Goal: Information Seeking & Learning: Check status

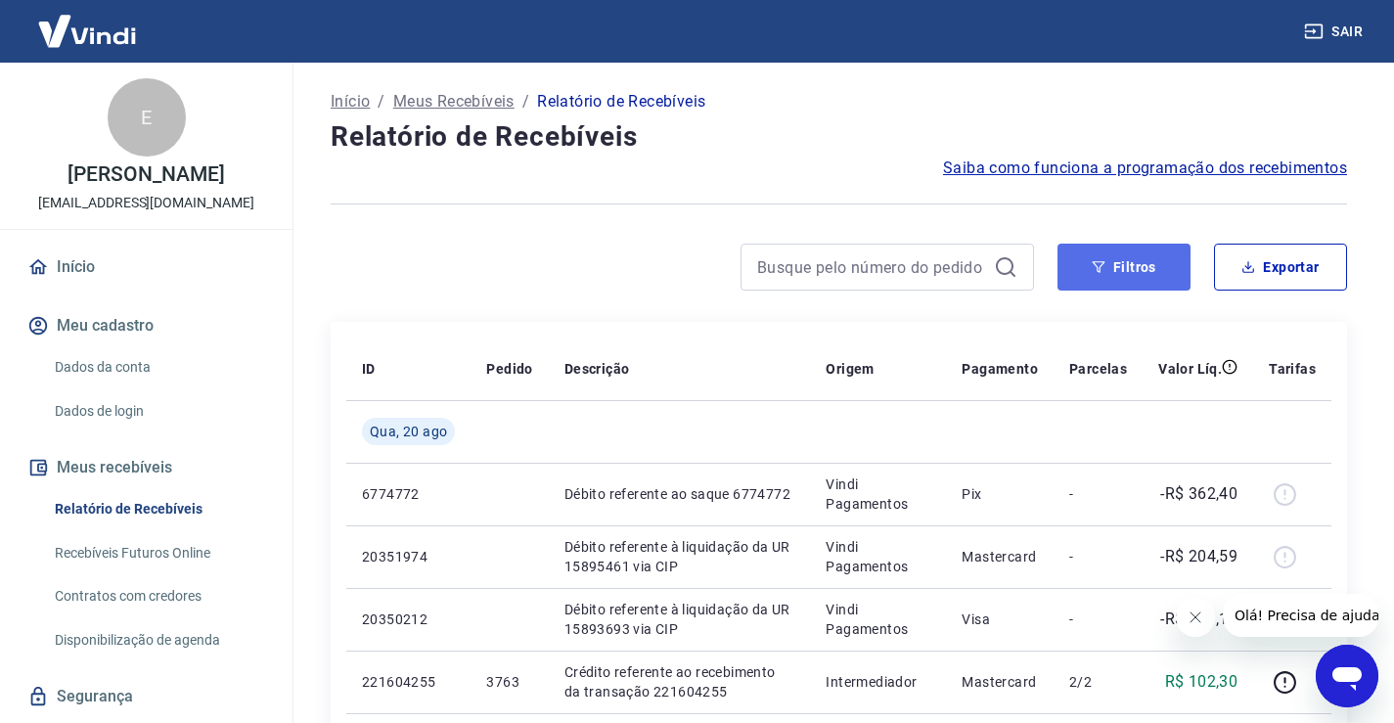
click at [1118, 266] on button "Filtros" at bounding box center [1123, 267] width 133 height 47
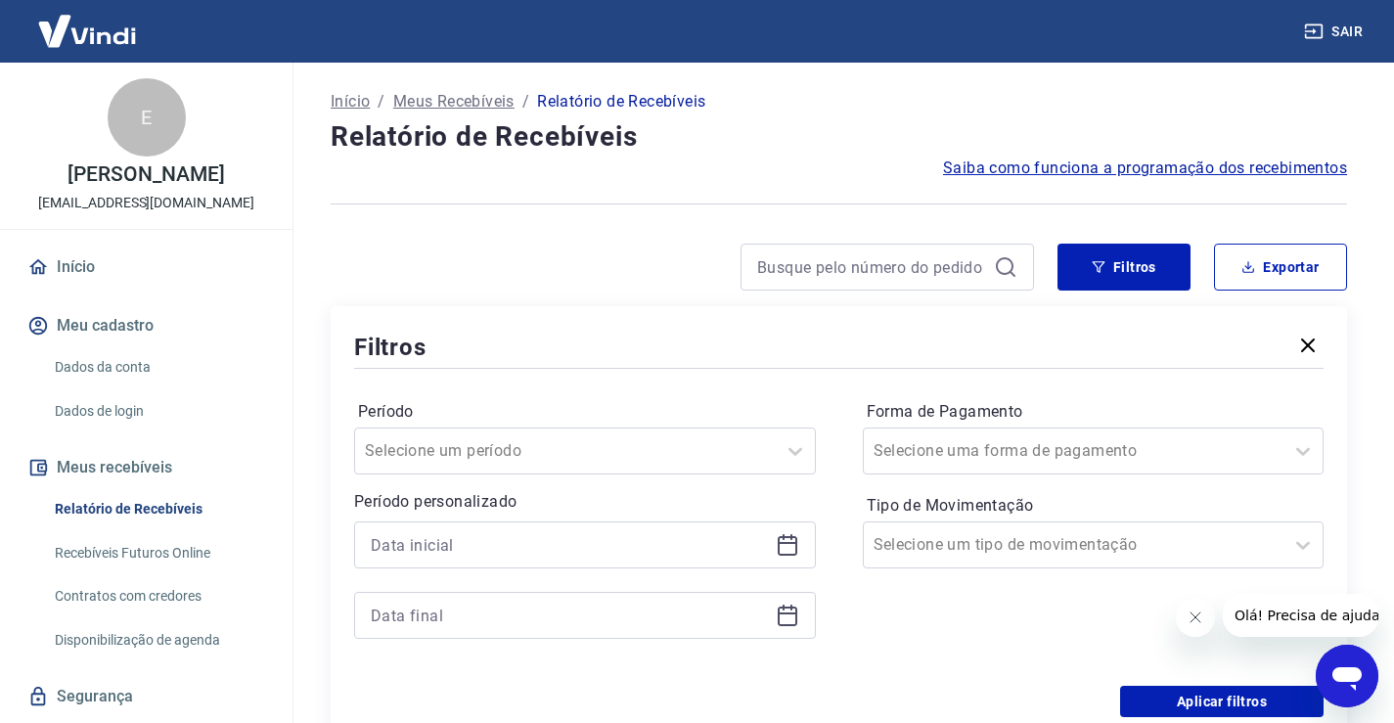
click at [785, 540] on icon at bounding box center [787, 544] width 23 height 23
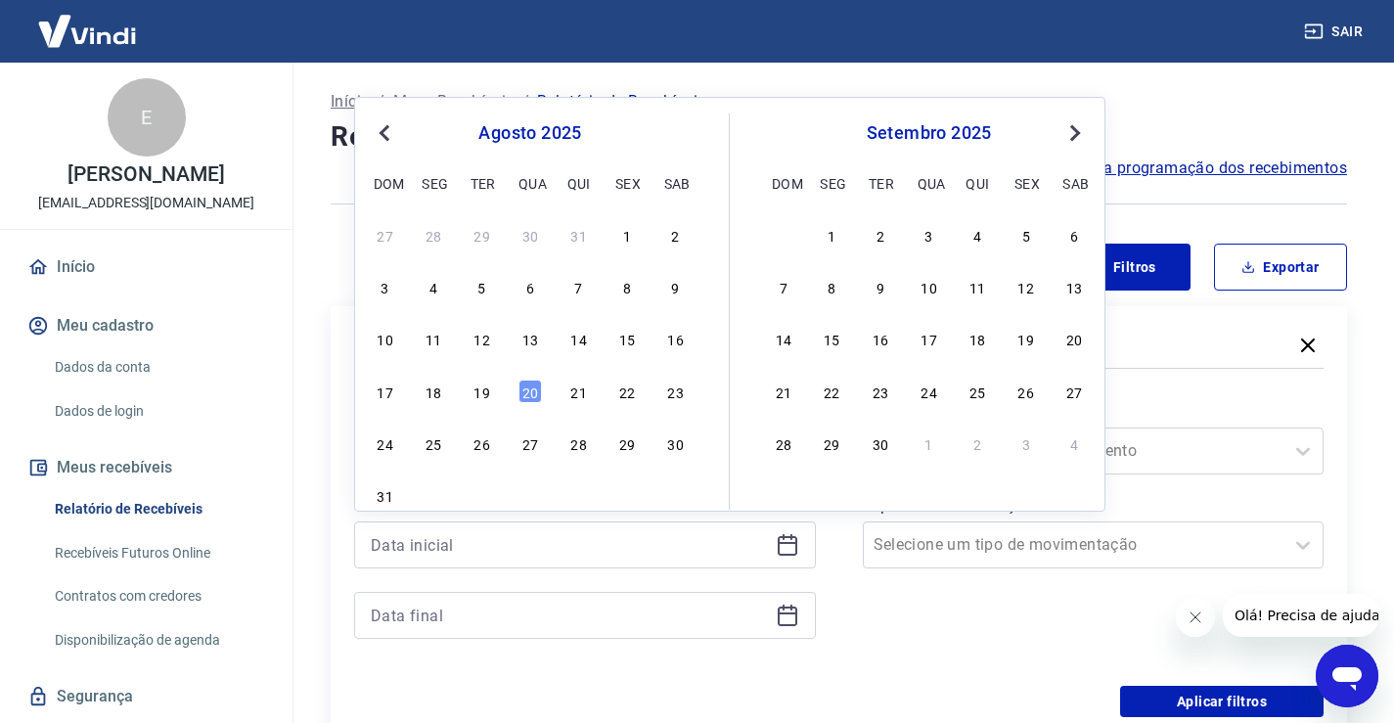
drag, startPoint x: 531, startPoint y: 392, endPoint x: 451, endPoint y: 617, distance: 238.8
click at [531, 391] on div "20" at bounding box center [529, 390] width 23 height 23
click at [531, 391] on div "Período Selecione um período Período personalizado Previous Month Next Month [D…" at bounding box center [838, 529] width 969 height 313
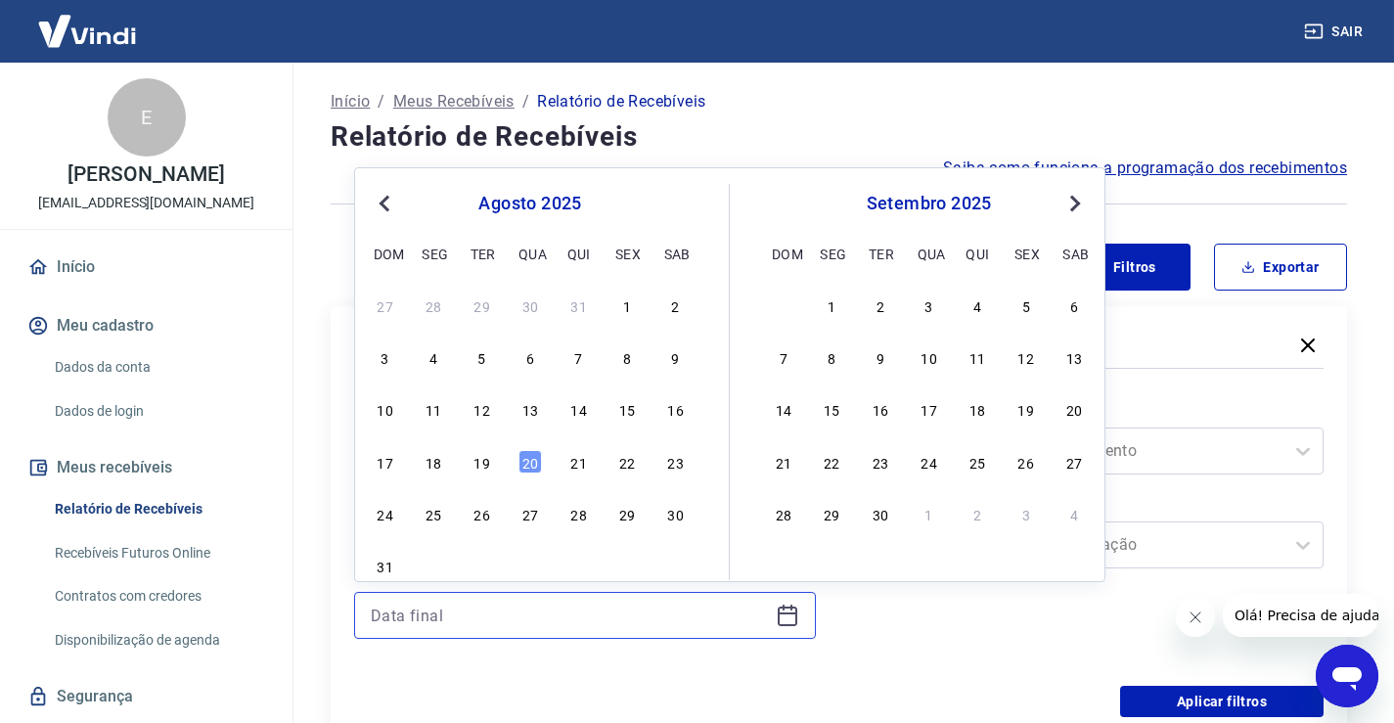
click at [451, 617] on input at bounding box center [569, 614] width 397 height 29
type input "[DATE]"
click at [533, 450] on div "20" at bounding box center [529, 461] width 23 height 23
click at [533, 450] on input "Período" at bounding box center [464, 450] width 198 height 23
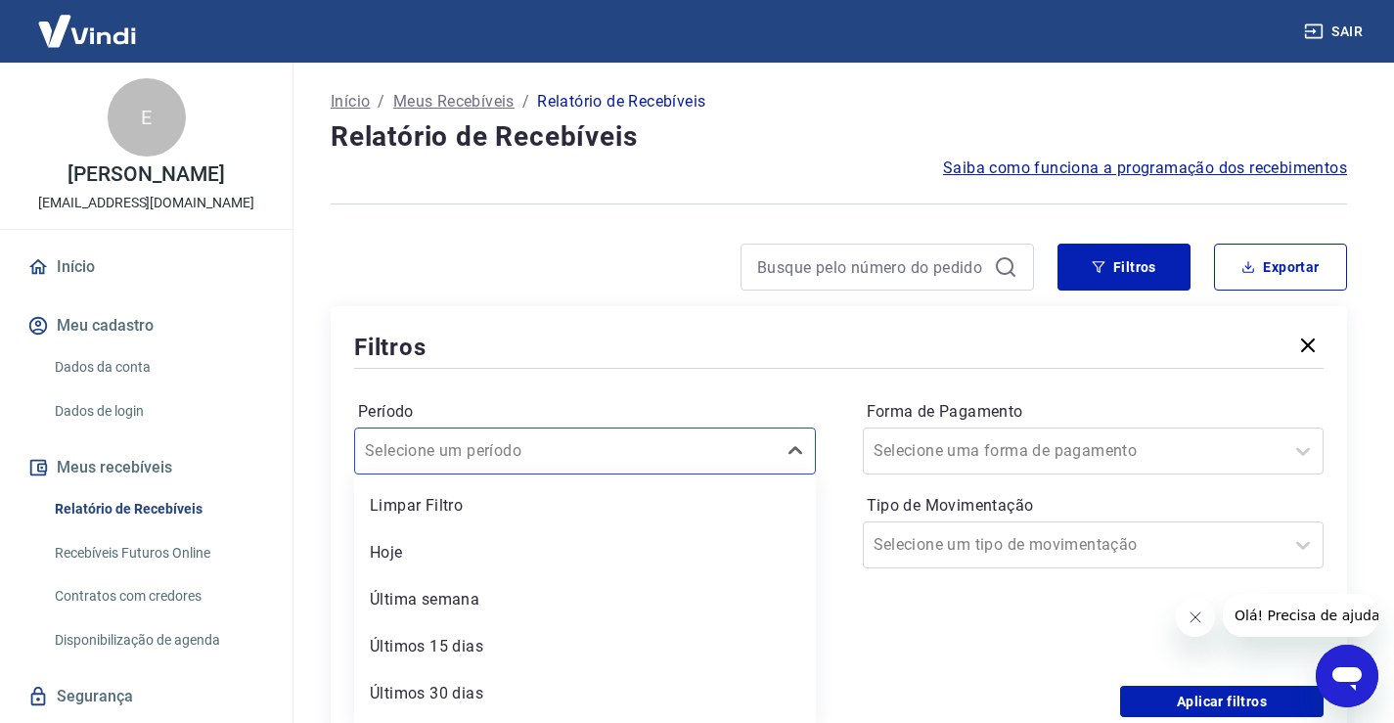
type input "[DATE]"
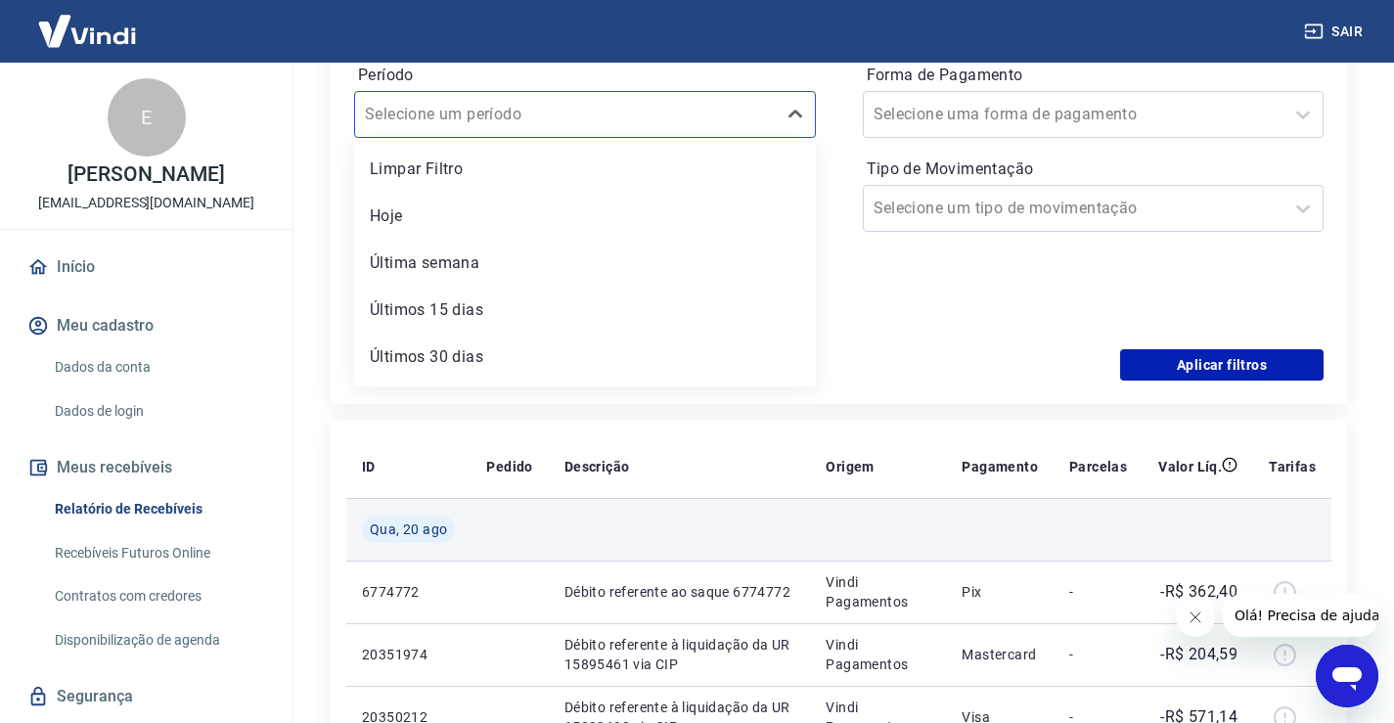
scroll to position [338, 0]
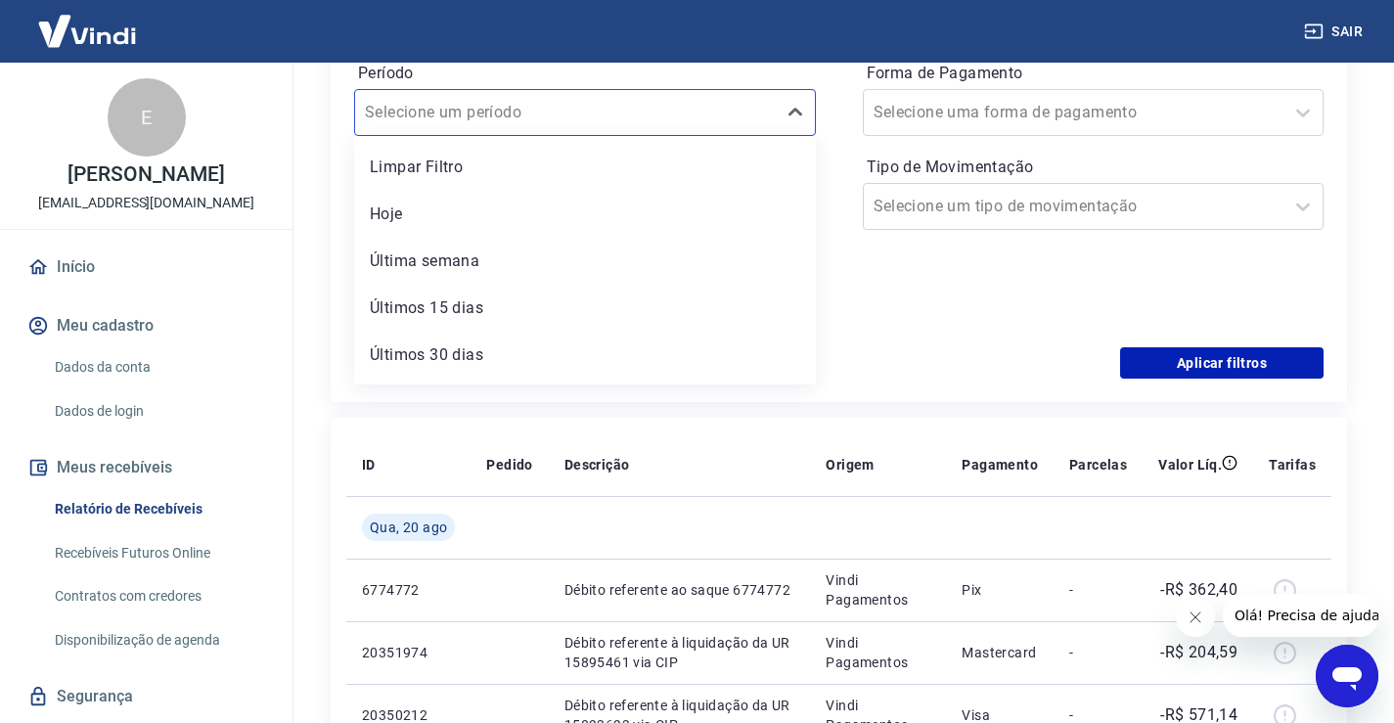
click at [1073, 355] on div "Aplicar filtros" at bounding box center [838, 362] width 969 height 31
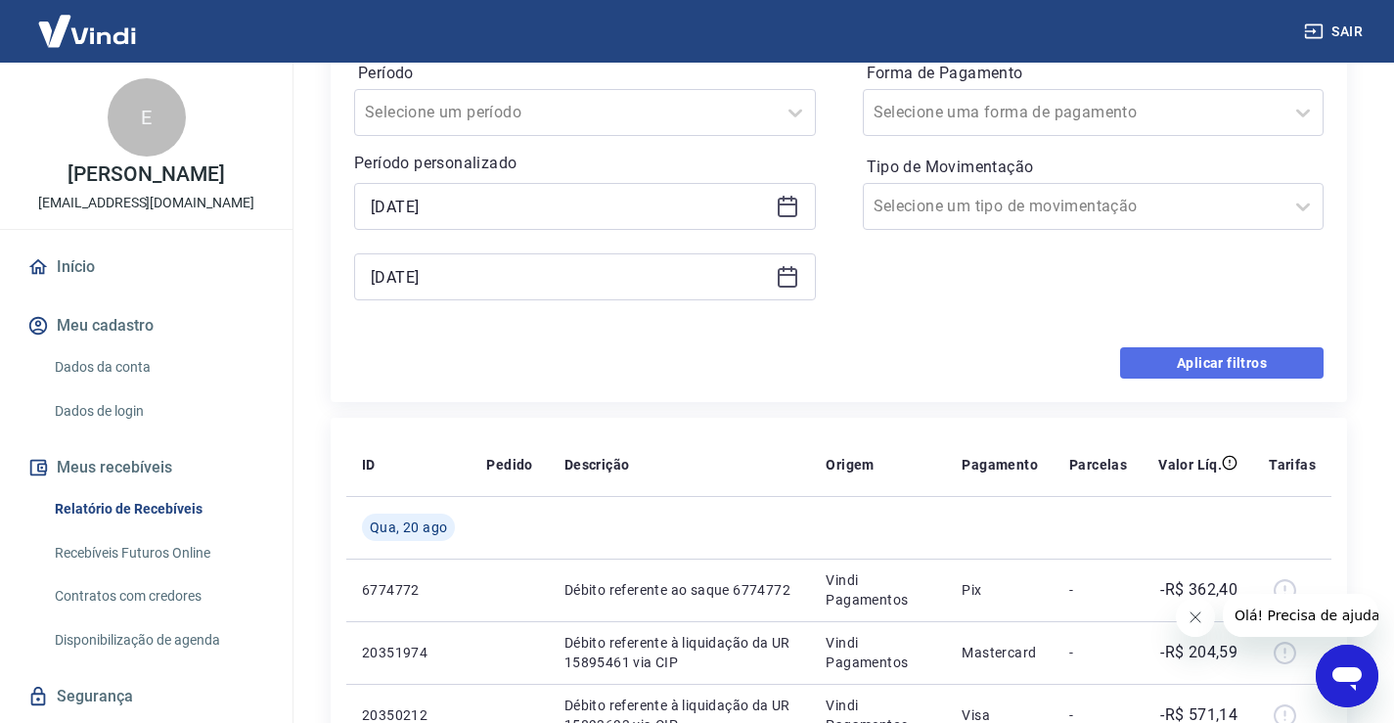
click at [1172, 353] on button "Aplicar filtros" at bounding box center [1221, 362] width 203 height 31
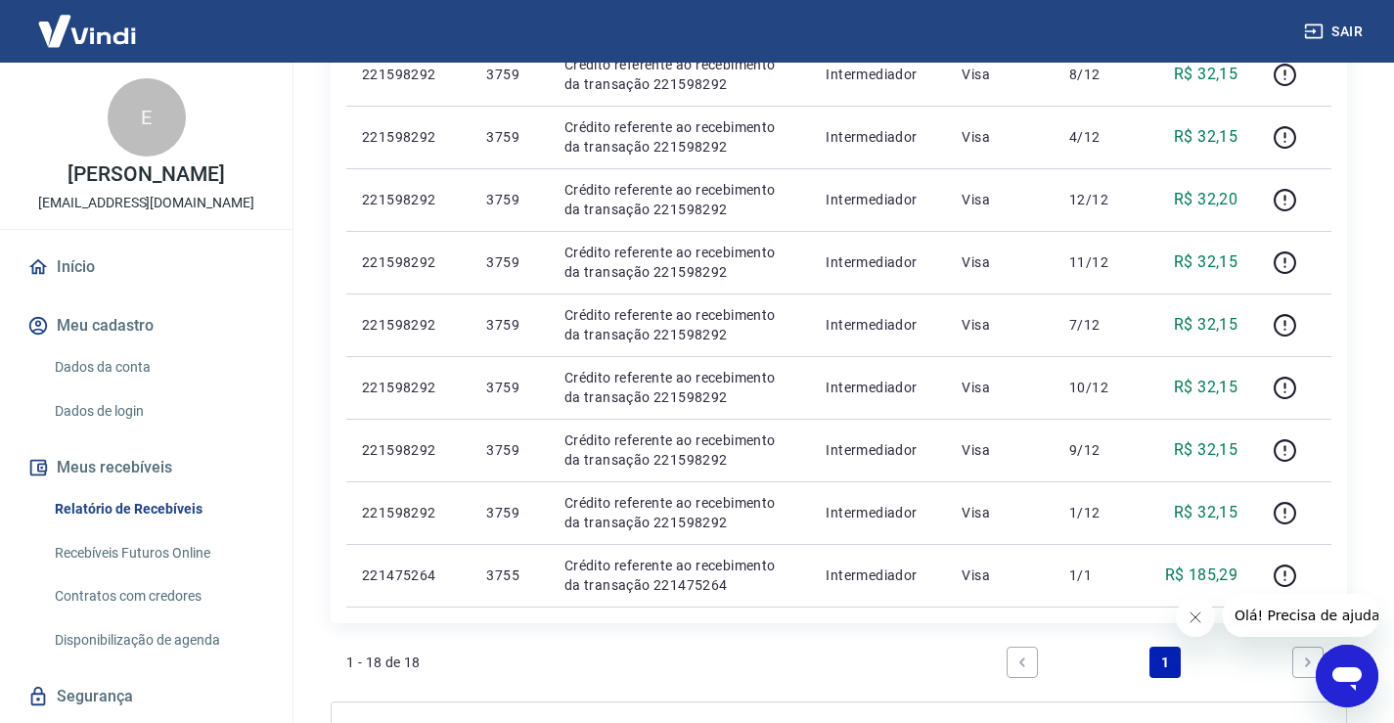
scroll to position [1174, 0]
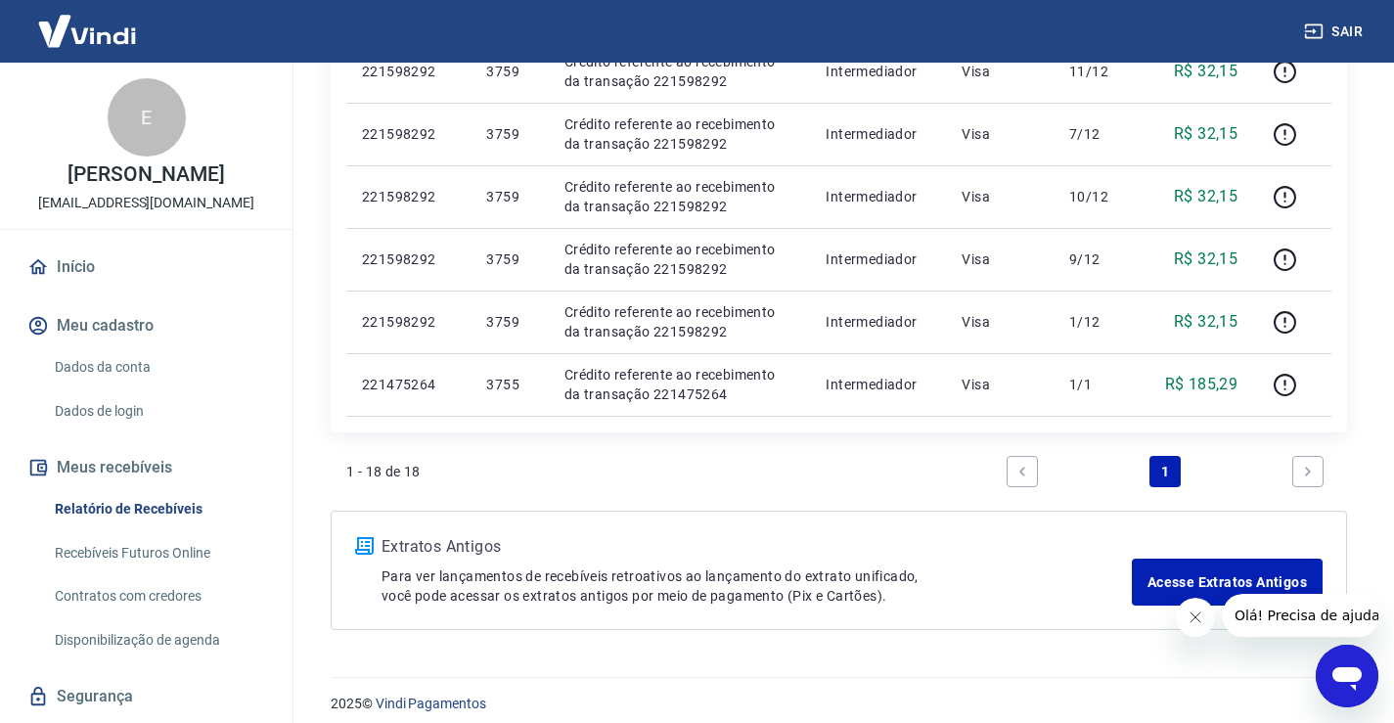
click at [1300, 472] on link "Next page" at bounding box center [1307, 471] width 31 height 31
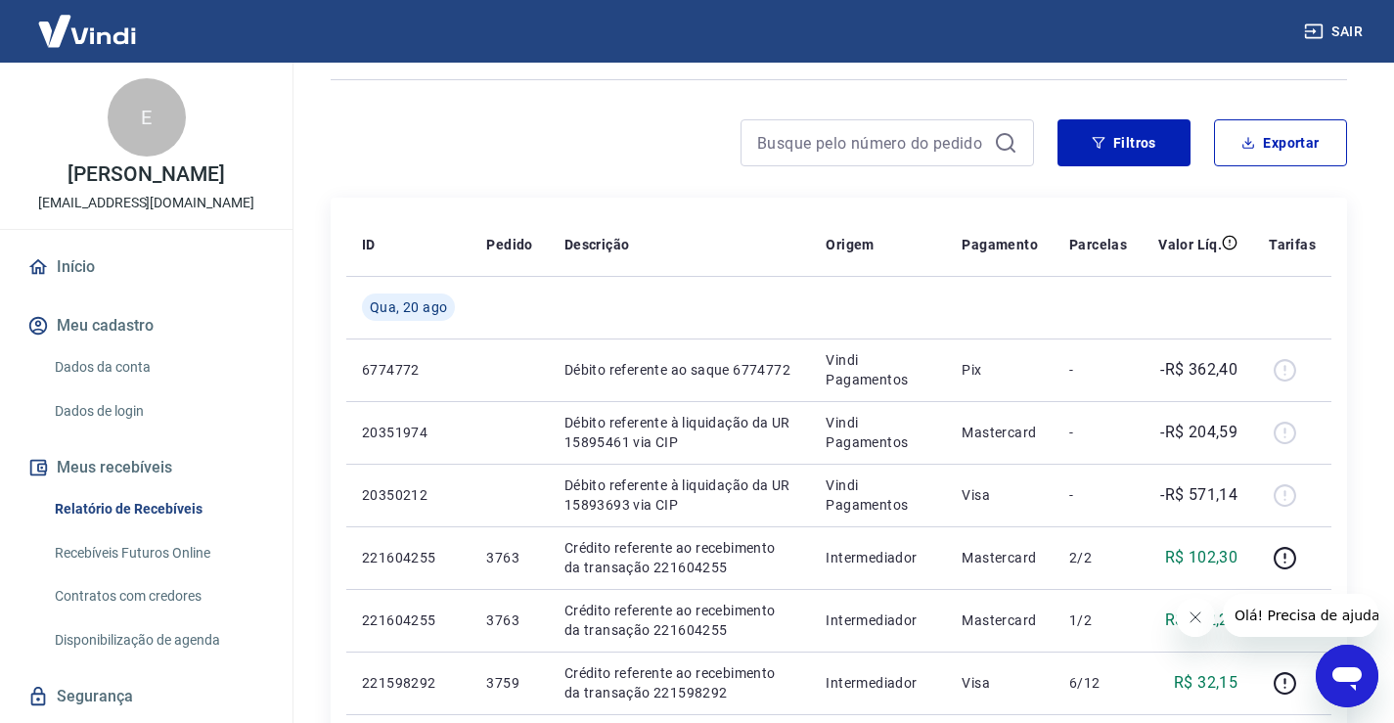
scroll to position [0, 0]
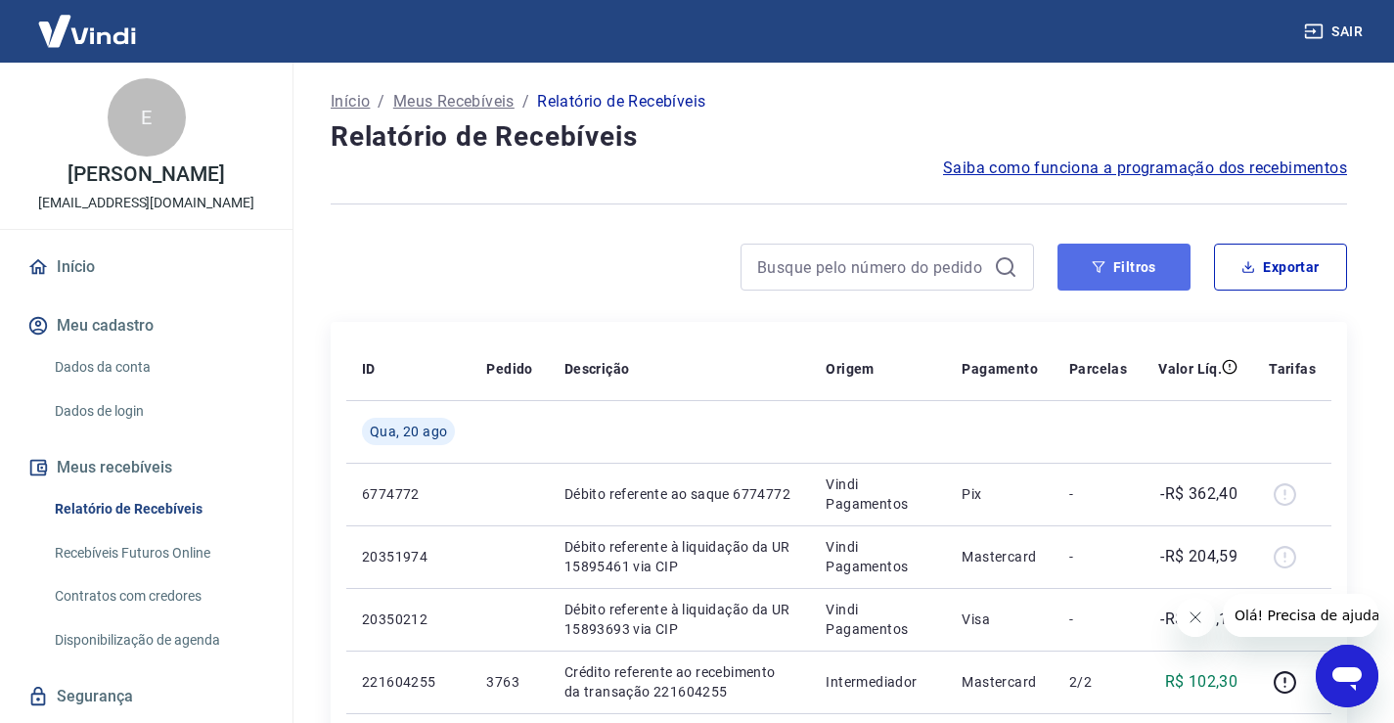
click at [1099, 274] on button "Filtros" at bounding box center [1123, 267] width 133 height 47
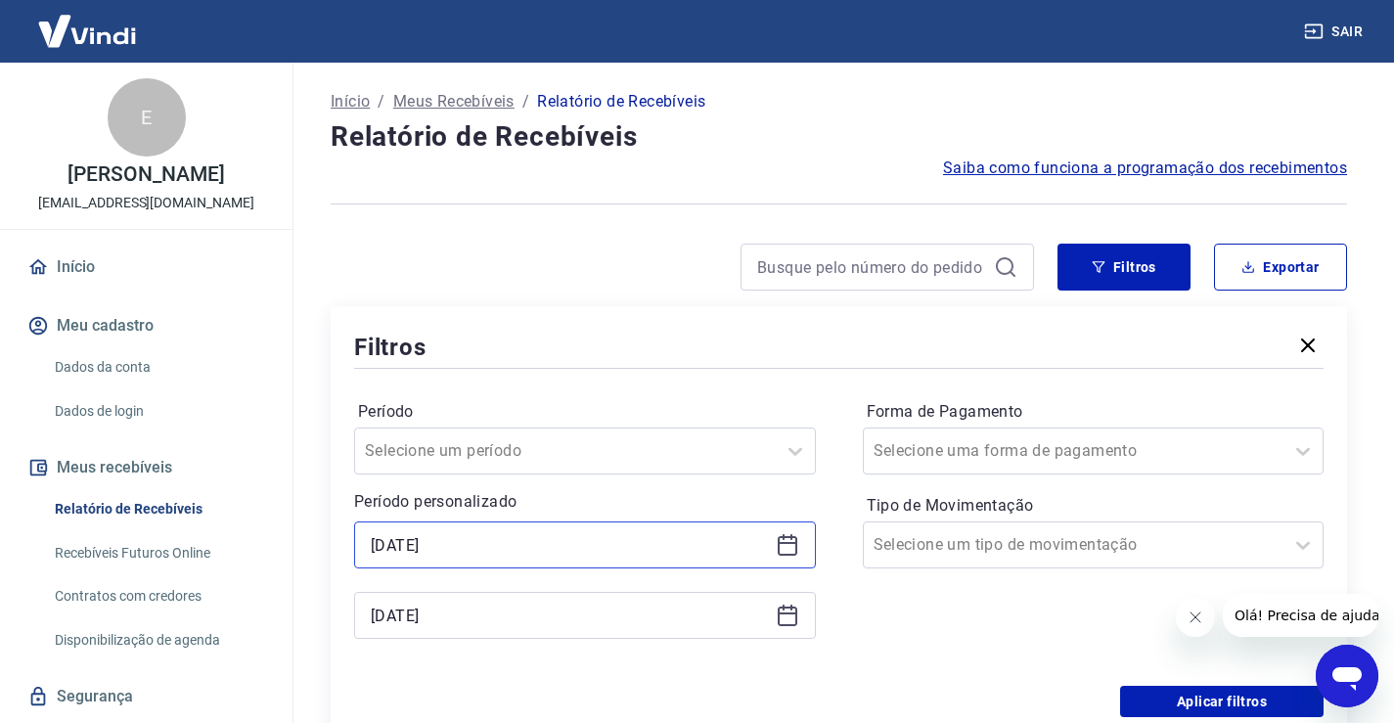
click at [536, 541] on input "[DATE]" at bounding box center [569, 544] width 397 height 29
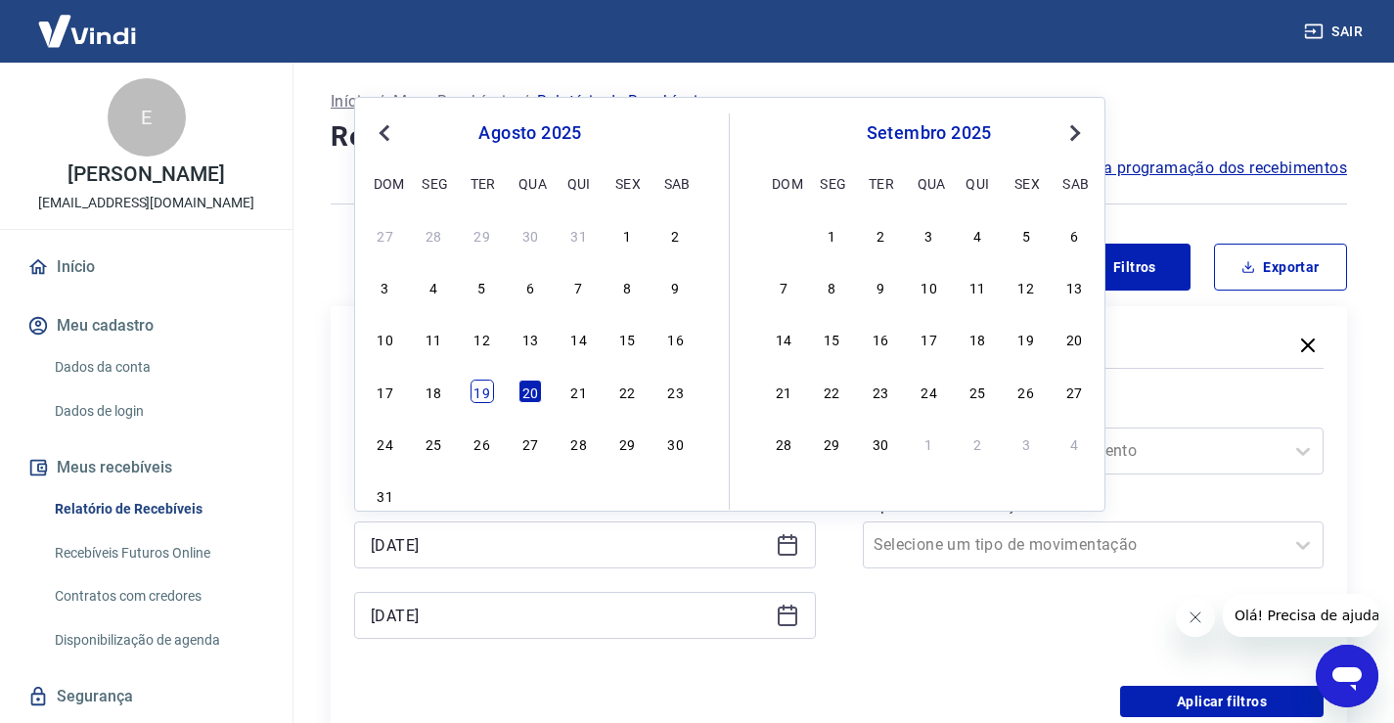
click at [490, 402] on div "19" at bounding box center [481, 390] width 23 height 23
click at [490, 402] on label "Período" at bounding box center [585, 411] width 454 height 23
type input "[DATE]"
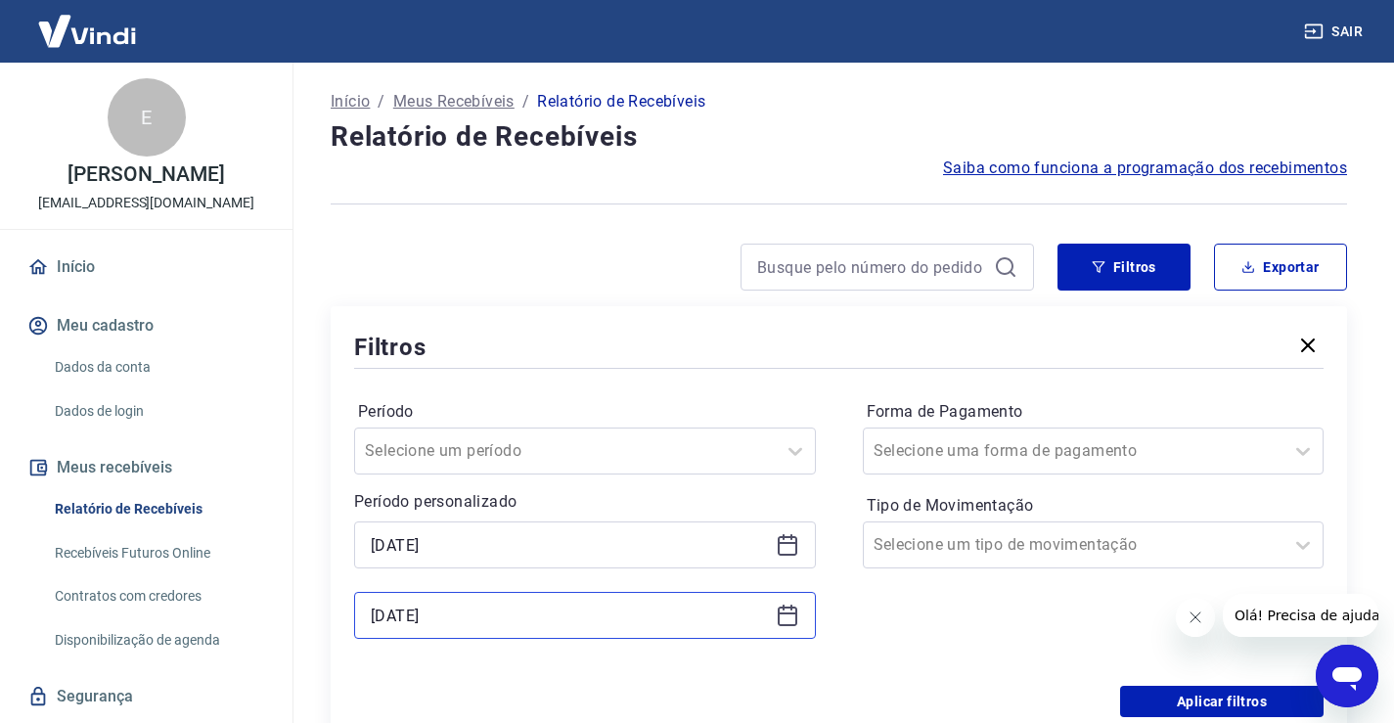
click at [458, 621] on input "[DATE]" at bounding box center [569, 614] width 397 height 29
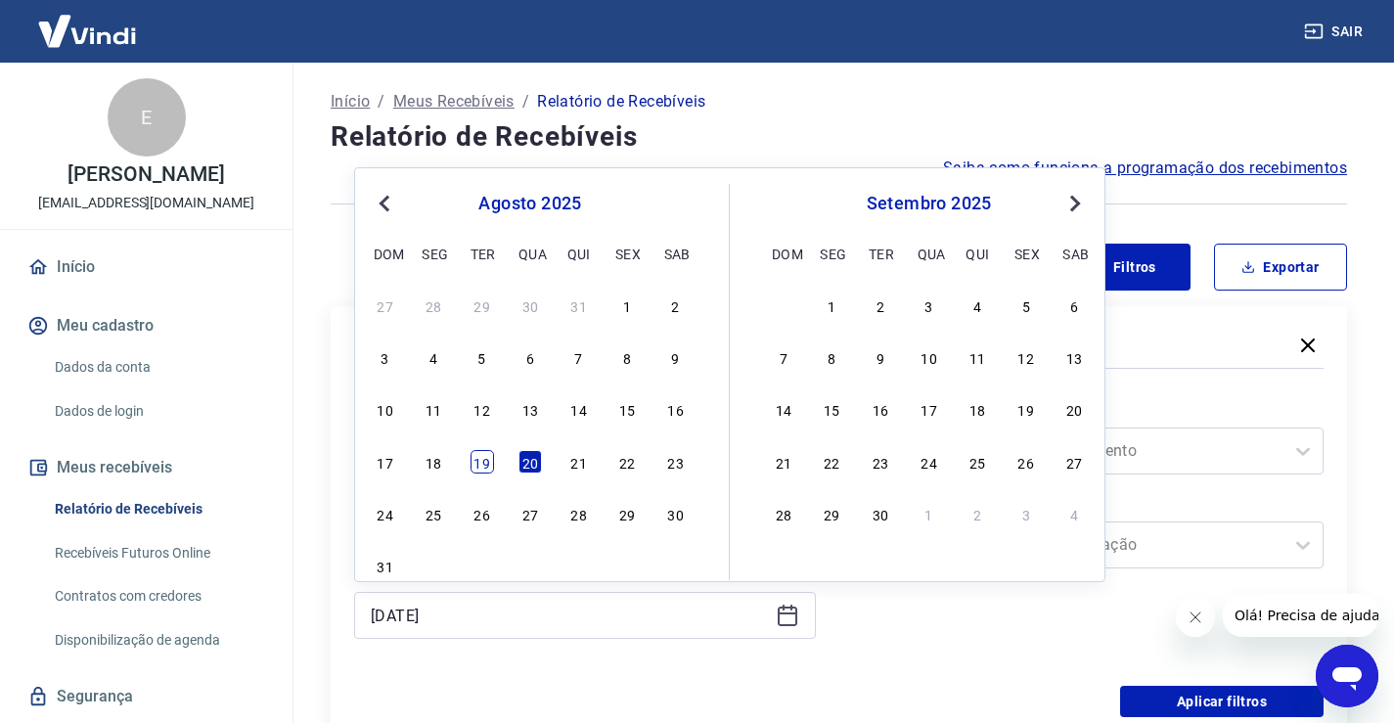
click at [480, 460] on div "19" at bounding box center [481, 461] width 23 height 23
click at [480, 460] on div "Selecione um período" at bounding box center [565, 450] width 421 height 35
type input "[DATE]"
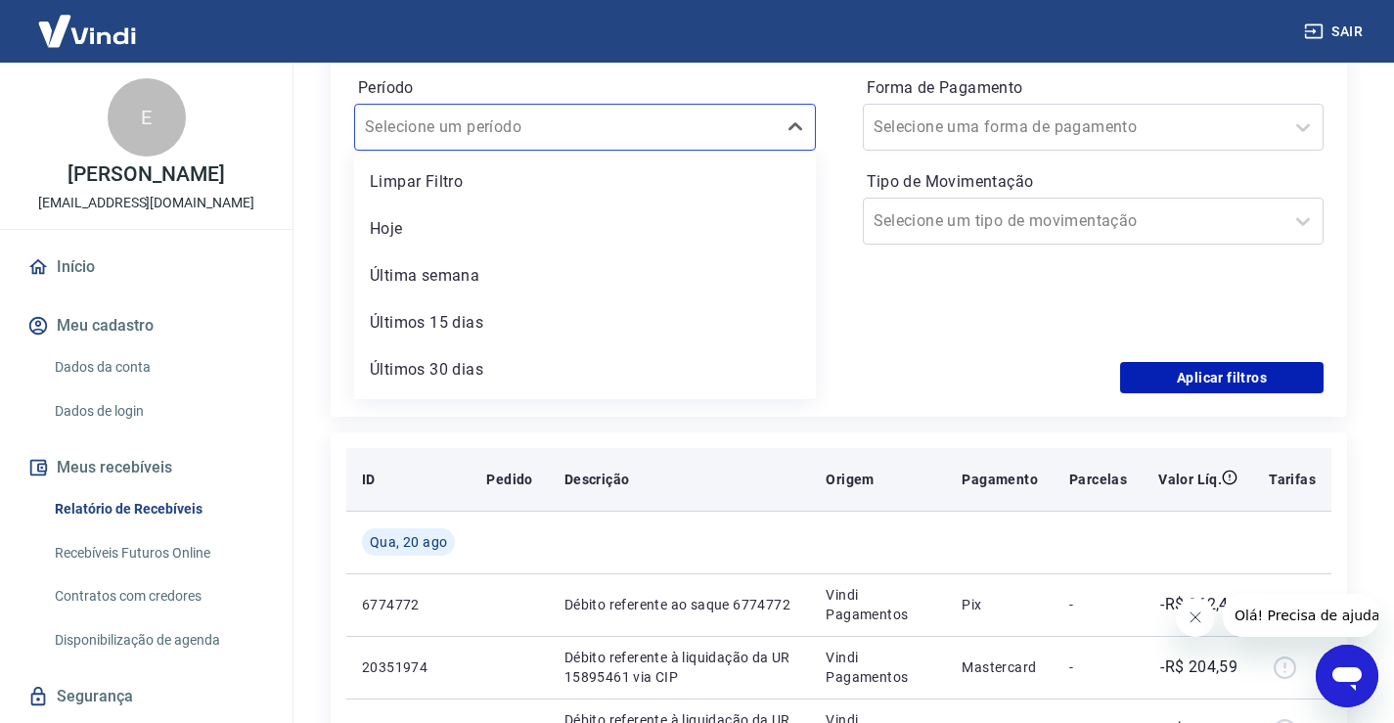
scroll to position [326, 0]
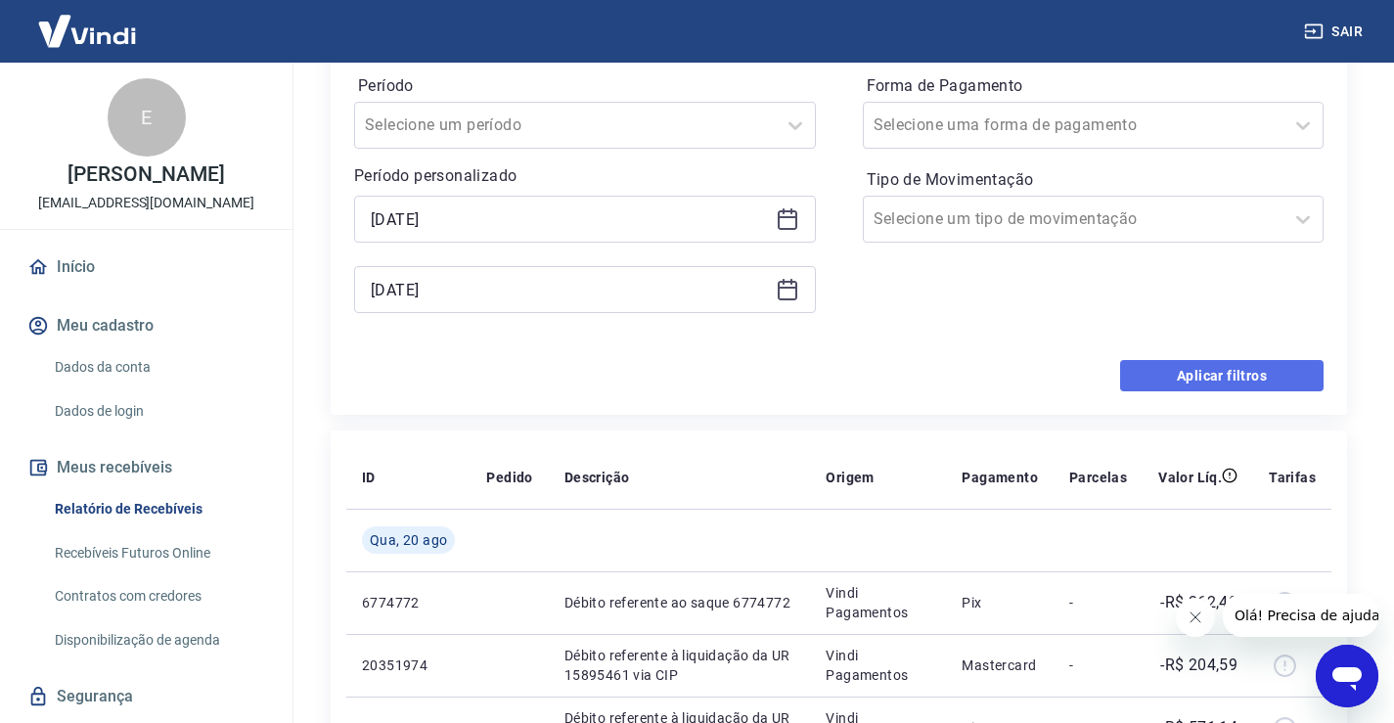
click at [1161, 368] on button "Aplicar filtros" at bounding box center [1221, 375] width 203 height 31
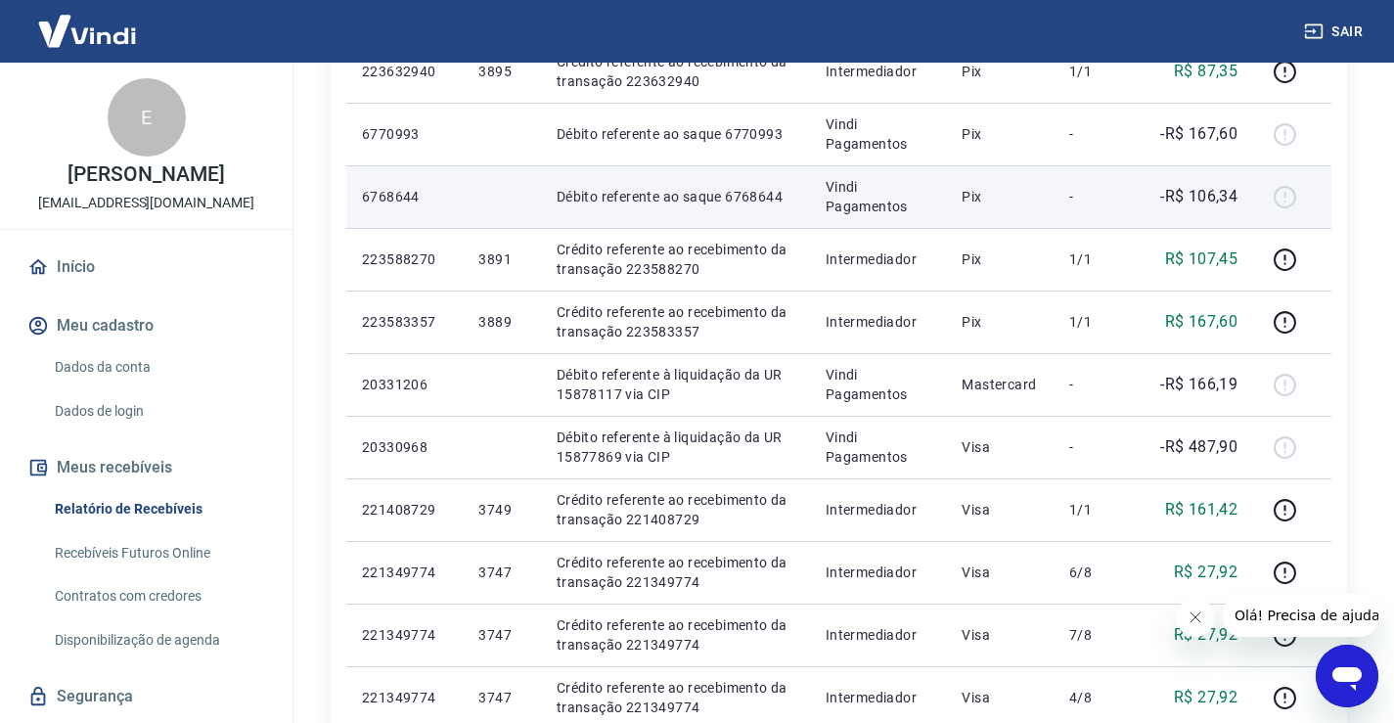
scroll to position [489, 0]
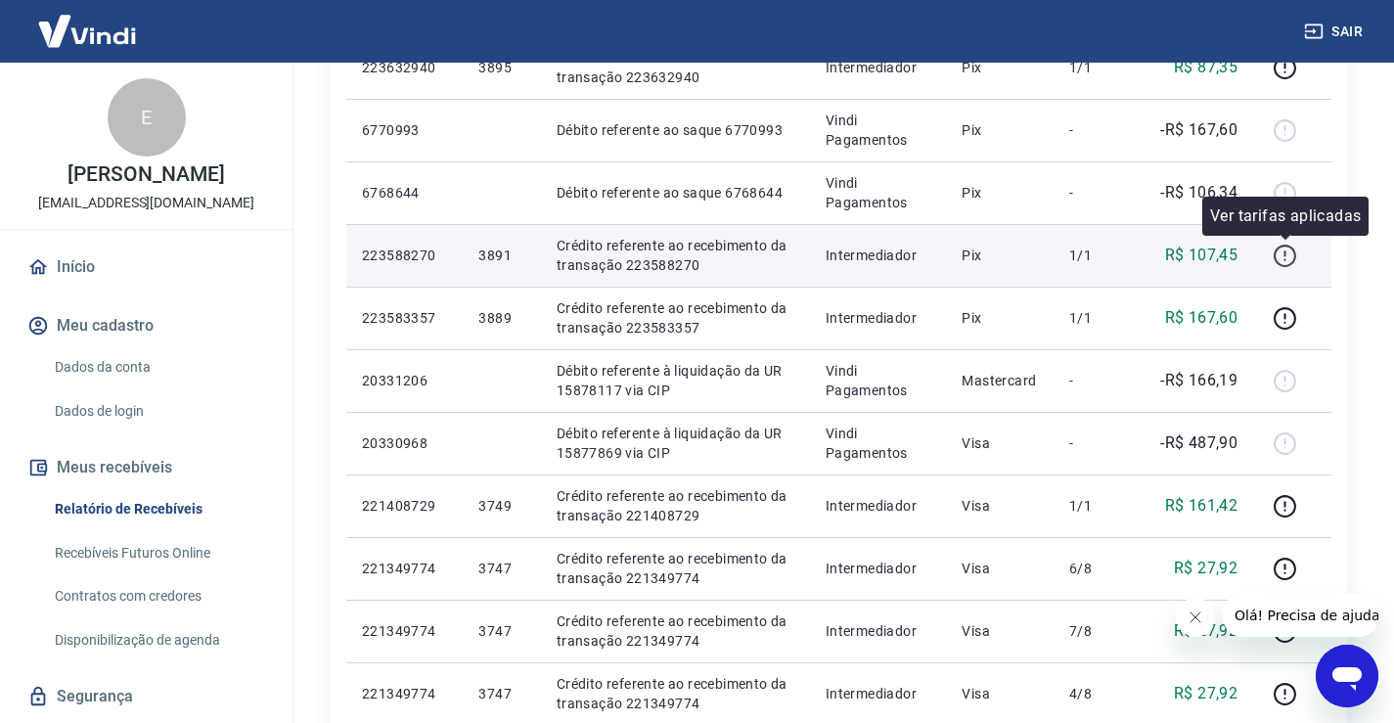
click at [1290, 253] on icon "button" at bounding box center [1284, 256] width 24 height 24
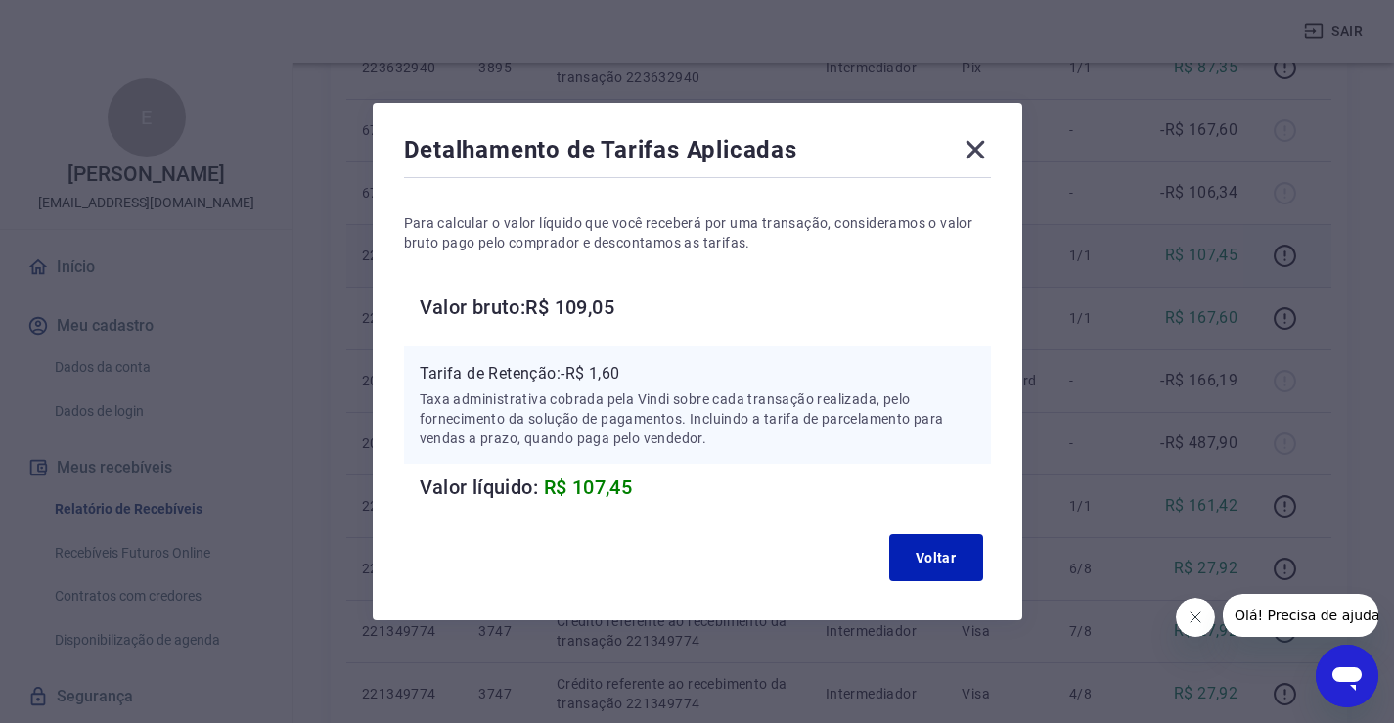
click at [984, 141] on icon at bounding box center [974, 150] width 19 height 19
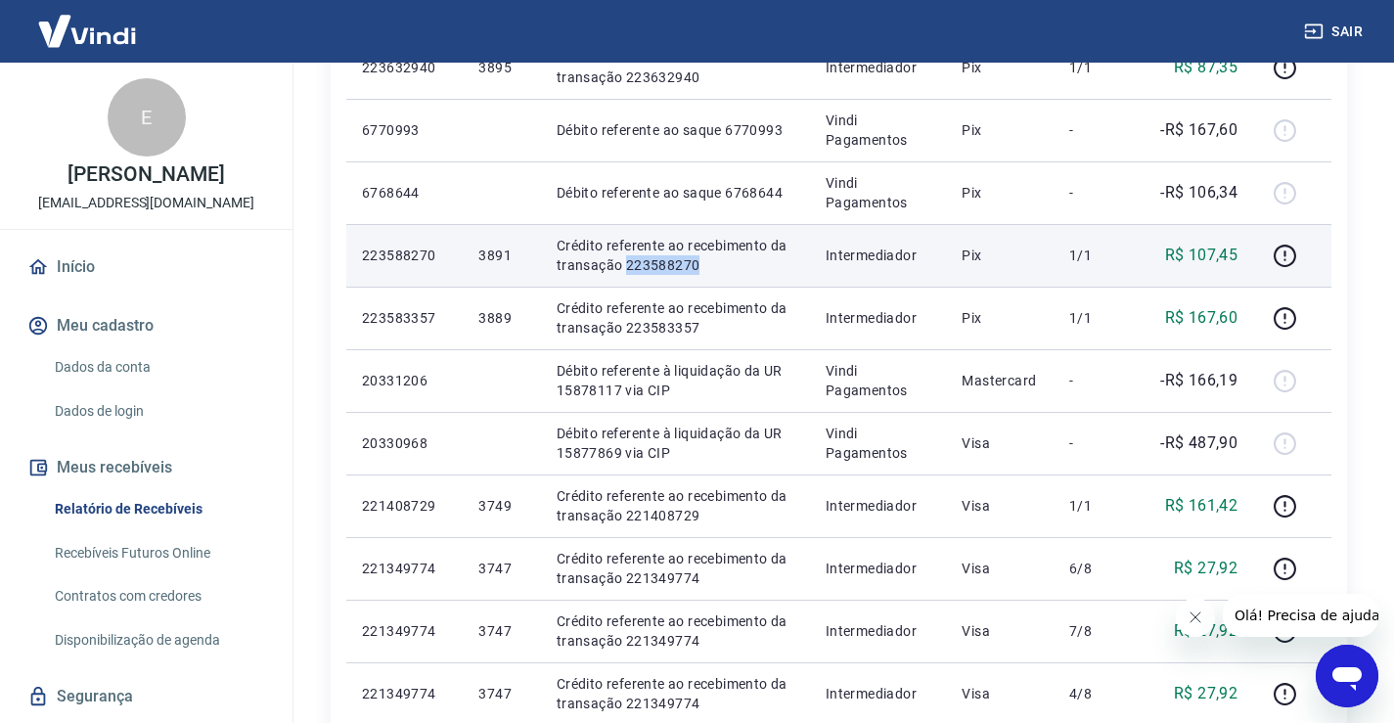
drag, startPoint x: 693, startPoint y: 270, endPoint x: 625, endPoint y: 268, distance: 68.5
click at [625, 268] on p "Crédito referente ao recebimento da transação 223588270" at bounding box center [675, 255] width 238 height 39
copy p "223588270"
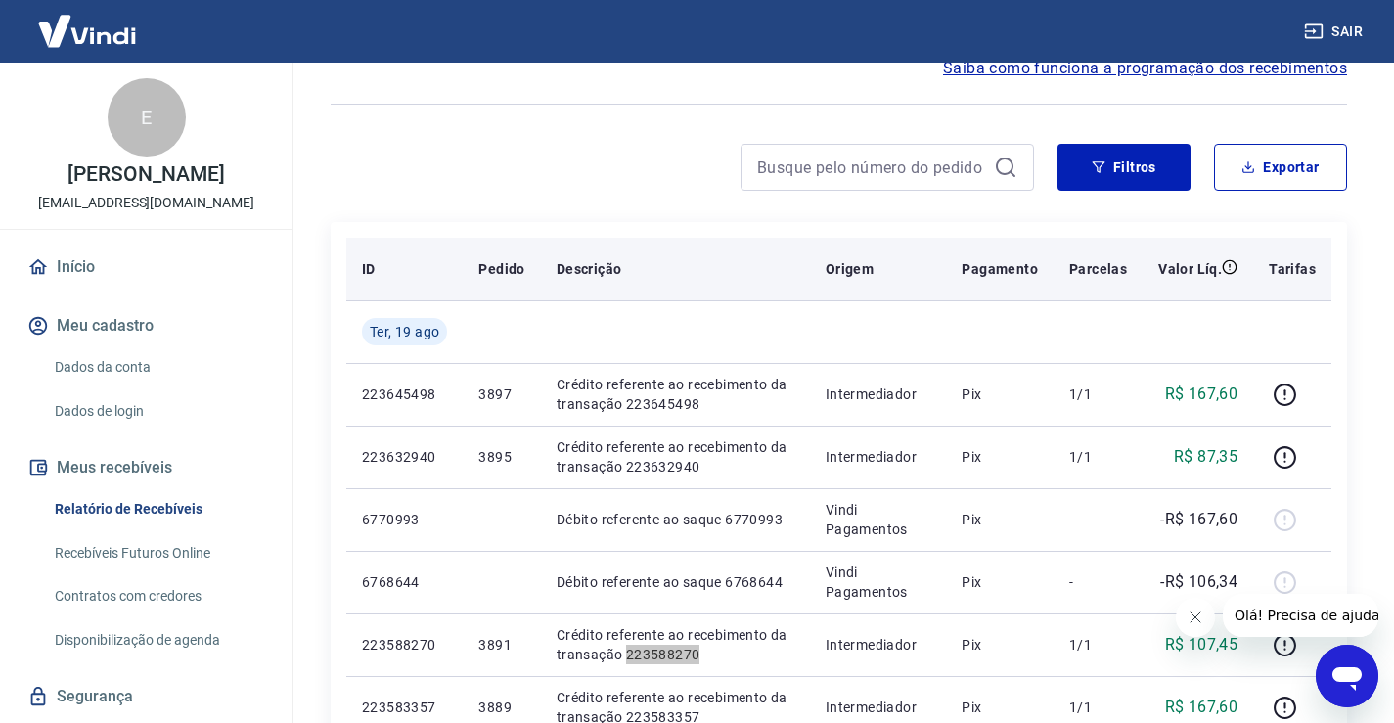
scroll to position [0, 0]
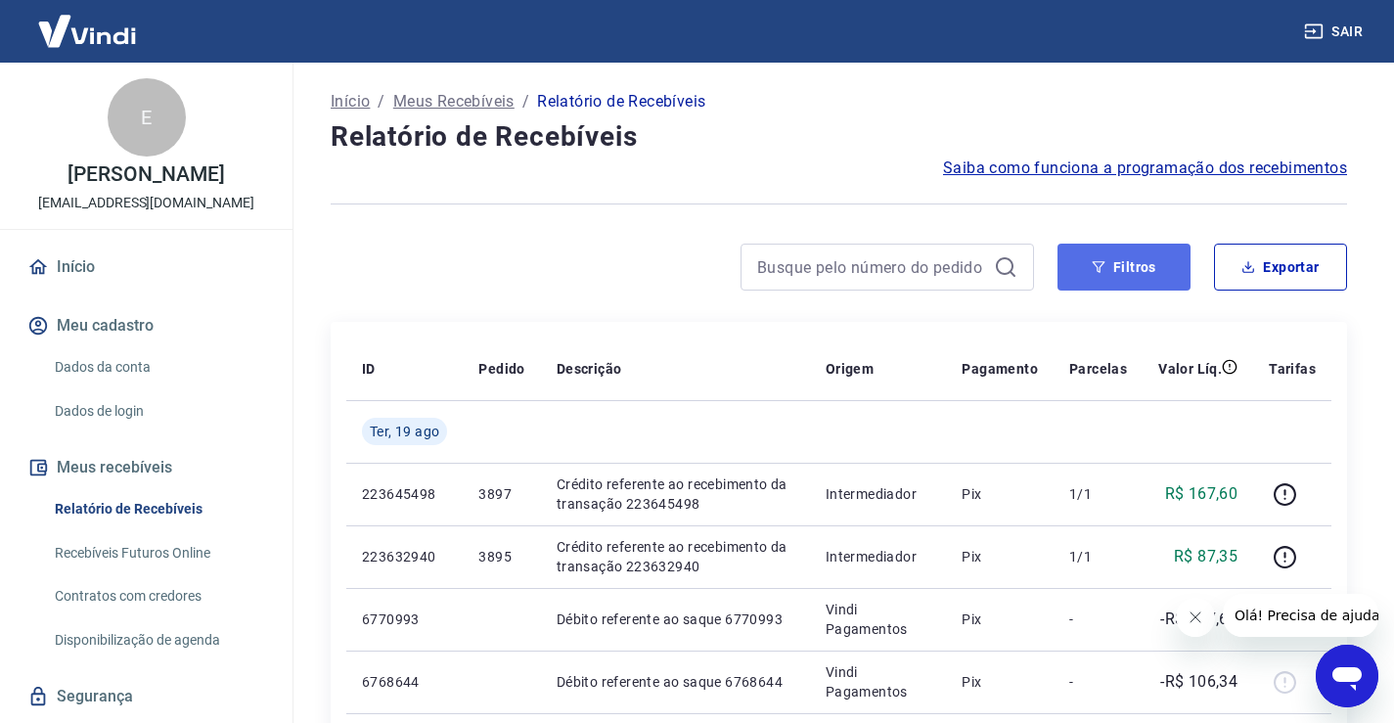
click at [1093, 266] on icon "button" at bounding box center [1098, 267] width 14 height 14
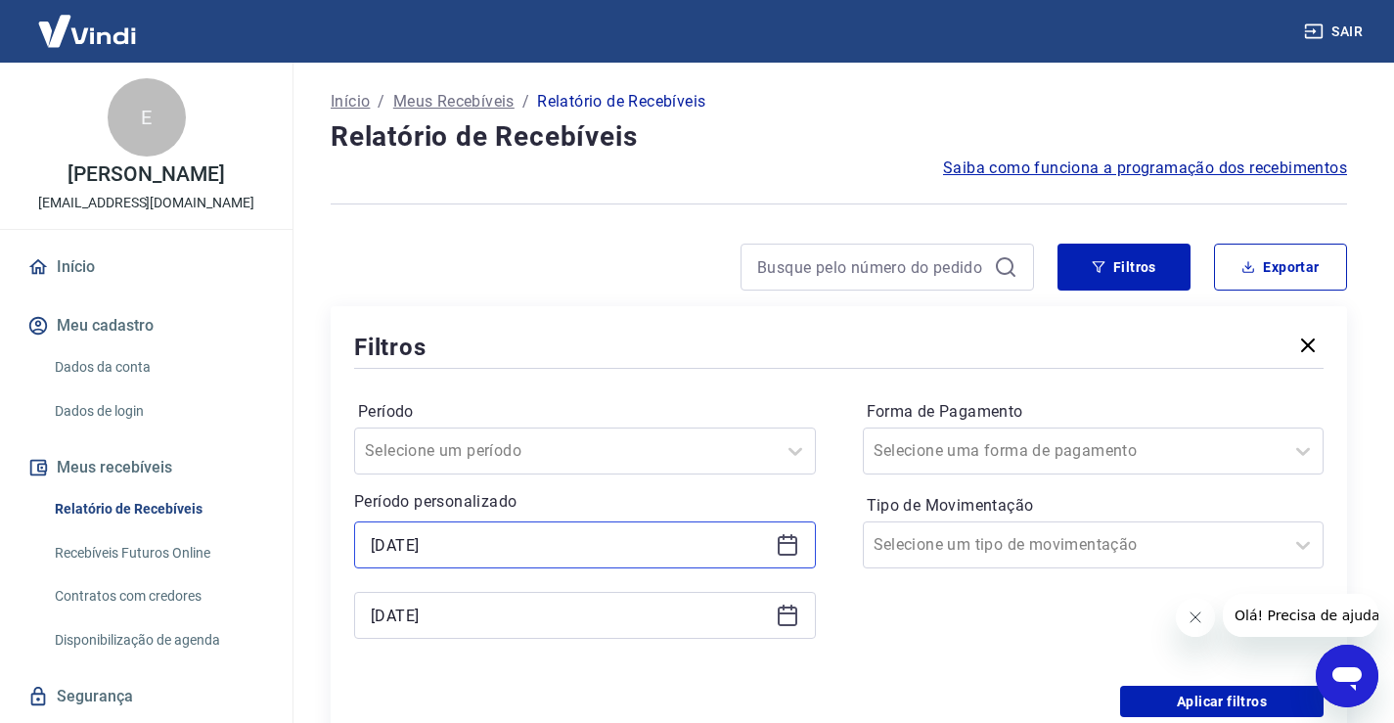
click at [632, 553] on input "[DATE]" at bounding box center [569, 544] width 397 height 29
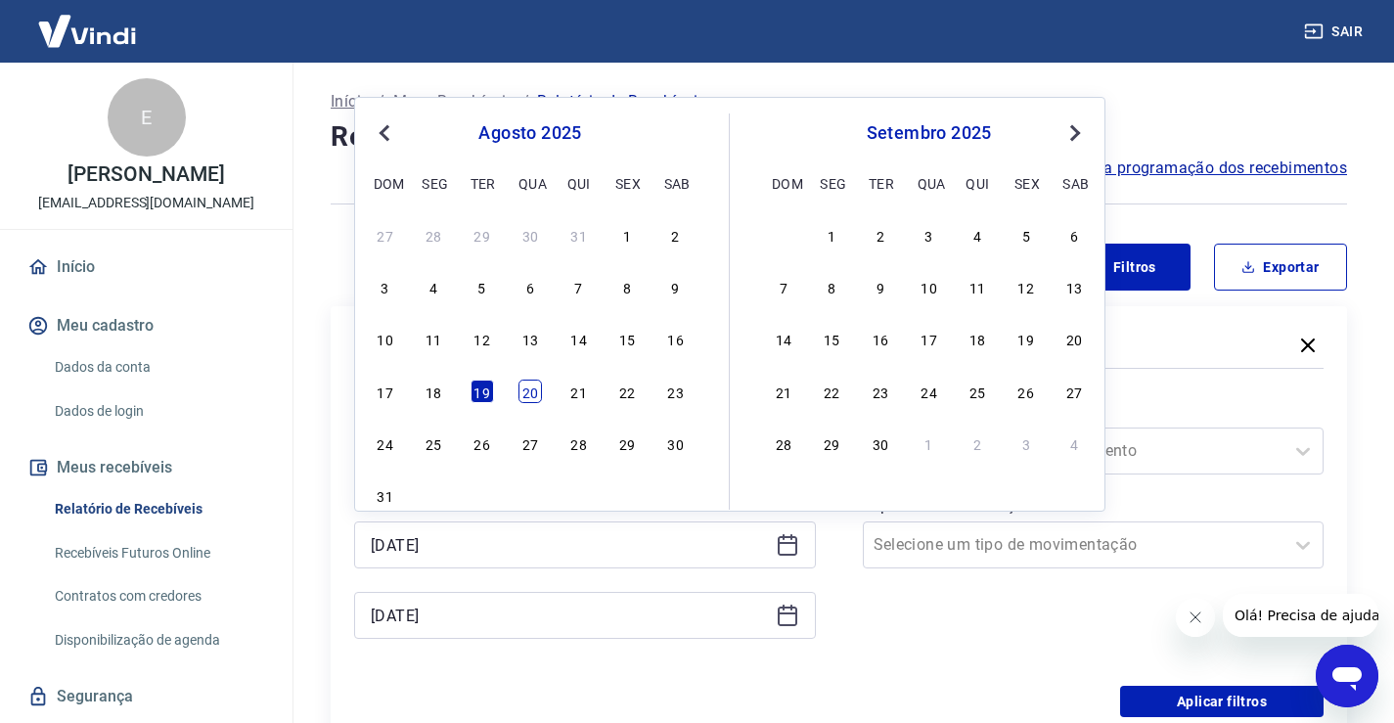
click at [530, 396] on div "20" at bounding box center [529, 390] width 23 height 23
type input "[DATE]"
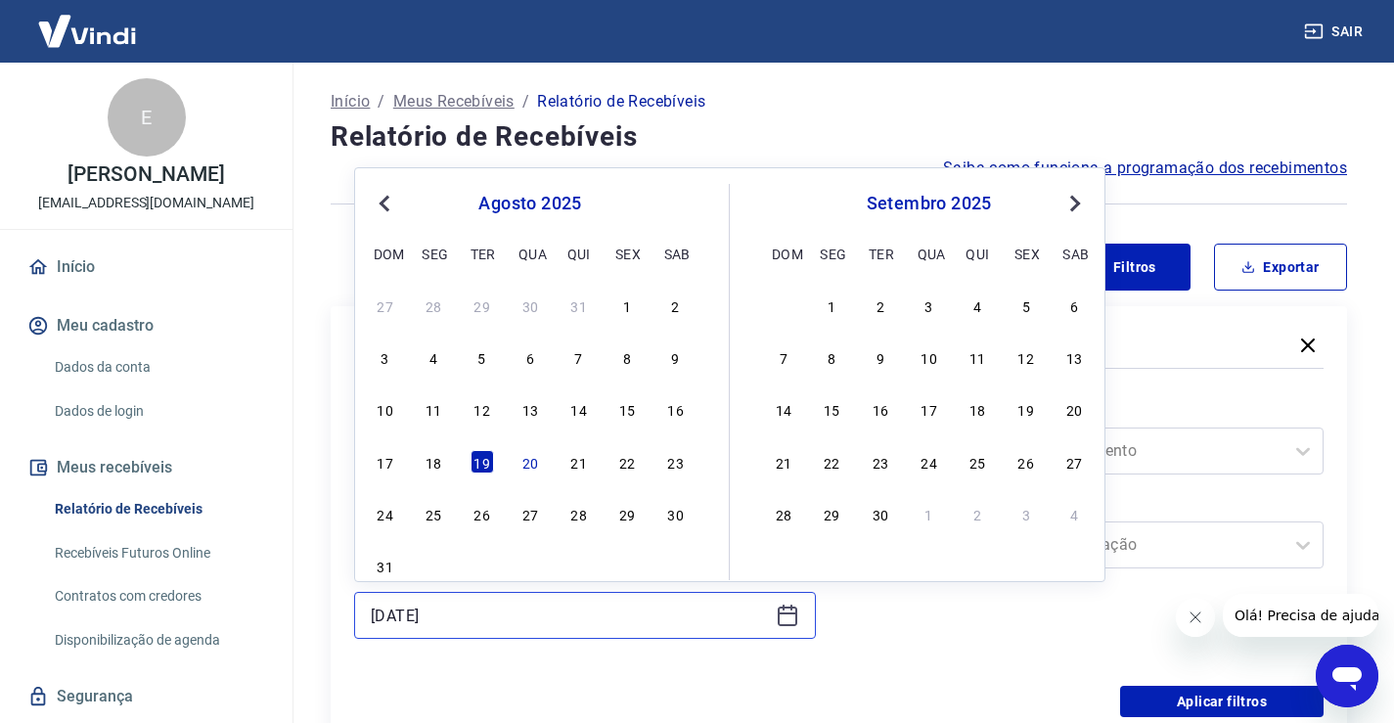
click at [496, 615] on input "[DATE]" at bounding box center [569, 614] width 397 height 29
click at [521, 471] on div "20" at bounding box center [529, 461] width 23 height 23
click at [521, 471] on div "Selecione um período" at bounding box center [585, 450] width 462 height 47
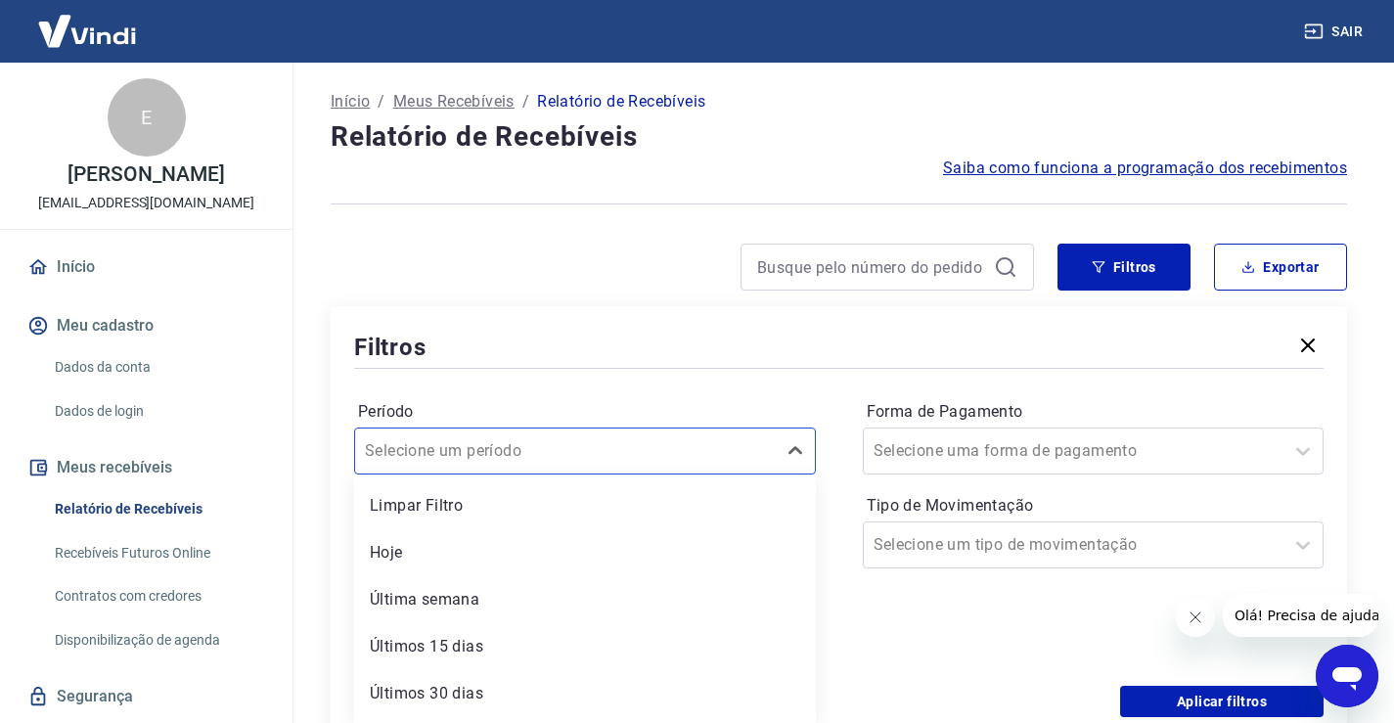
type input "[DATE]"
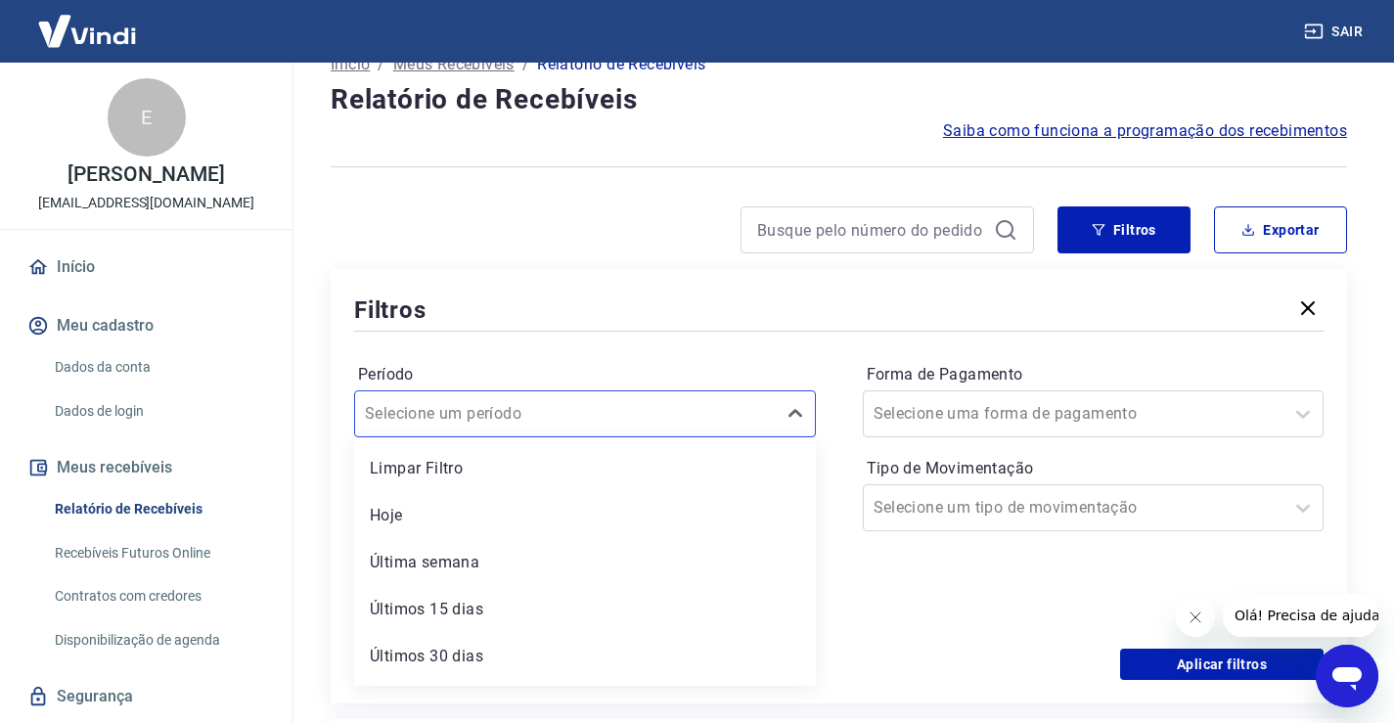
scroll to position [45, 0]
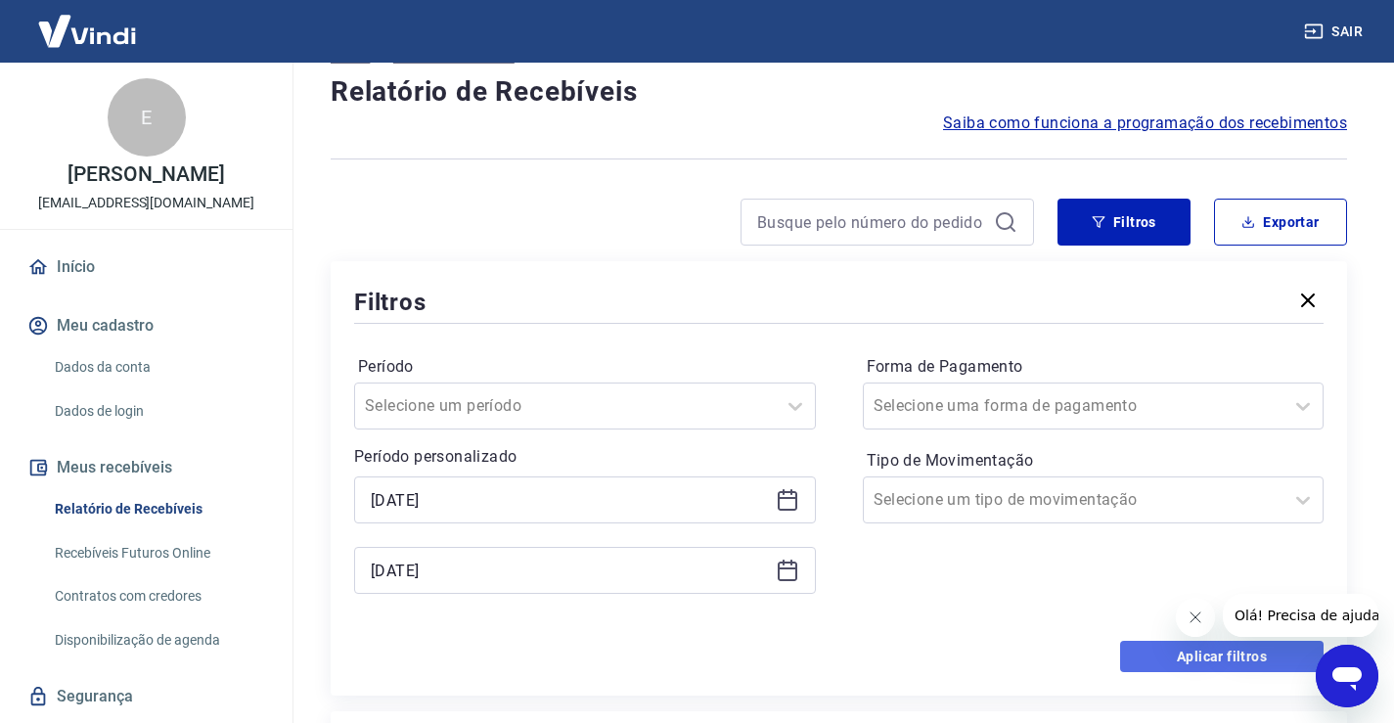
click at [1171, 659] on button "Aplicar filtros" at bounding box center [1221, 656] width 203 height 31
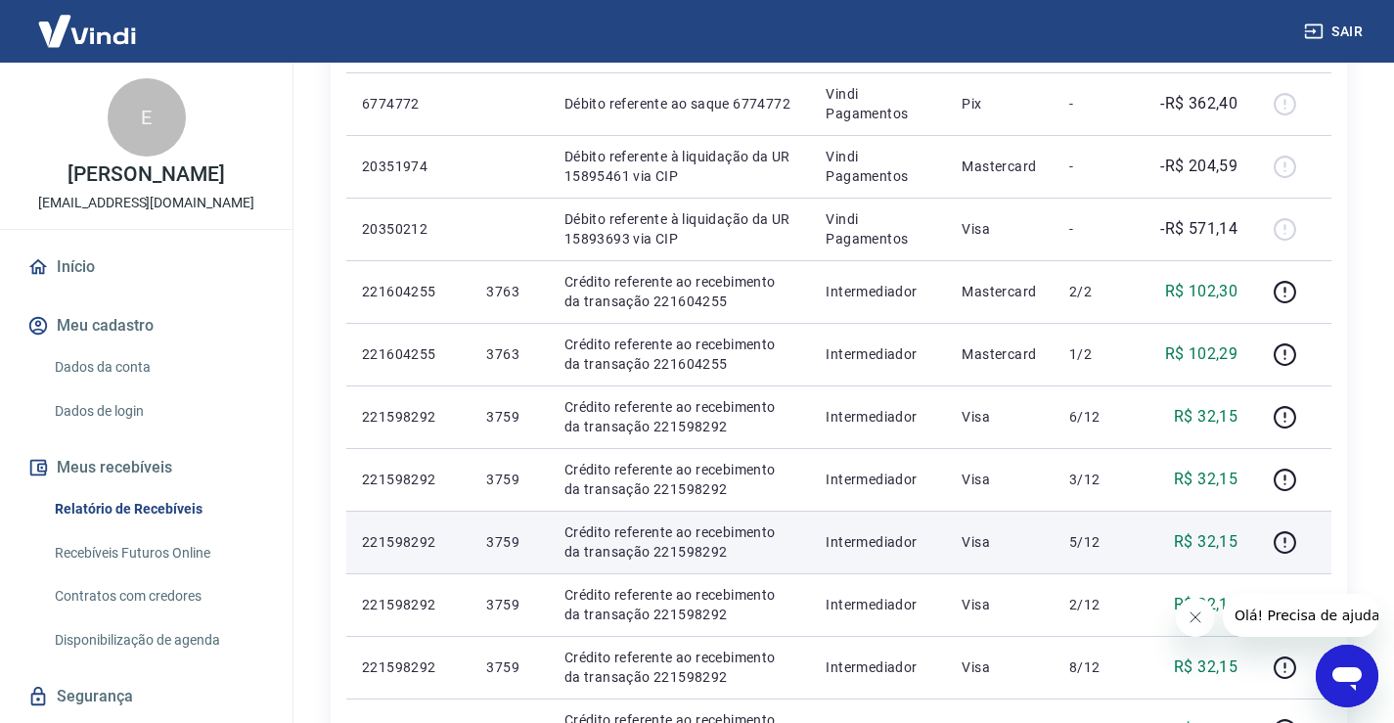
scroll to position [98, 0]
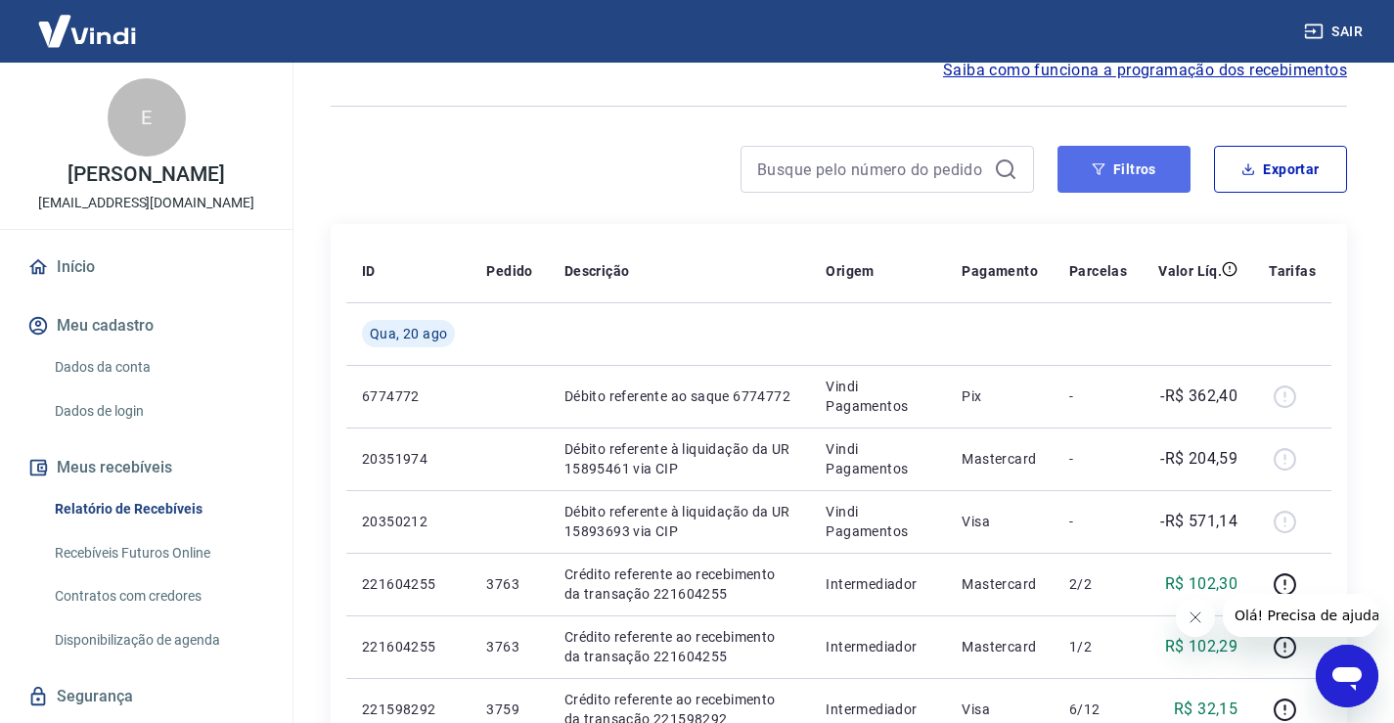
click at [1111, 170] on button "Filtros" at bounding box center [1123, 169] width 133 height 47
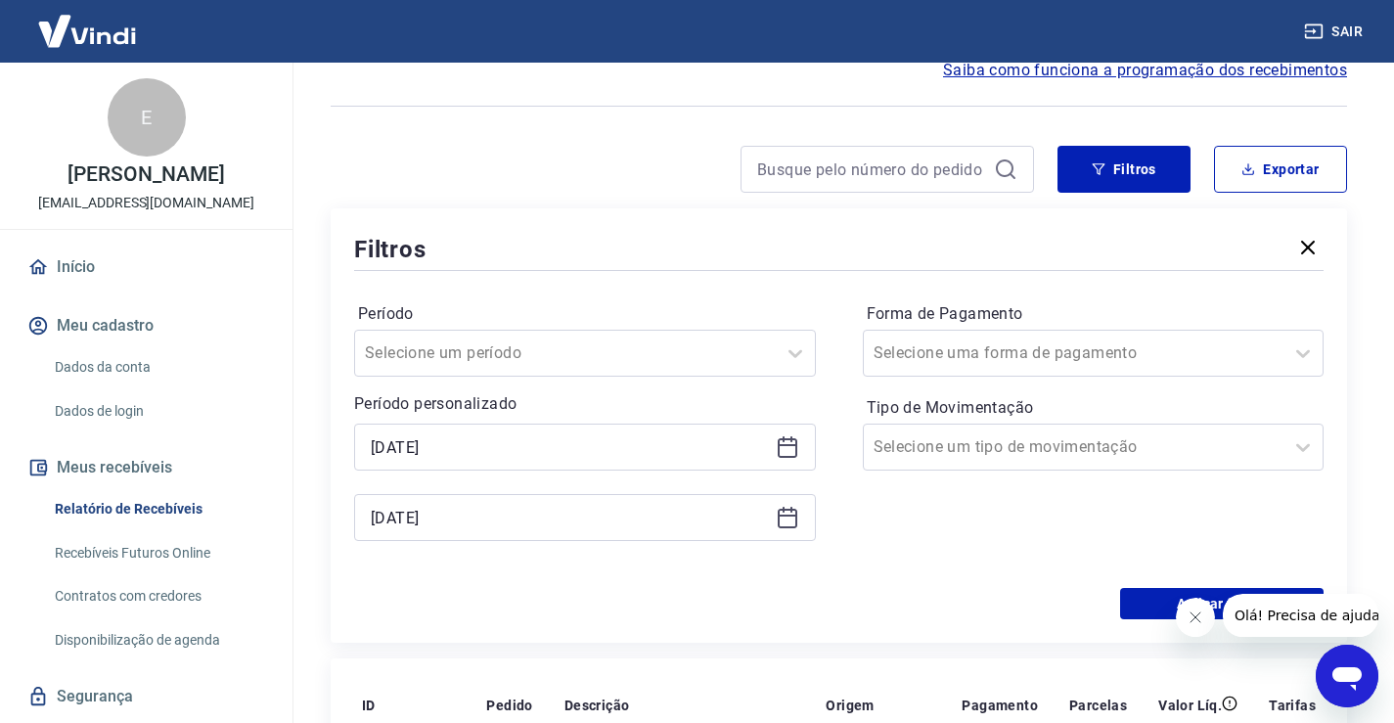
click at [779, 449] on icon at bounding box center [787, 446] width 23 height 23
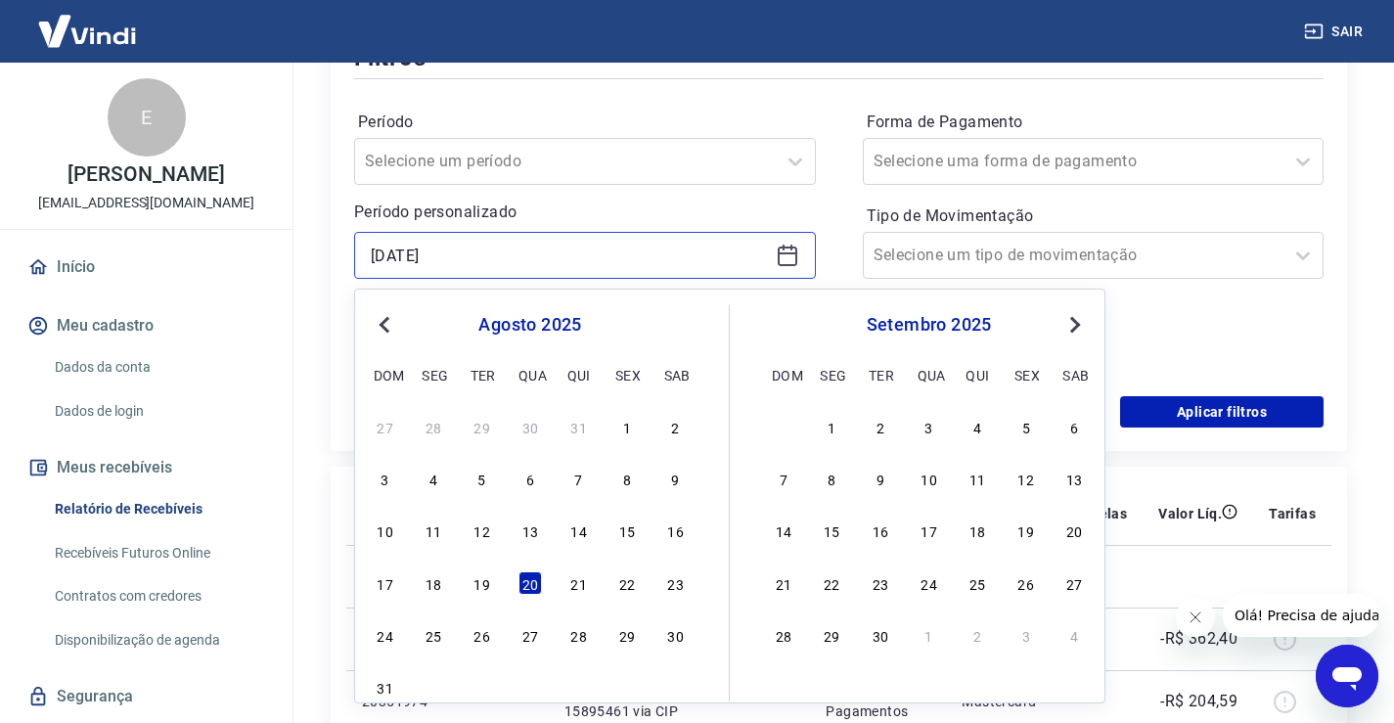
scroll to position [293, 0]
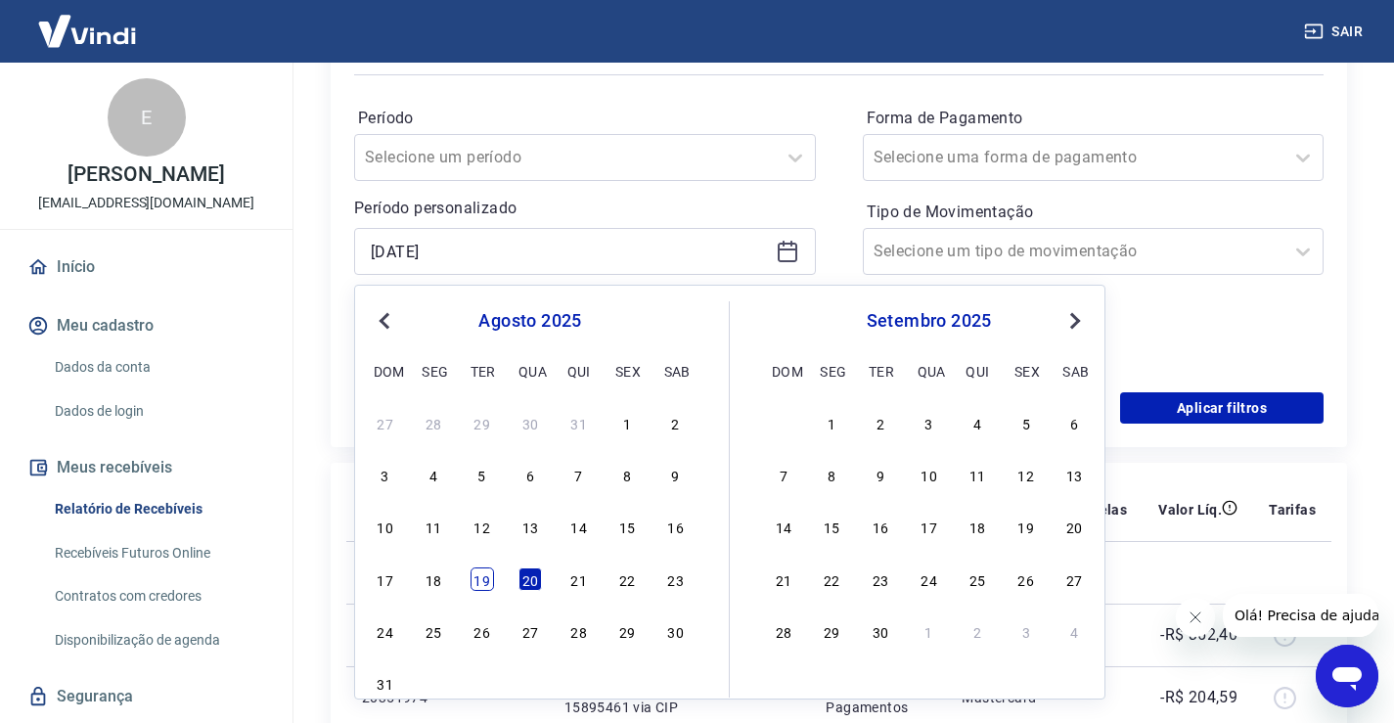
click at [491, 583] on div "19" at bounding box center [481, 578] width 23 height 23
click at [491, 583] on td at bounding box center [508, 572] width 77 height 63
type input "[DATE]"
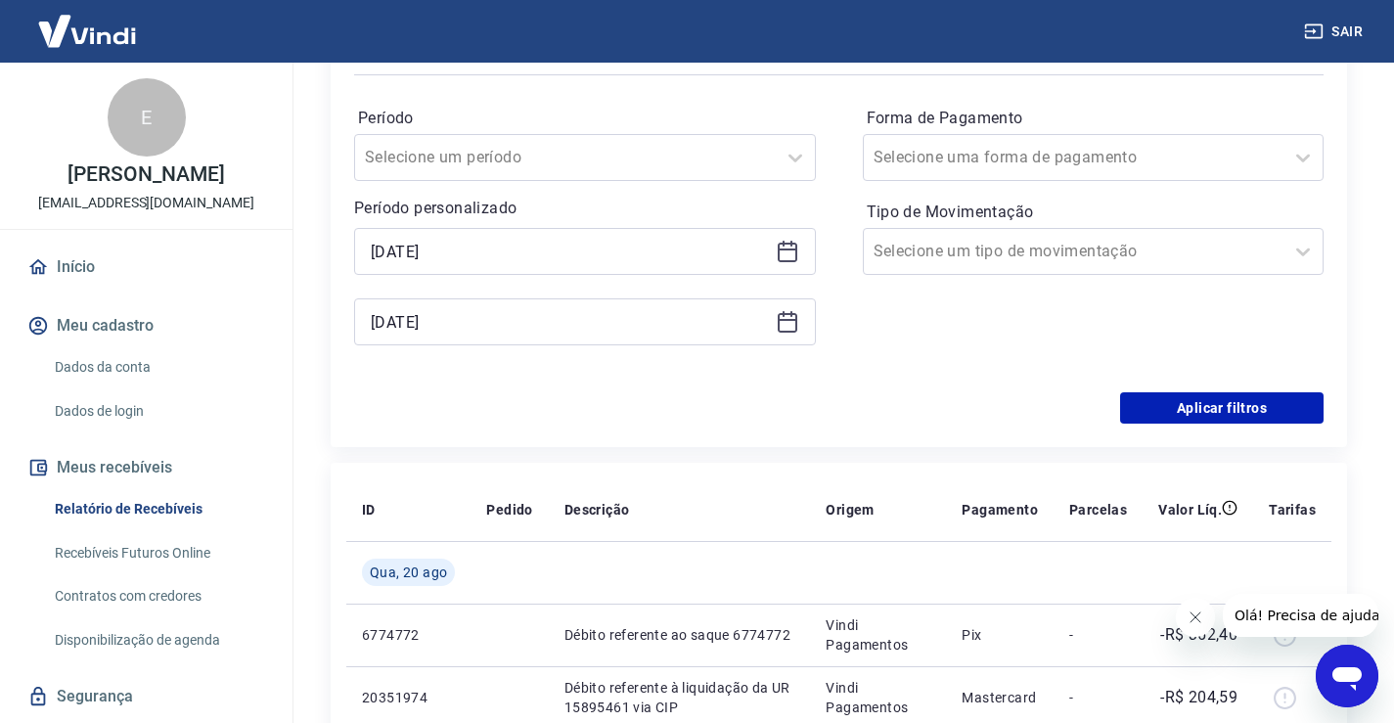
click at [787, 328] on icon at bounding box center [787, 321] width 23 height 23
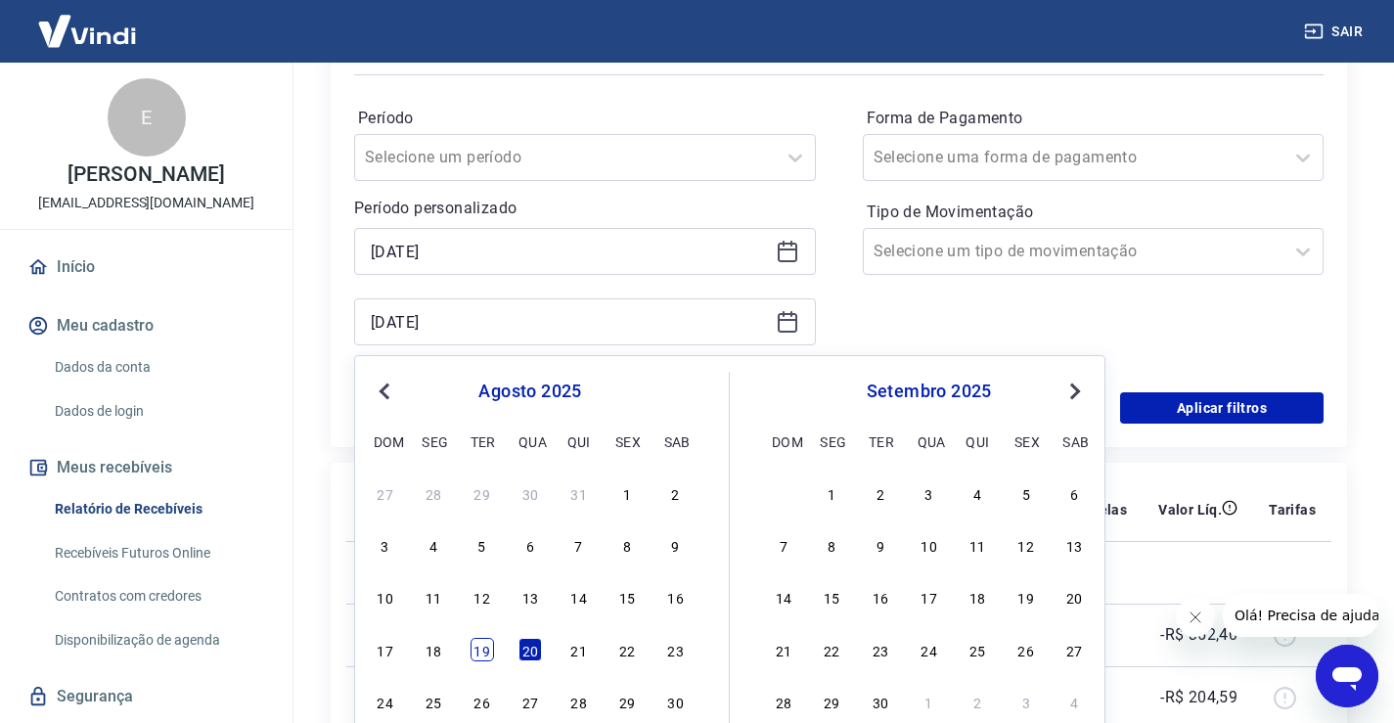
click at [488, 646] on div "19" at bounding box center [481, 649] width 23 height 23
click at [488, 646] on td at bounding box center [508, 634] width 77 height 63
type input "[DATE]"
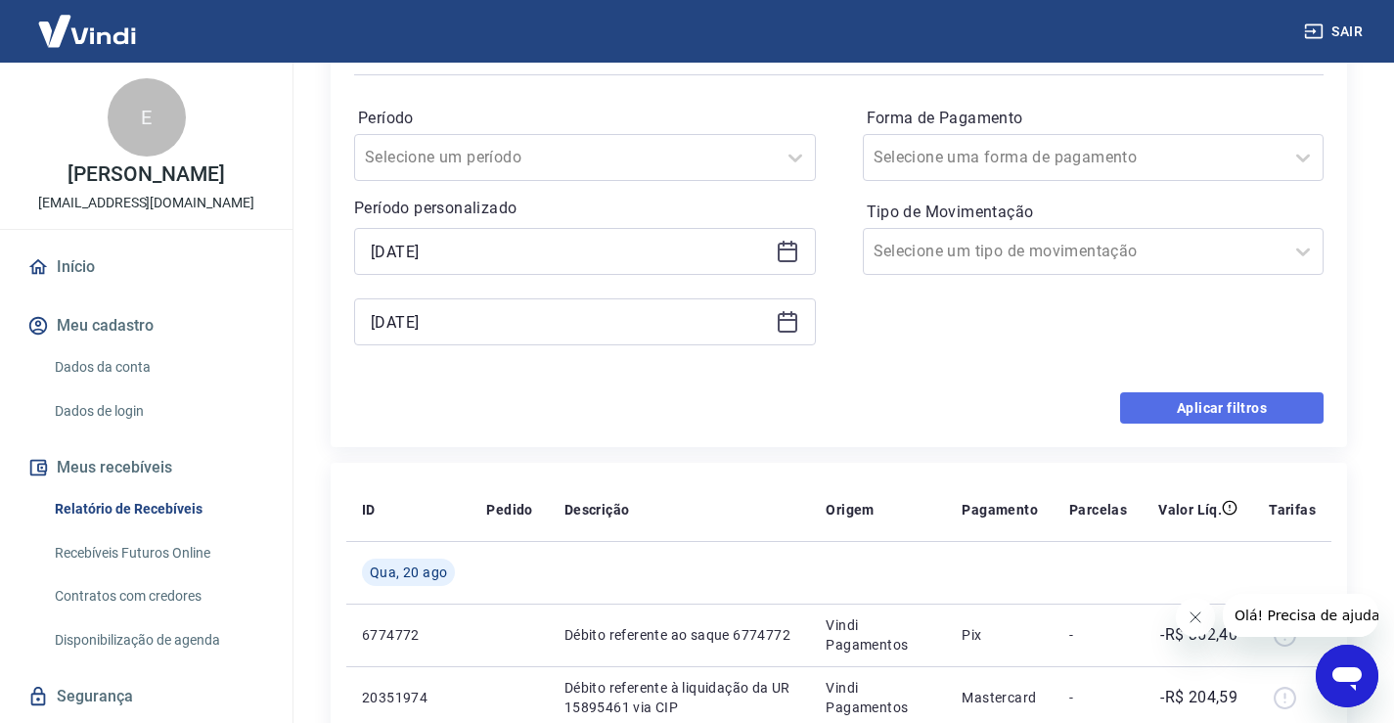
click at [1152, 413] on button "Aplicar filtros" at bounding box center [1221, 407] width 203 height 31
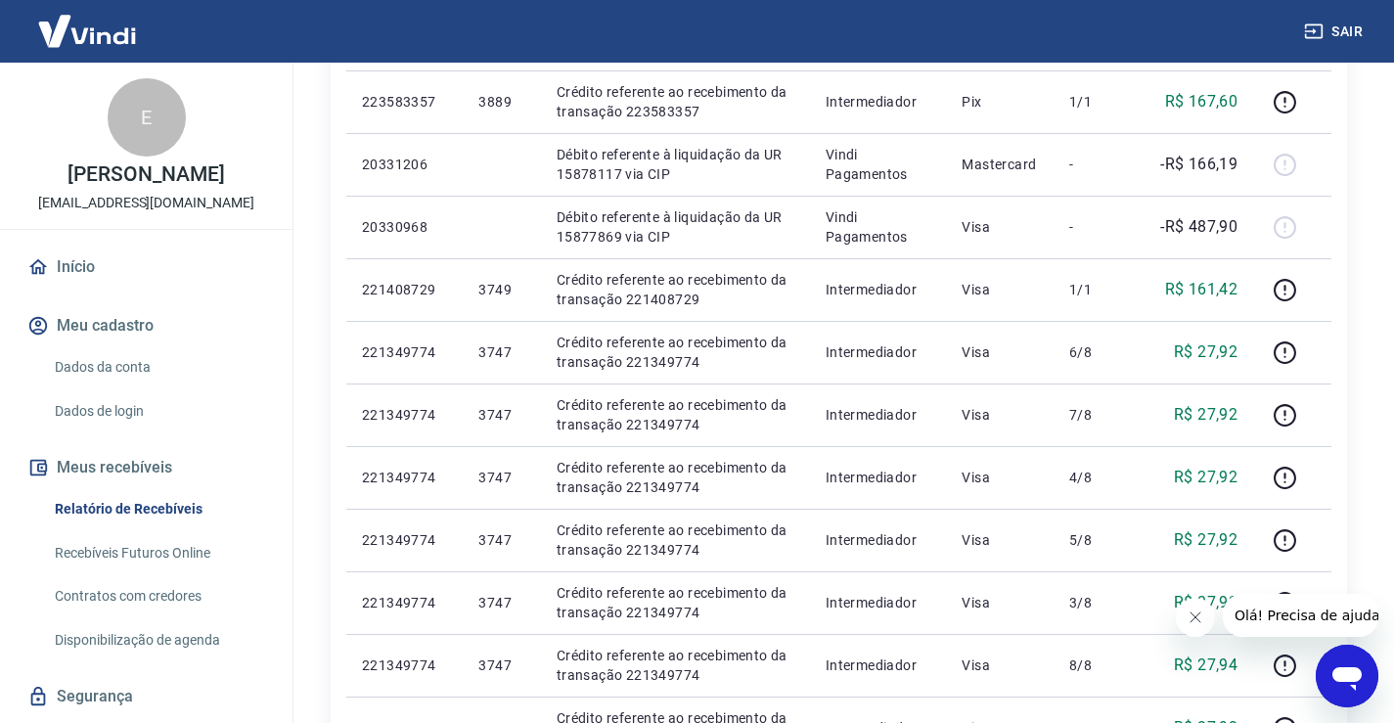
scroll to position [489, 0]
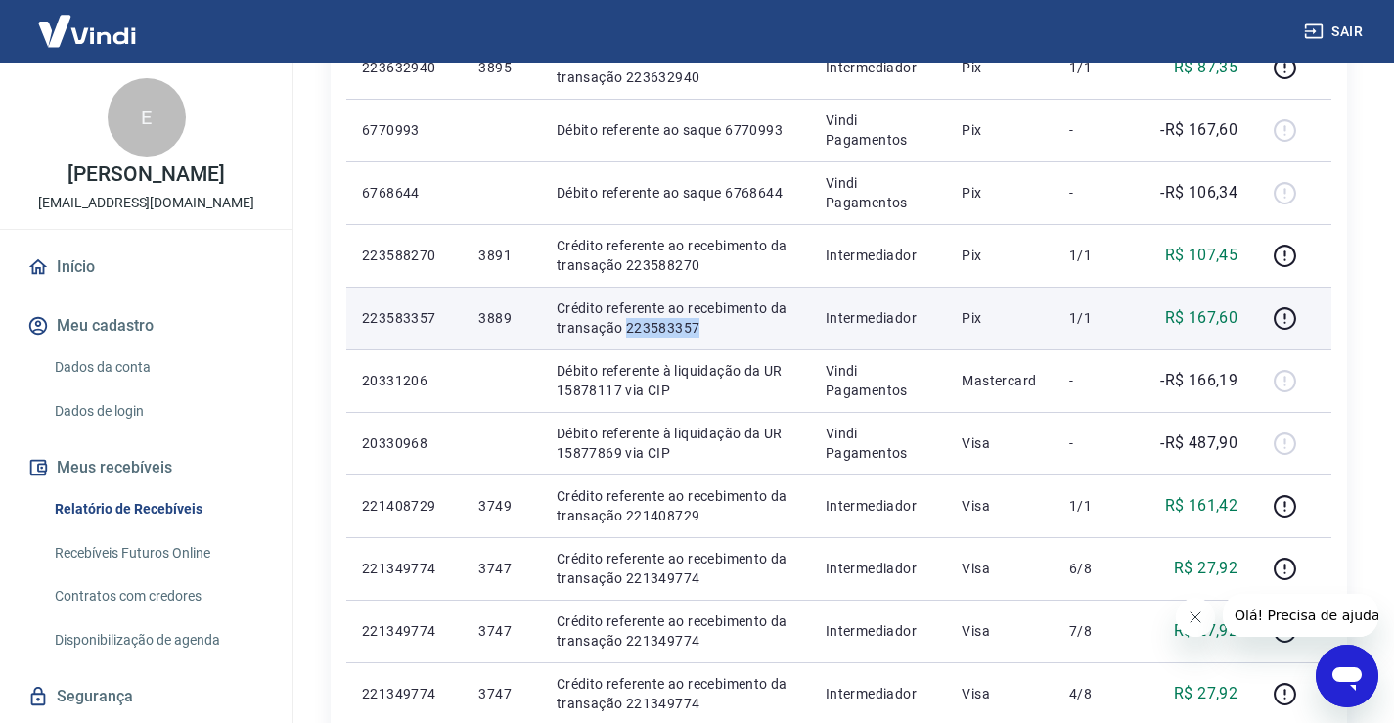
drag, startPoint x: 699, startPoint y: 326, endPoint x: 624, endPoint y: 331, distance: 75.5
click at [624, 331] on p "Crédito referente ao recebimento da transação 223583357" at bounding box center [675, 317] width 238 height 39
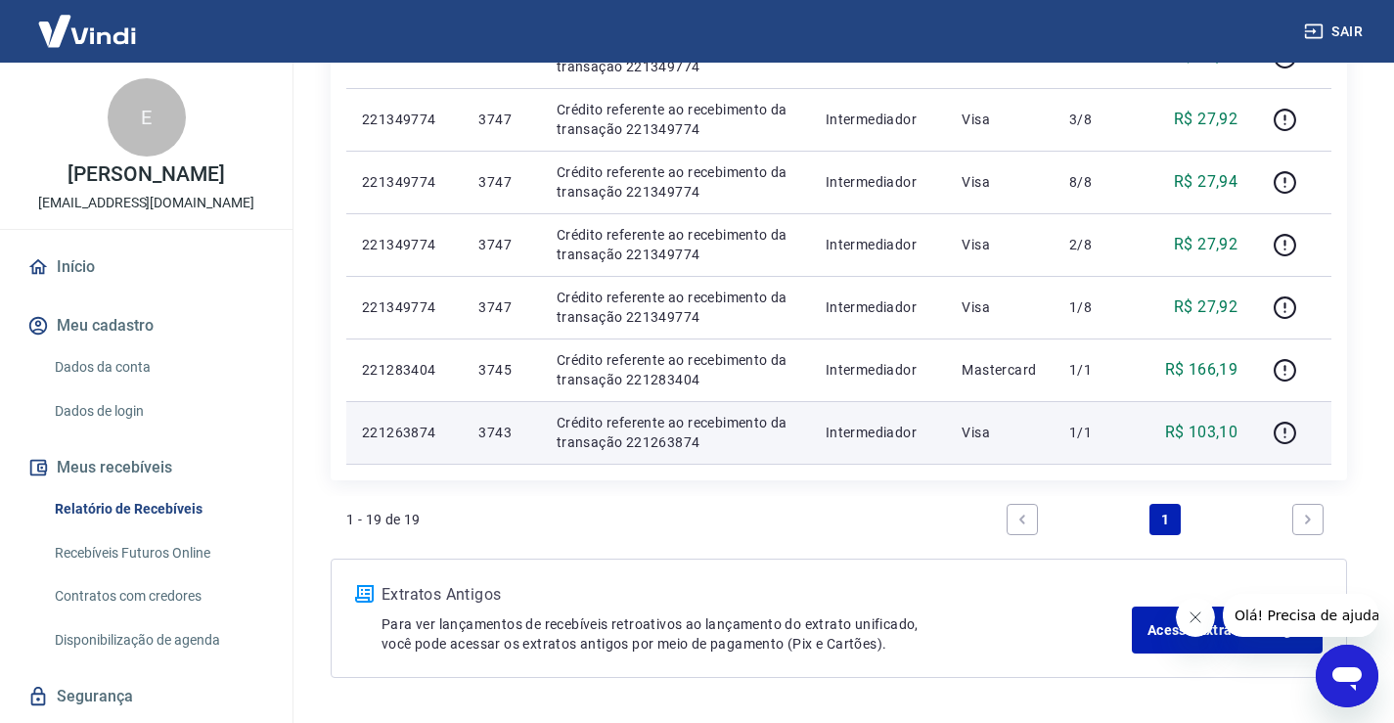
scroll to position [1153, 0]
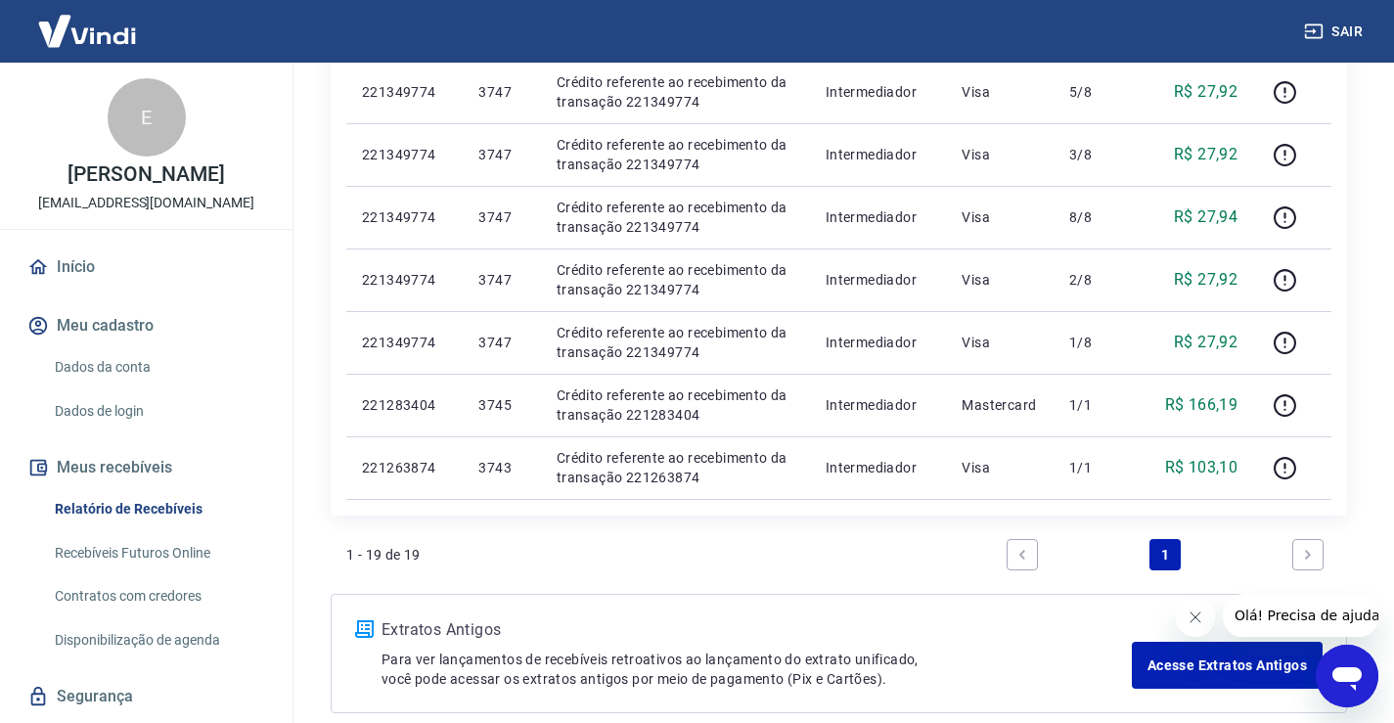
click at [1313, 549] on icon "Next page" at bounding box center [1308, 555] width 14 height 14
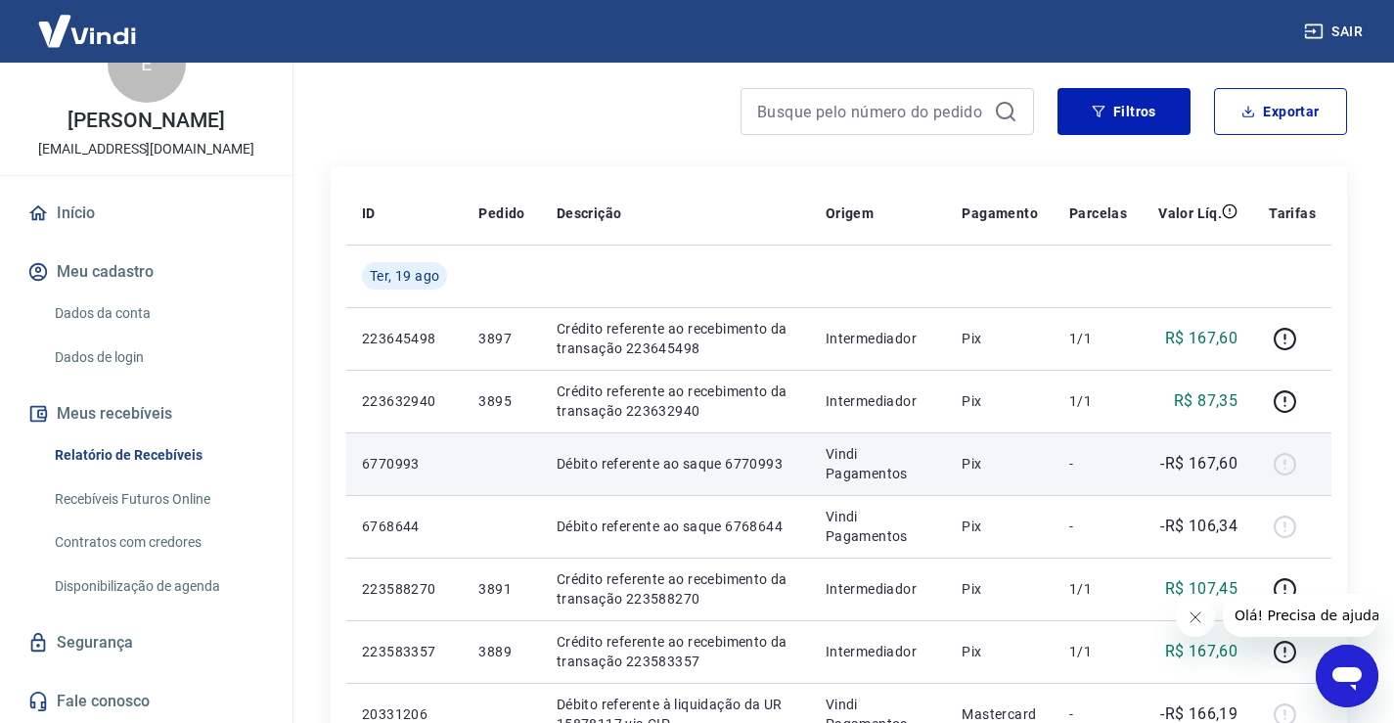
scroll to position [0, 0]
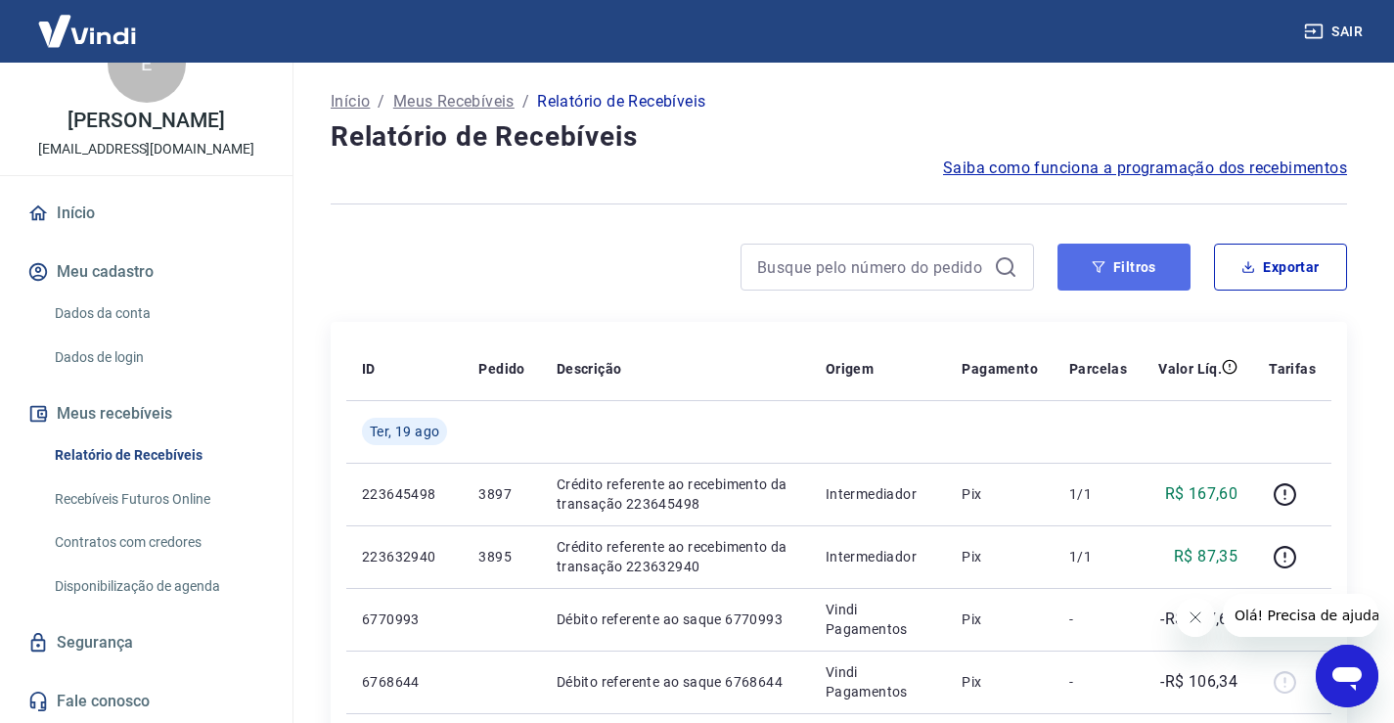
click at [1115, 284] on button "Filtros" at bounding box center [1123, 267] width 133 height 47
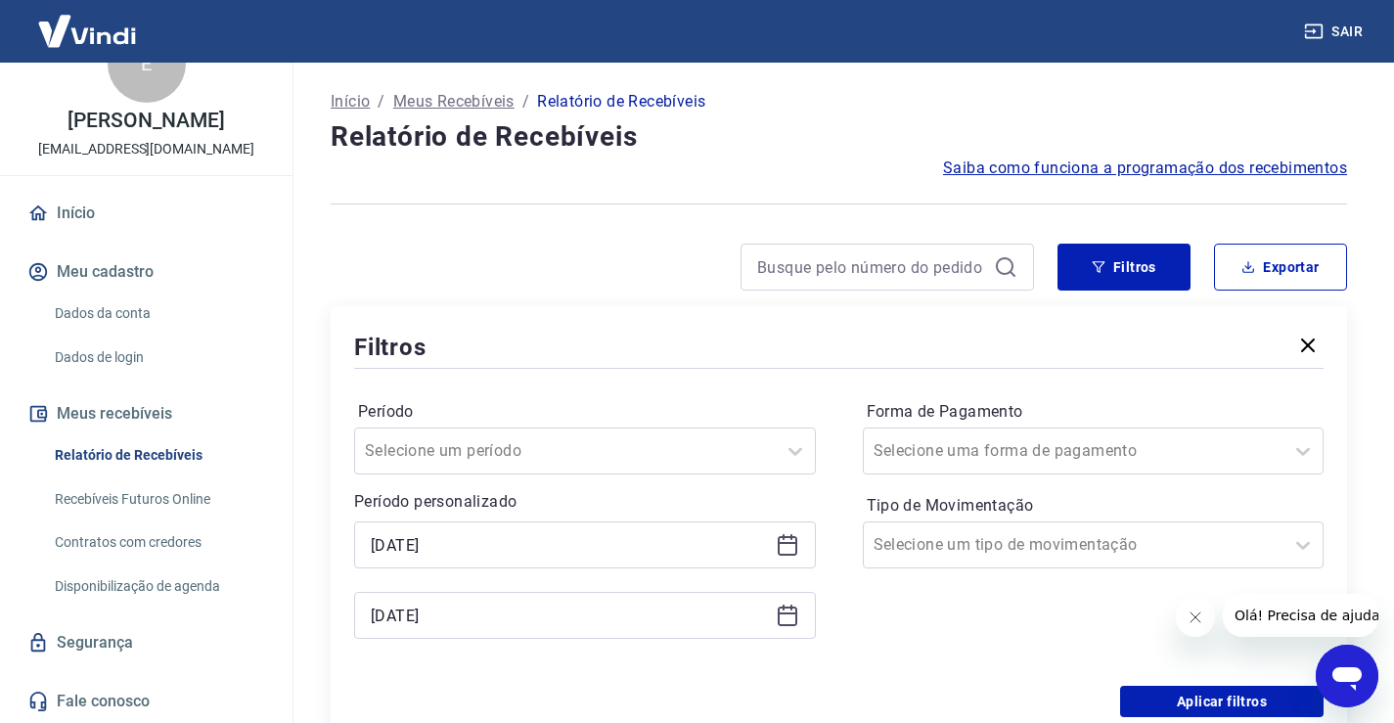
click at [791, 549] on icon at bounding box center [787, 544] width 23 height 23
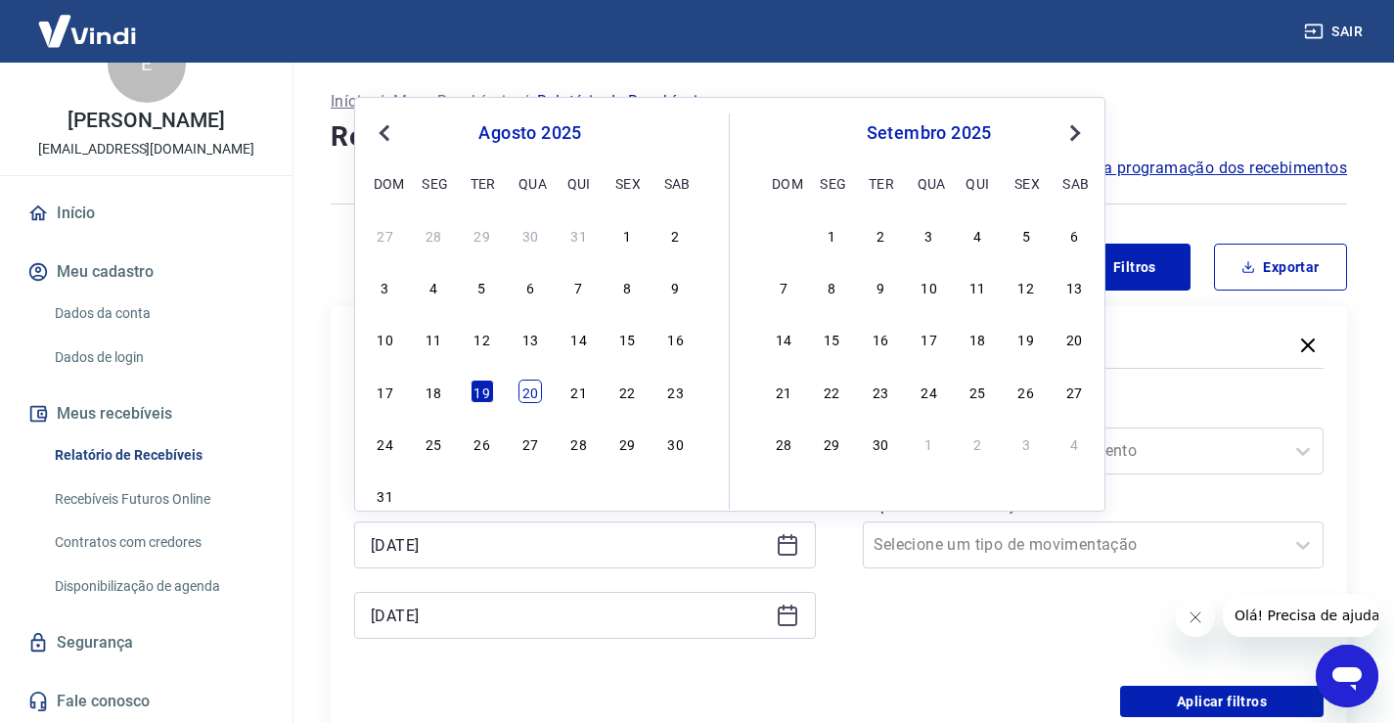
click at [535, 394] on div "20" at bounding box center [529, 390] width 23 height 23
click at [535, 394] on div "Período Selecione um período Período personalizado [DATE] Previous Month Next M…" at bounding box center [838, 529] width 969 height 313
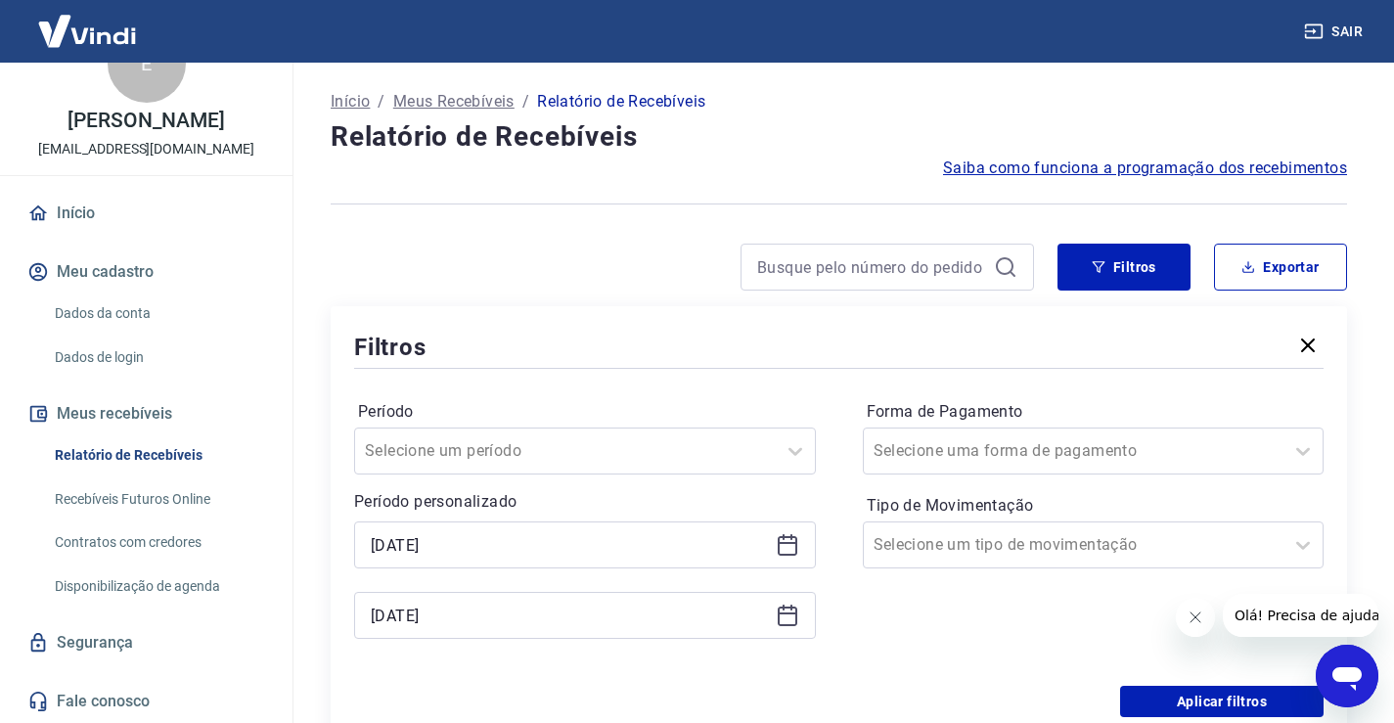
type input "[DATE]"
click at [788, 611] on icon at bounding box center [787, 614] width 23 height 23
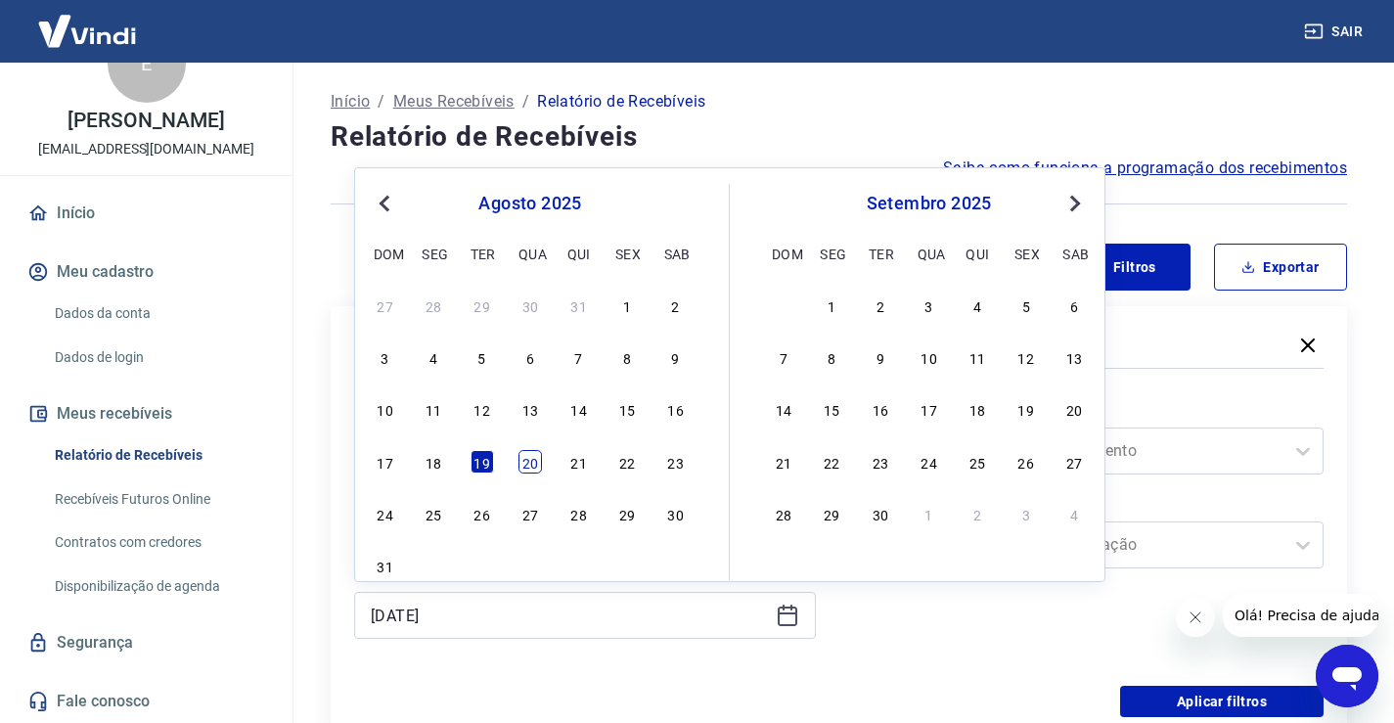
click at [521, 465] on div "20" at bounding box center [529, 461] width 23 height 23
click at [521, 465] on div "Selecione um período" at bounding box center [585, 450] width 462 height 47
type input "[DATE]"
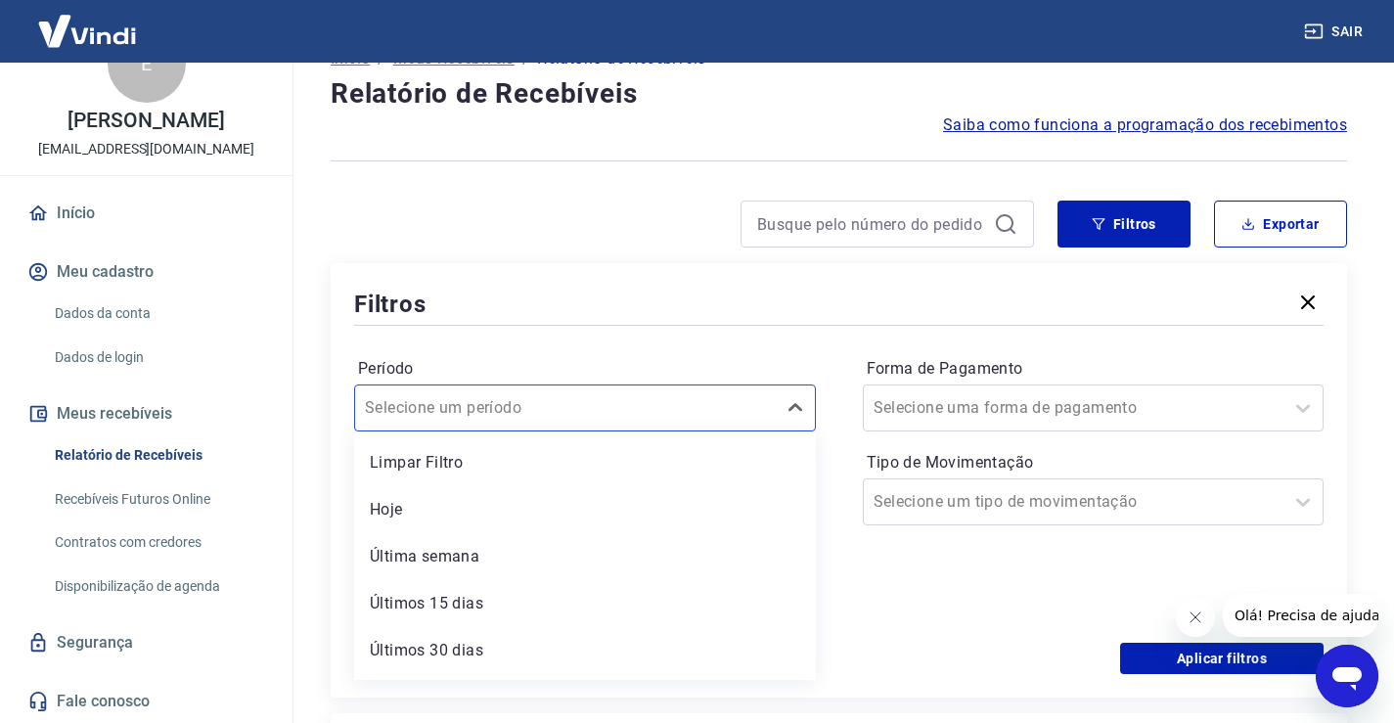
scroll to position [45, 0]
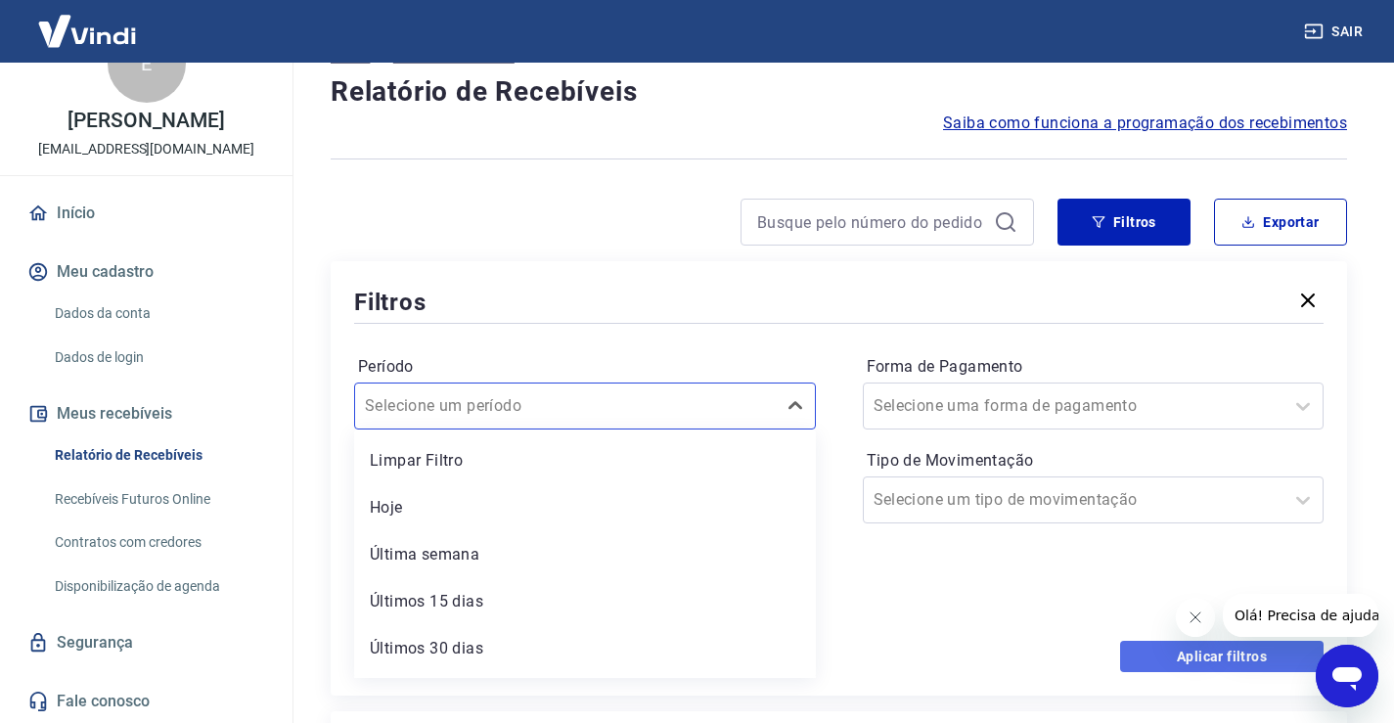
click at [1167, 660] on button "Aplicar filtros" at bounding box center [1221, 656] width 203 height 31
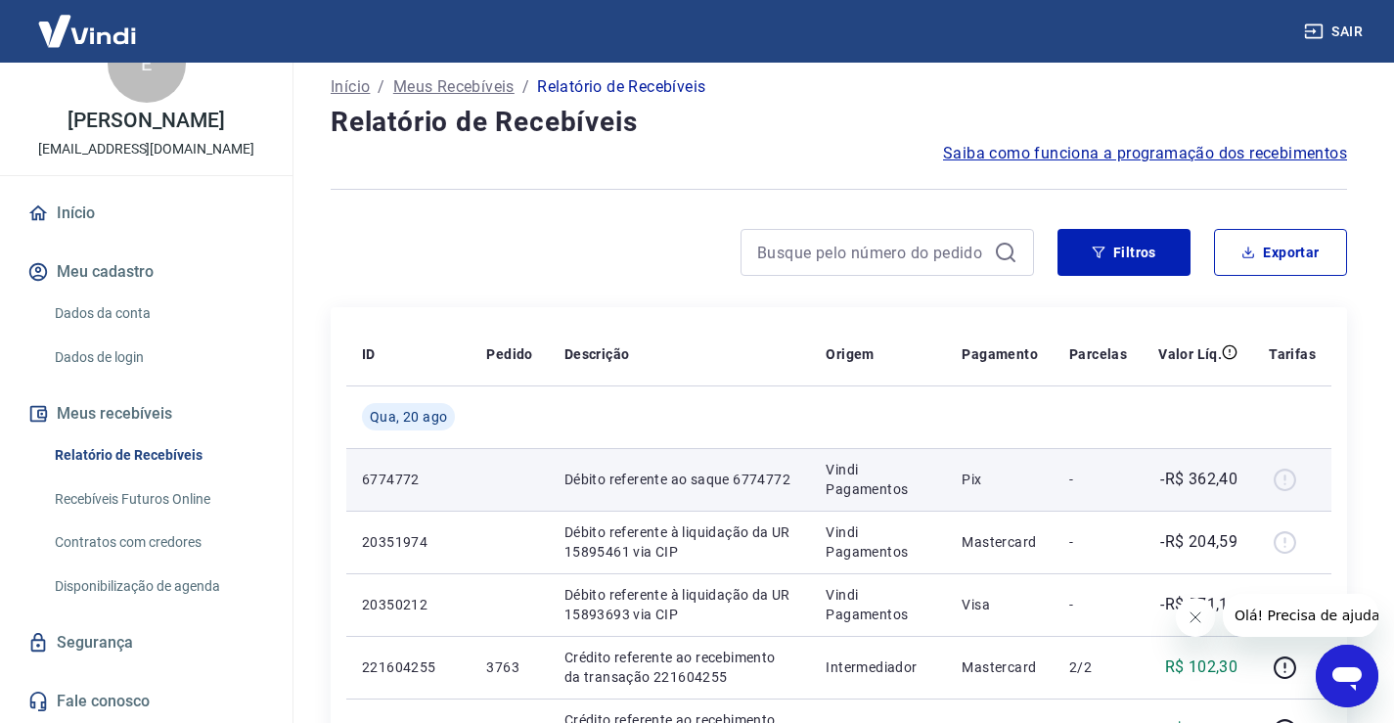
scroll to position [210, 0]
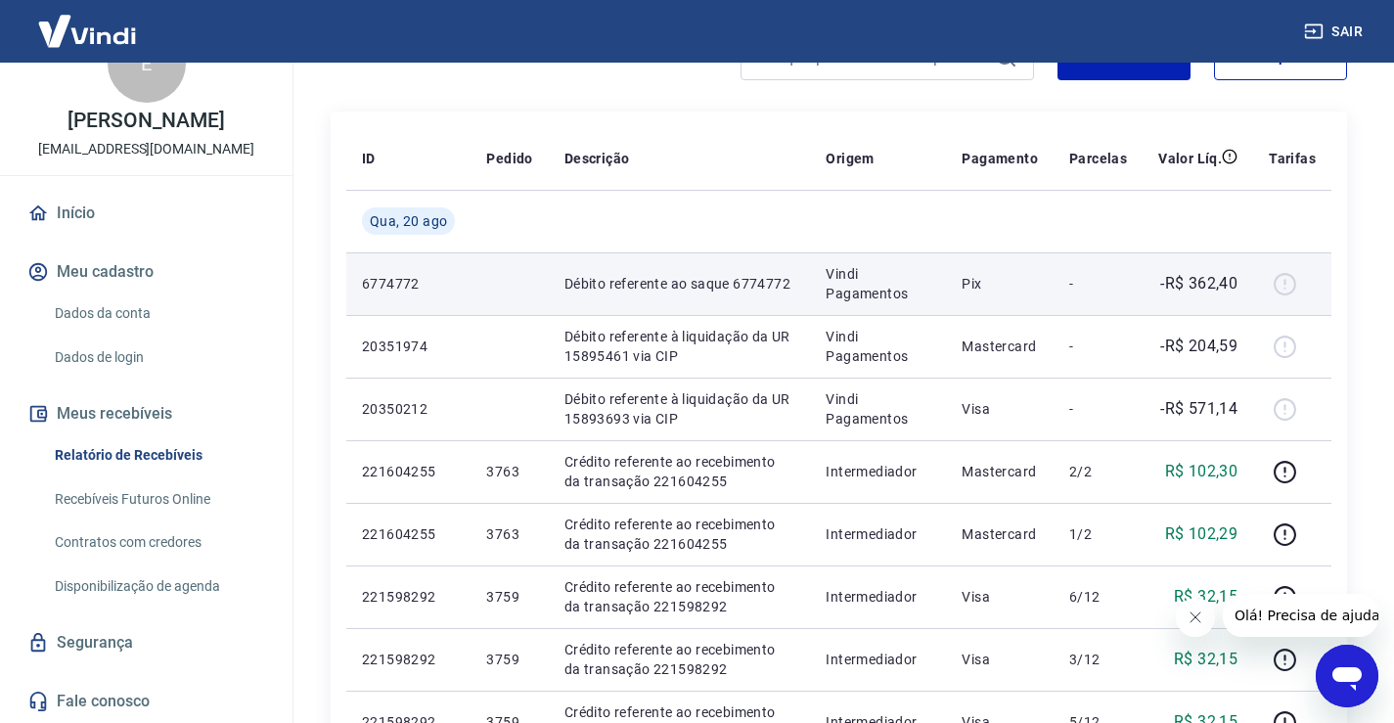
click at [1197, 291] on p "-R$ 362,40" at bounding box center [1198, 283] width 77 height 23
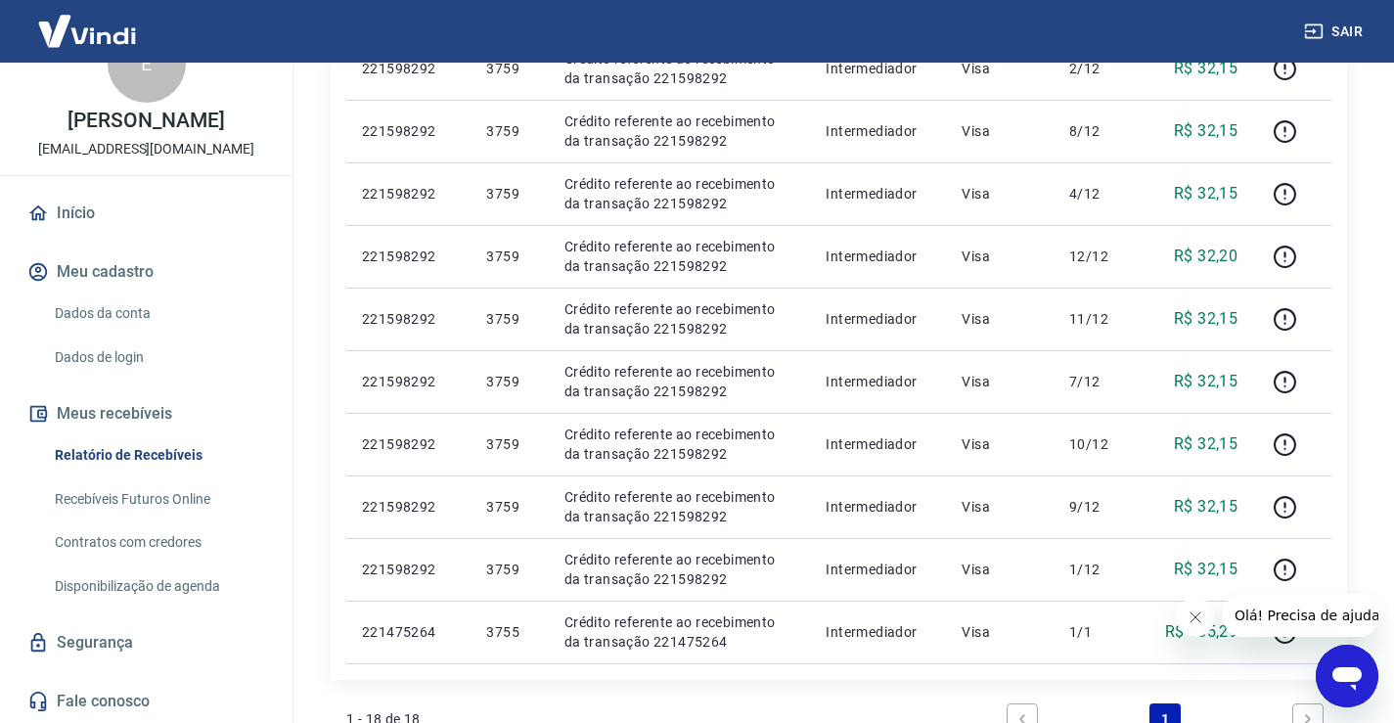
scroll to position [1188, 0]
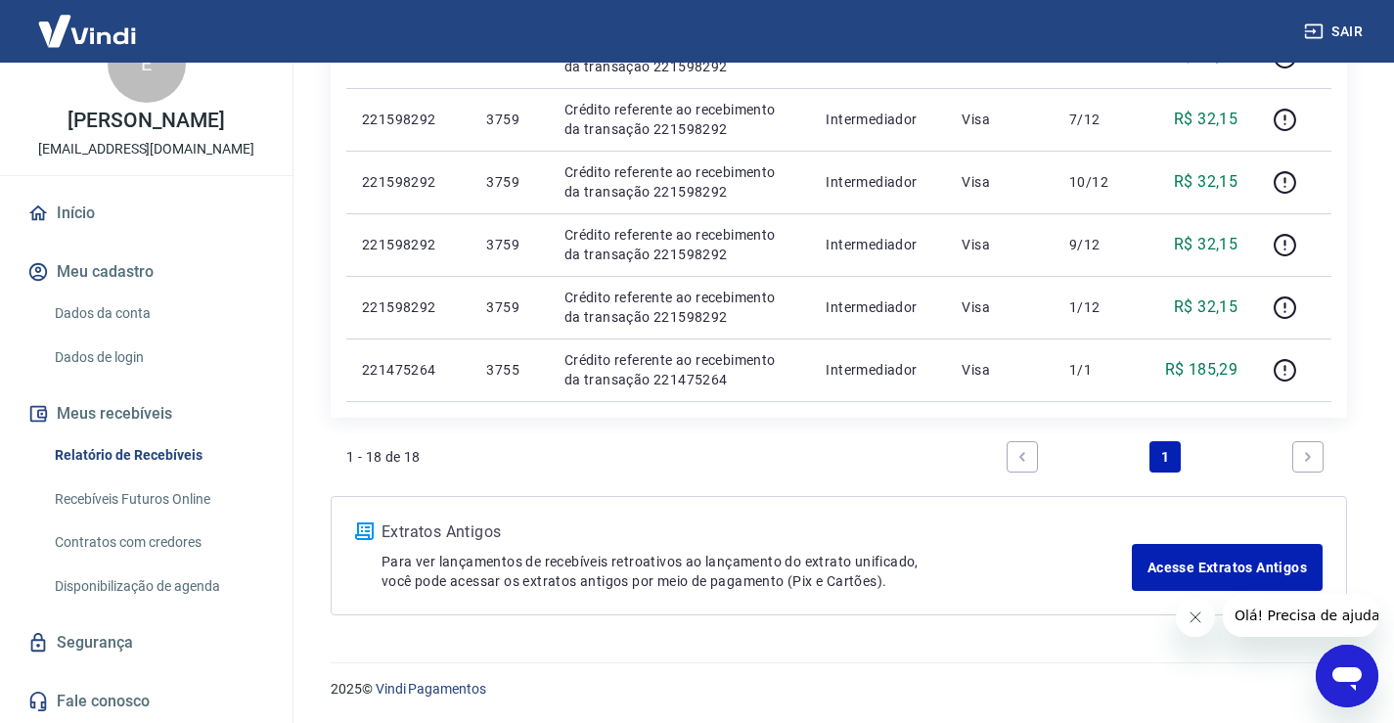
drag, startPoint x: 1020, startPoint y: 458, endPoint x: 1051, endPoint y: 458, distance: 31.3
click at [1020, 458] on icon "Previous page" at bounding box center [1022, 457] width 14 height 14
click at [1313, 457] on icon "Next page" at bounding box center [1308, 457] width 14 height 14
click at [1302, 453] on link "Next page" at bounding box center [1307, 456] width 31 height 31
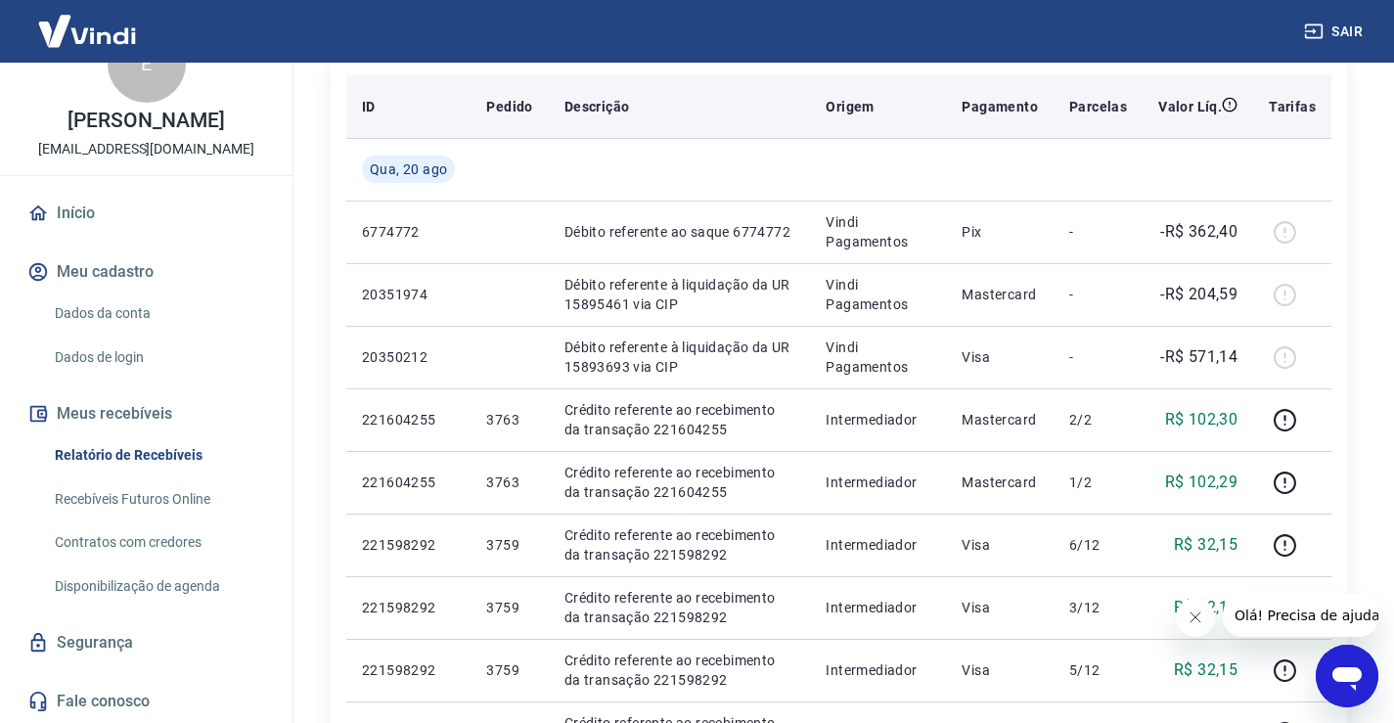
scroll to position [308, 0]
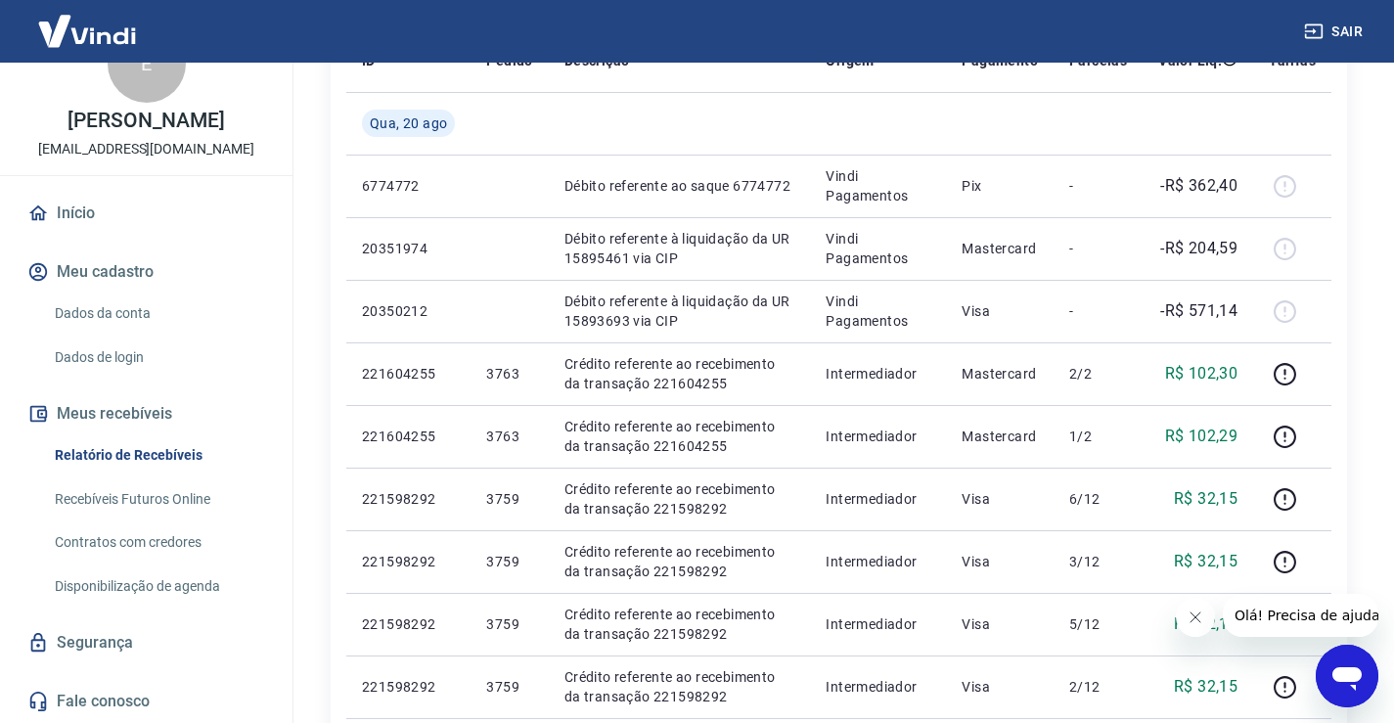
click at [1369, 687] on div "Abrir janela de mensagens" at bounding box center [1346, 675] width 59 height 59
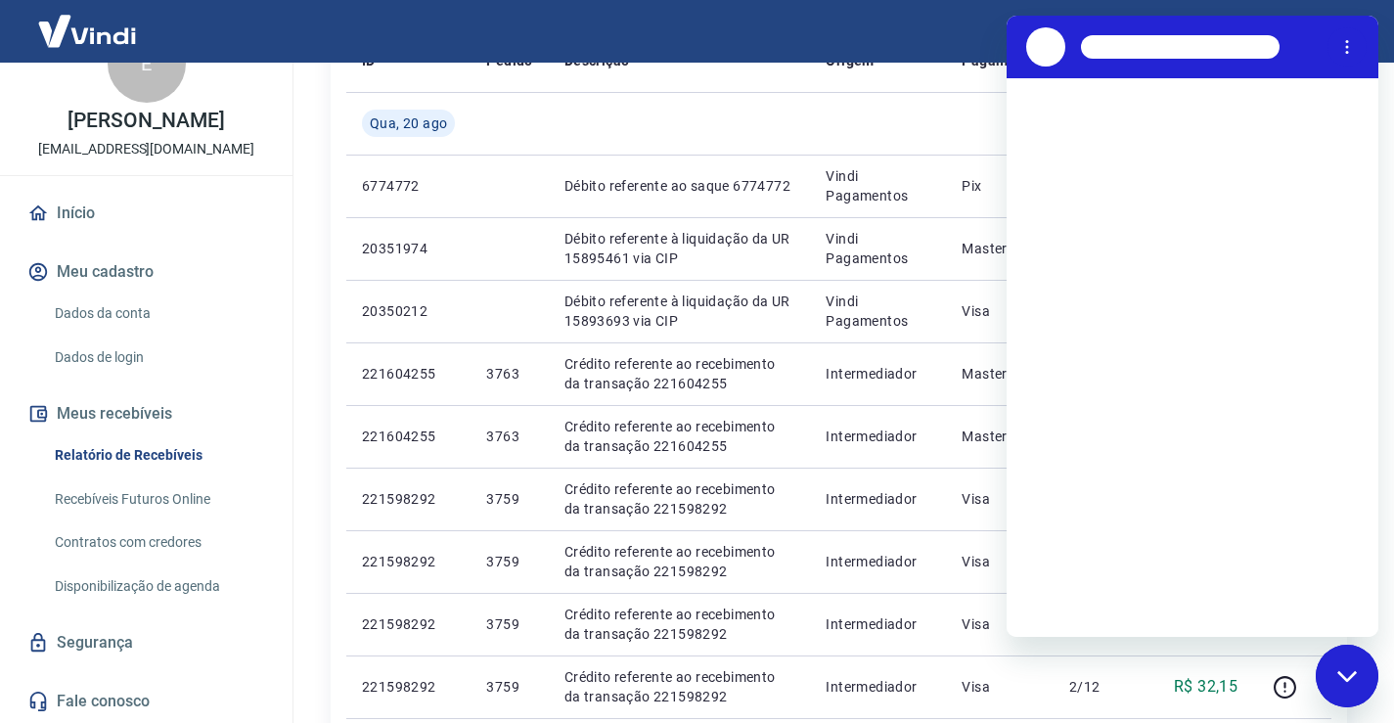
scroll to position [0, 0]
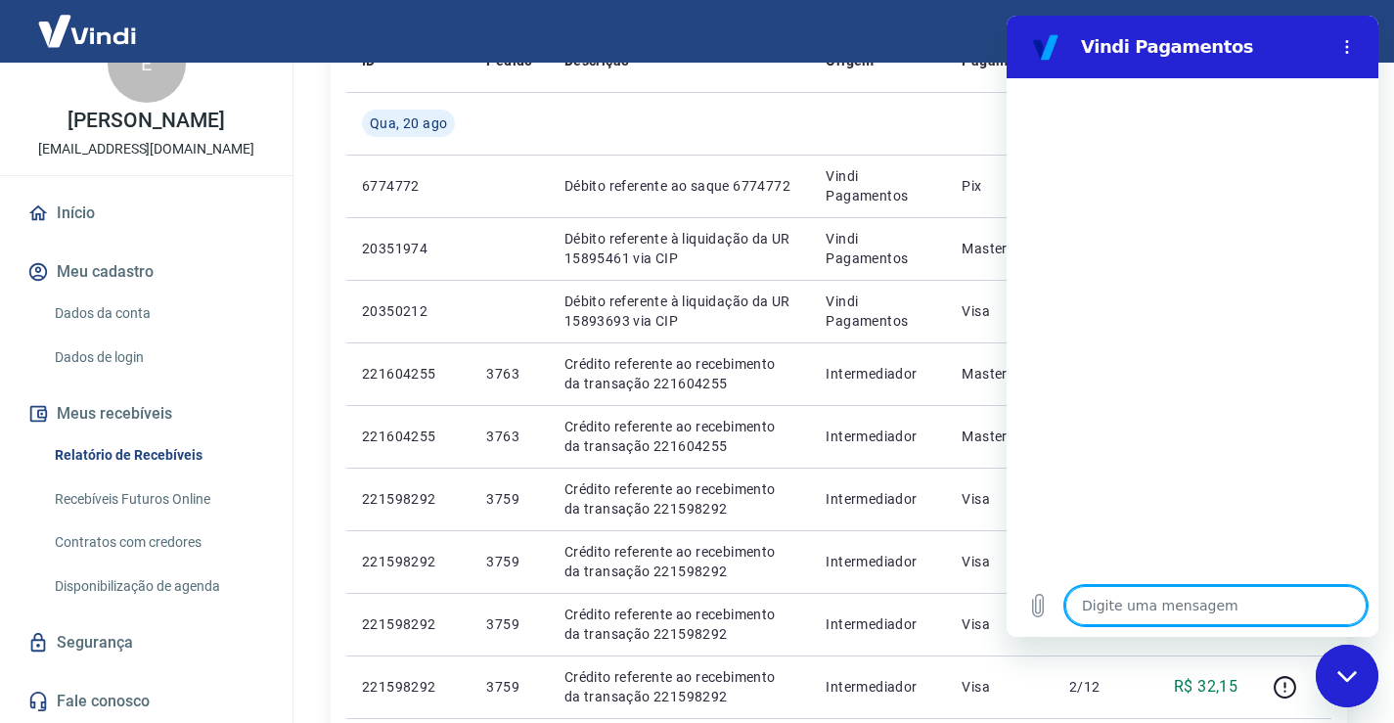
click at [1342, 668] on div "Fechar janela de mensagens" at bounding box center [1346, 675] width 59 height 59
type textarea "x"
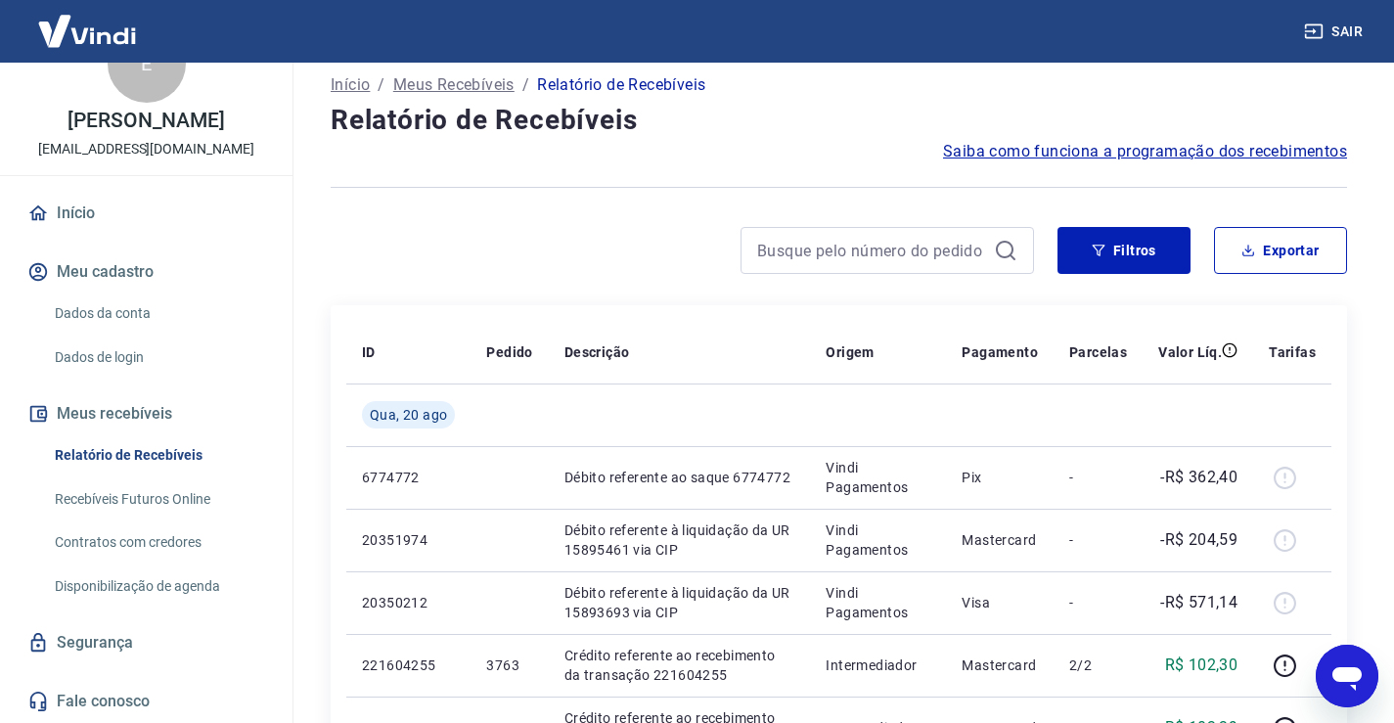
scroll to position [15, 0]
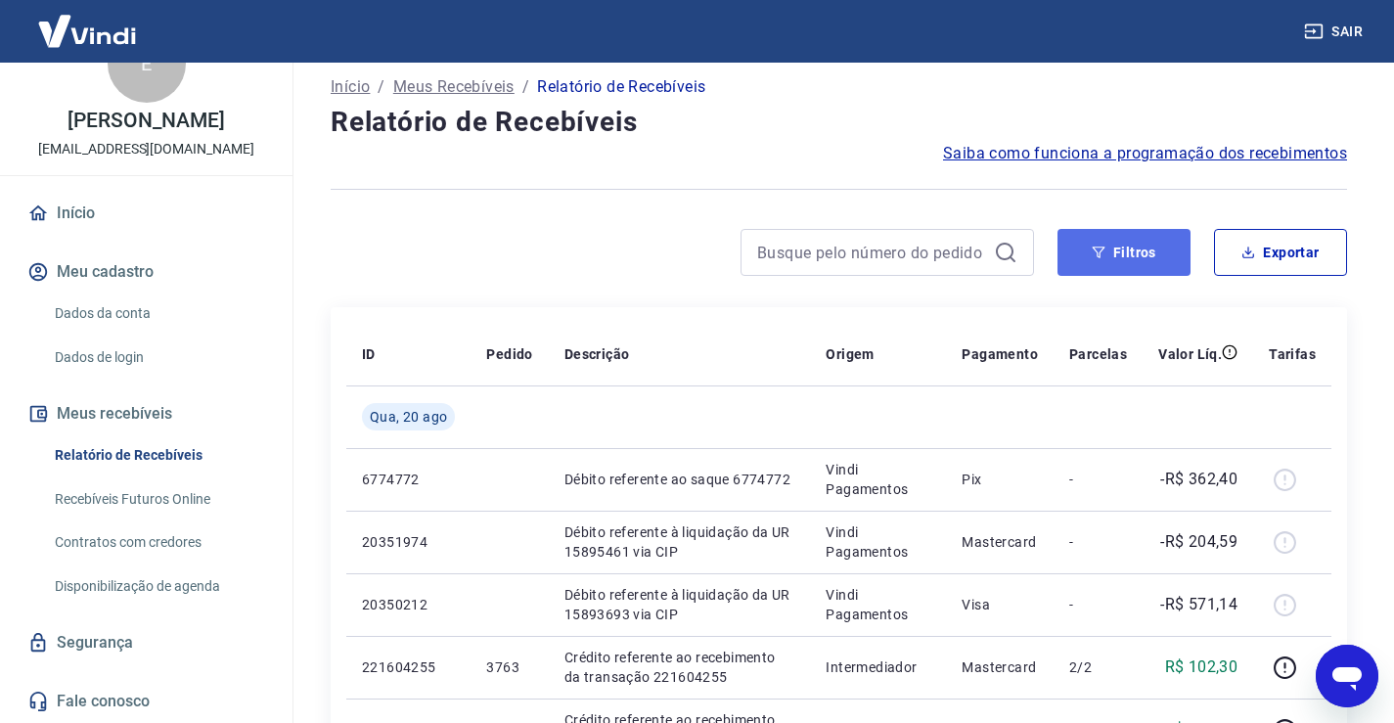
click at [1121, 265] on button "Filtros" at bounding box center [1123, 252] width 133 height 47
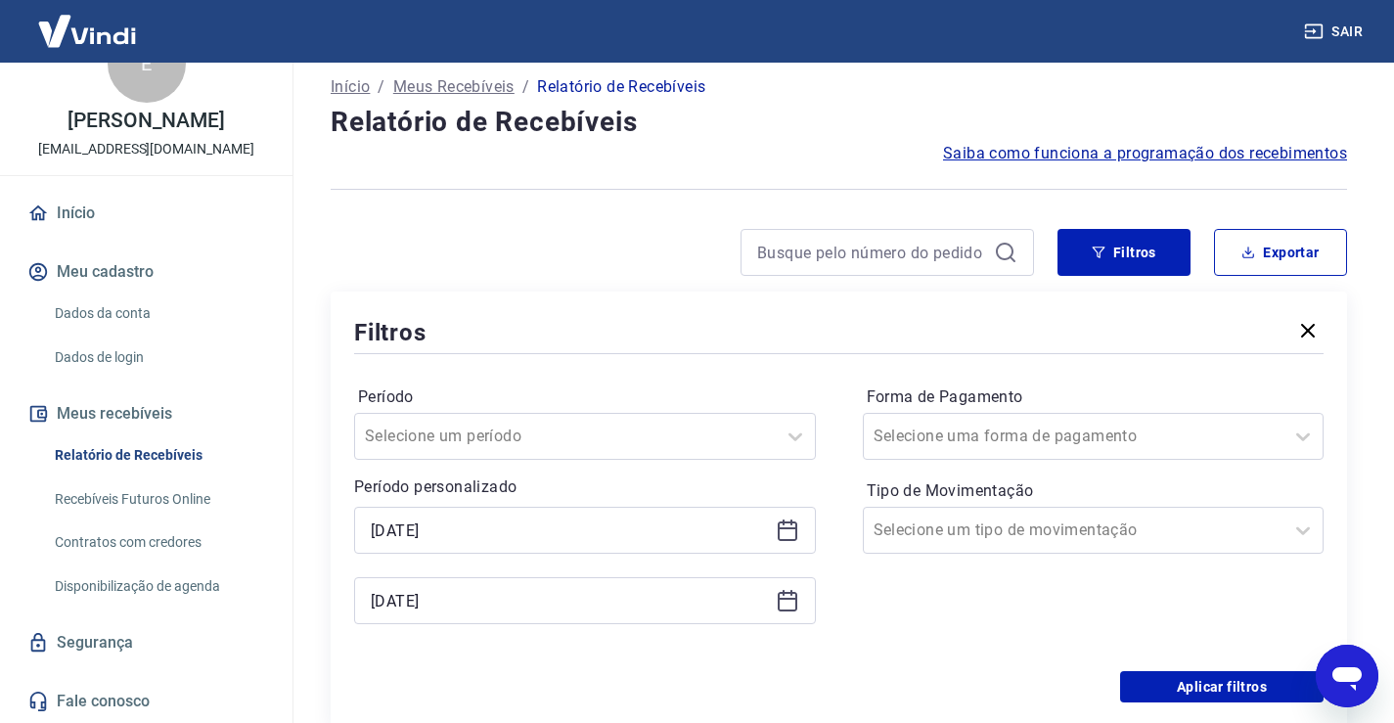
click at [778, 527] on icon at bounding box center [788, 528] width 20 height 2
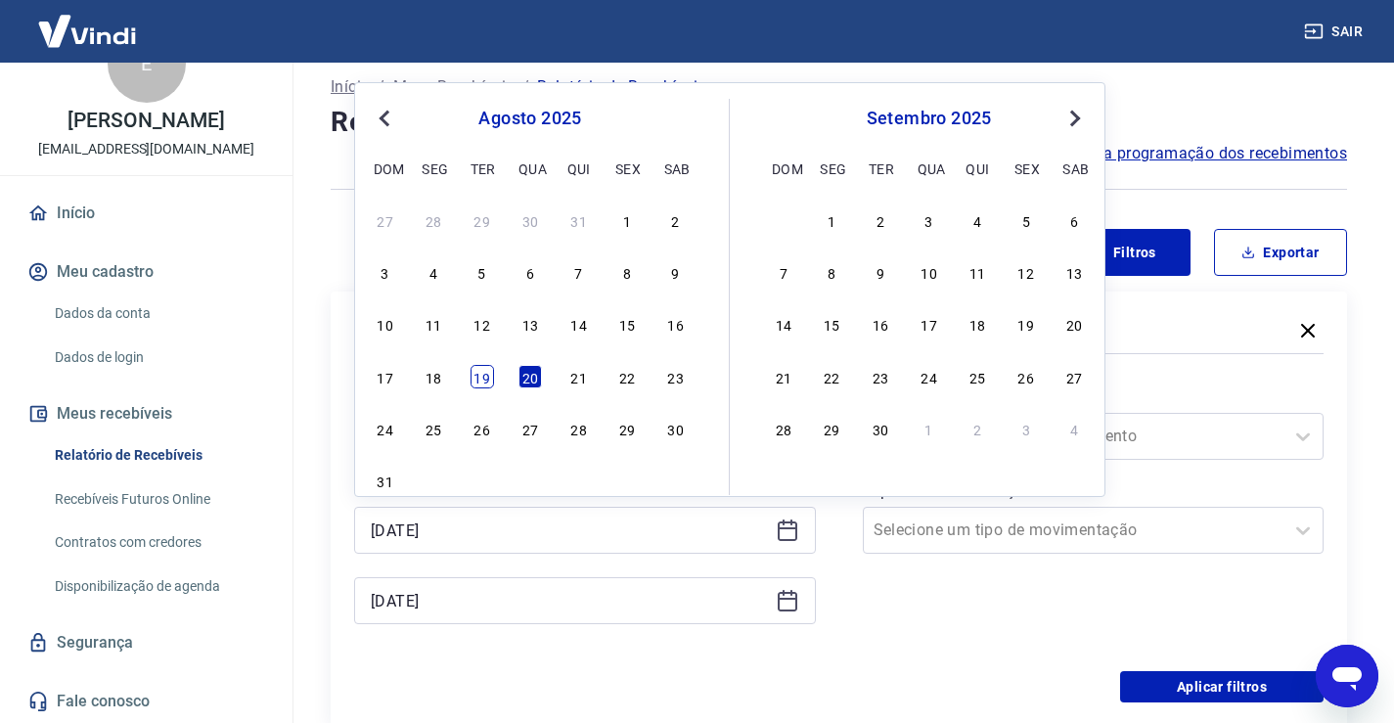
click at [479, 381] on div "19" at bounding box center [481, 376] width 23 height 23
click at [479, 381] on div "Período Selecione um período" at bounding box center [585, 420] width 462 height 78
type input "[DATE]"
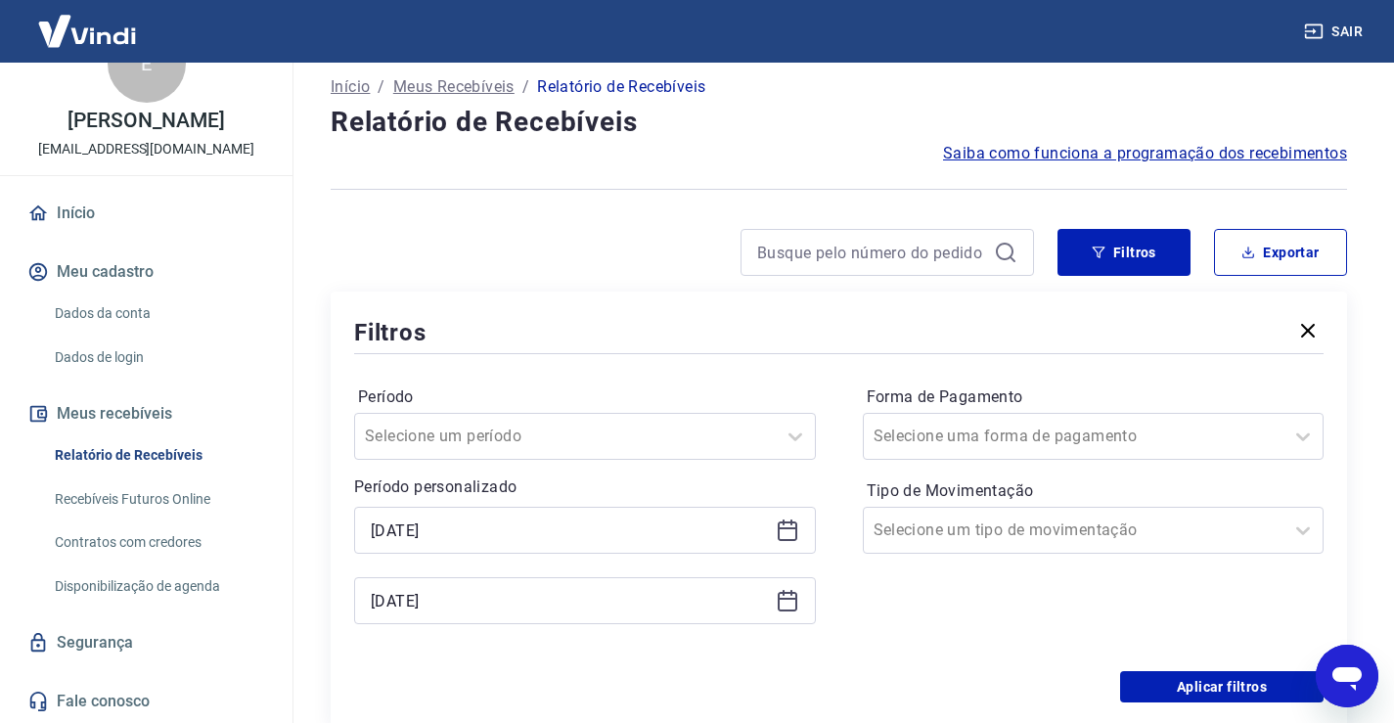
click at [779, 603] on icon at bounding box center [787, 600] width 23 height 23
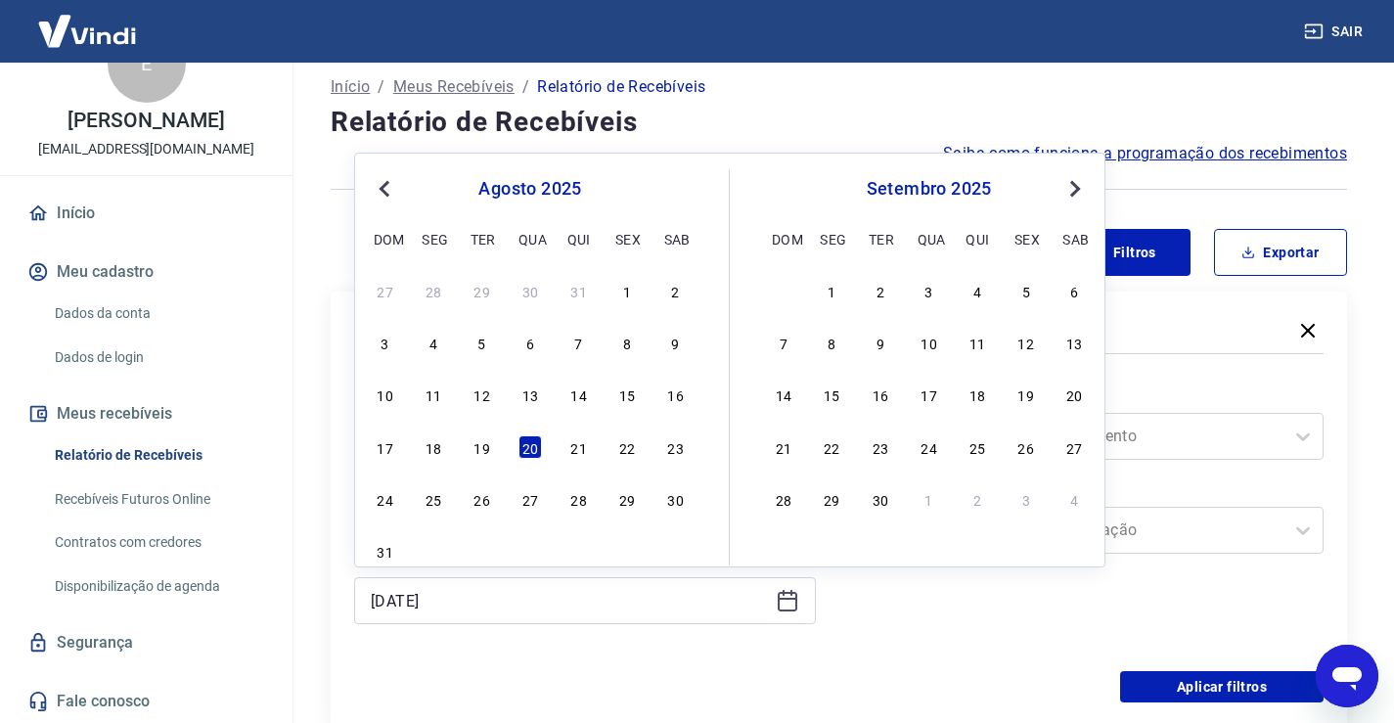
click at [490, 444] on div "19" at bounding box center [481, 446] width 23 height 23
click at [489, 444] on div at bounding box center [565, 435] width 401 height 27
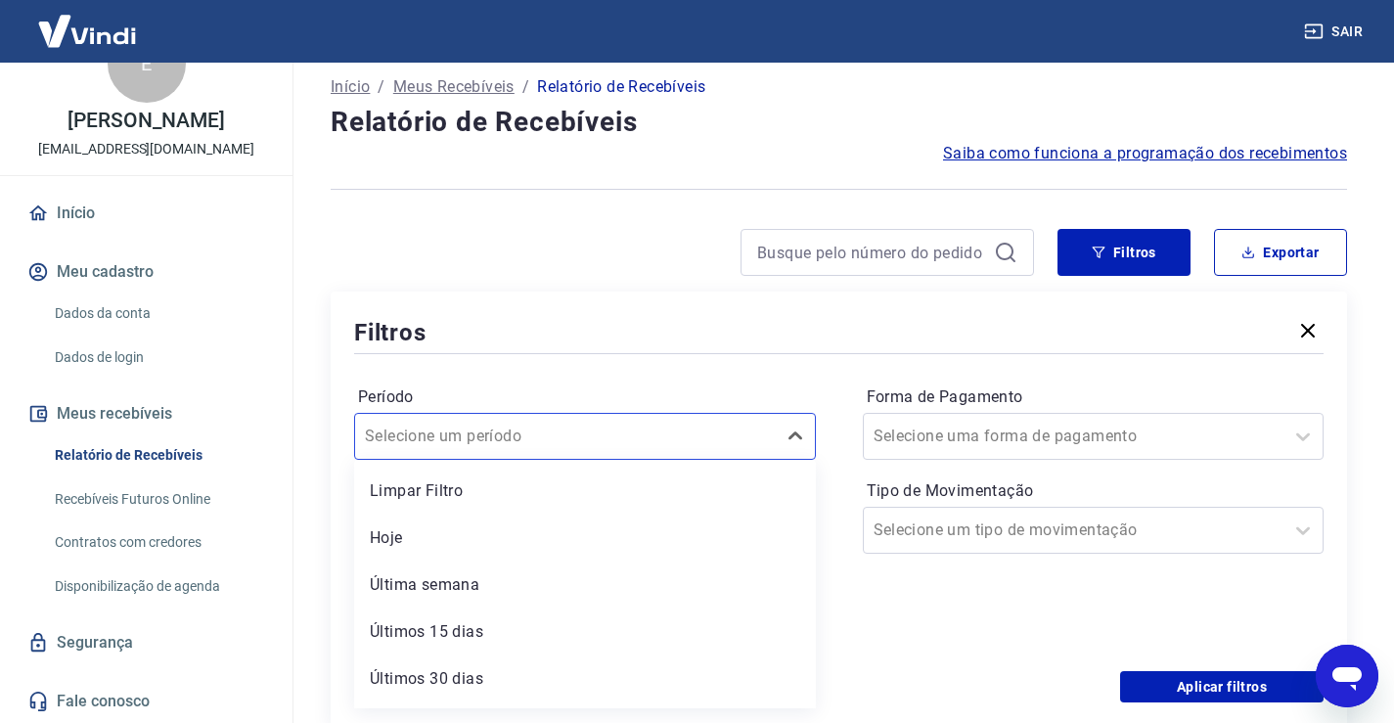
type input "[DATE]"
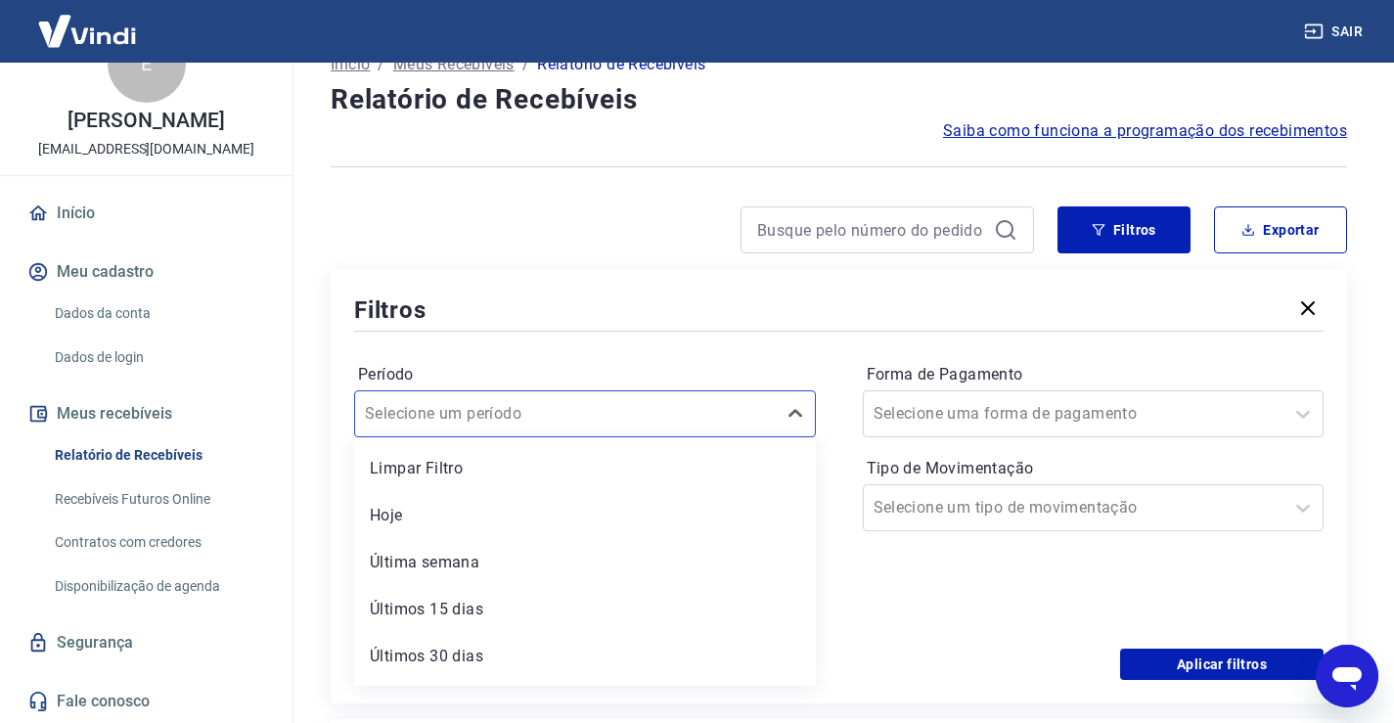
scroll to position [45, 0]
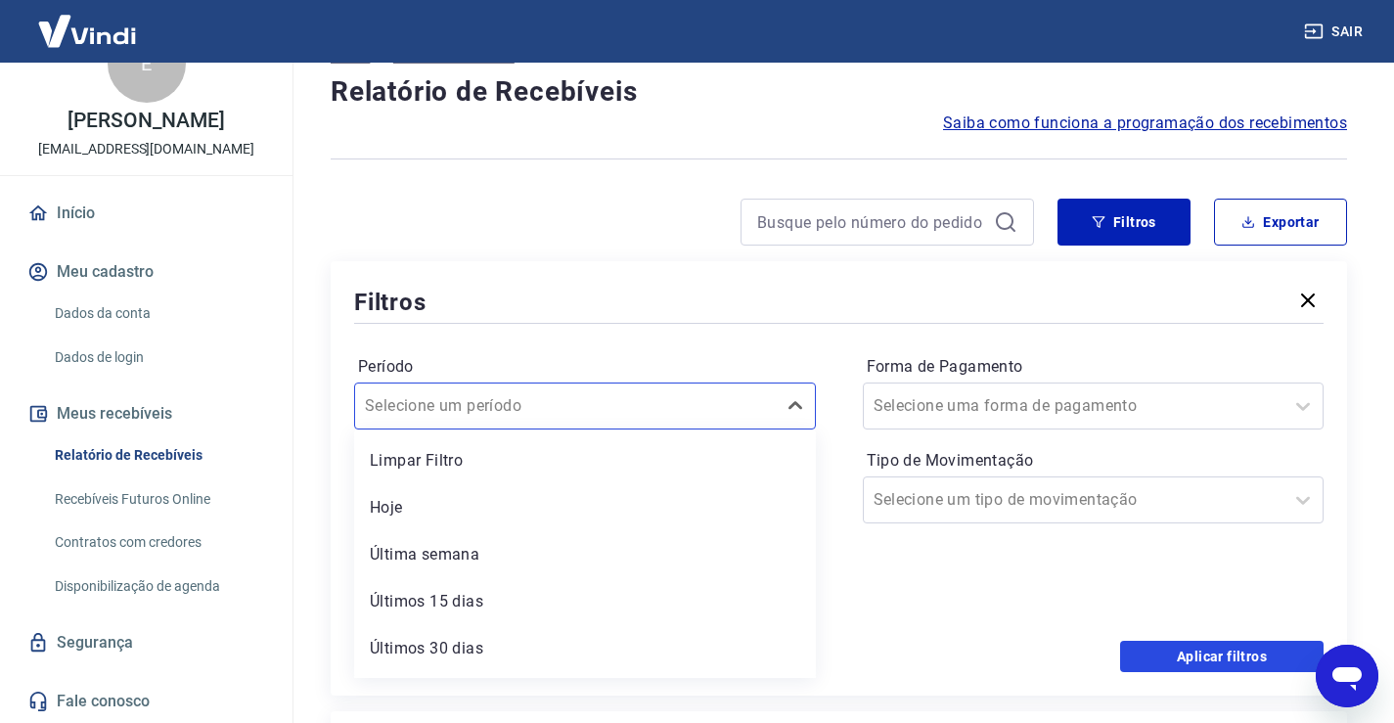
click at [1155, 651] on button "Aplicar filtros" at bounding box center [1221, 656] width 203 height 31
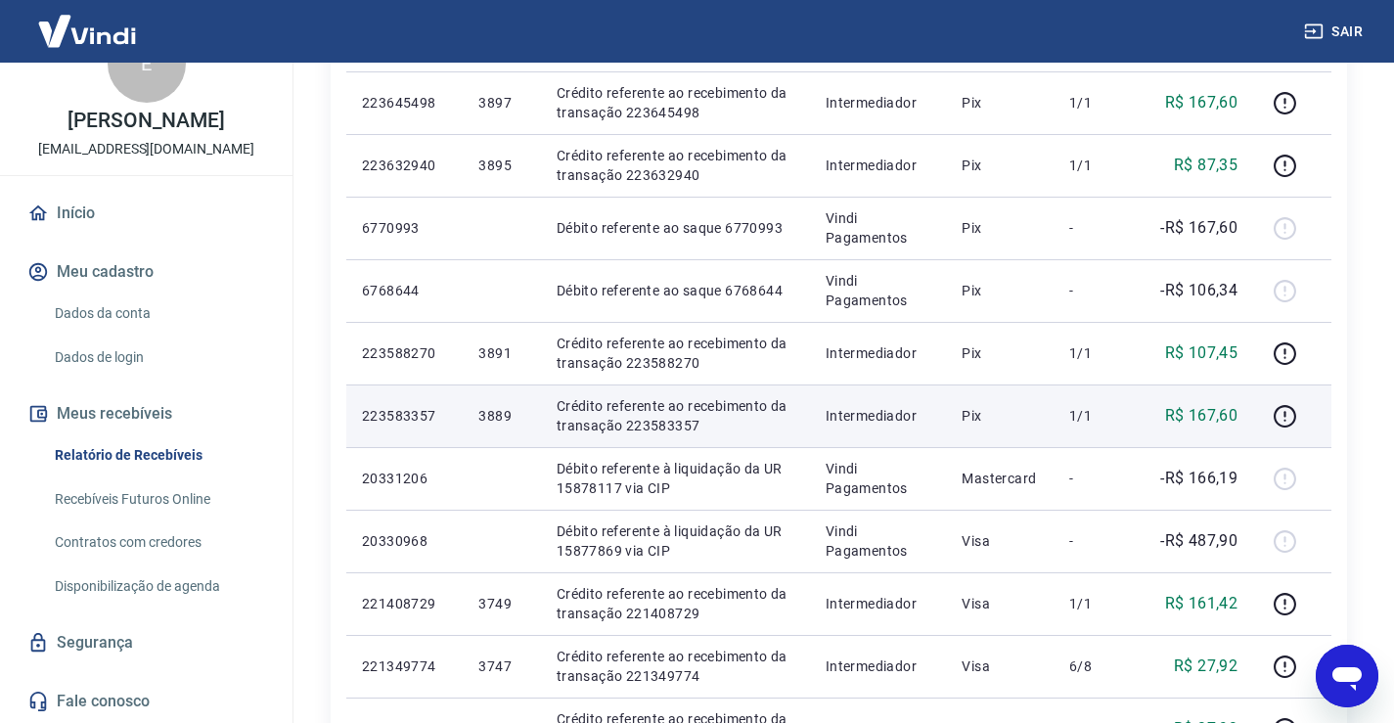
scroll to position [293, 0]
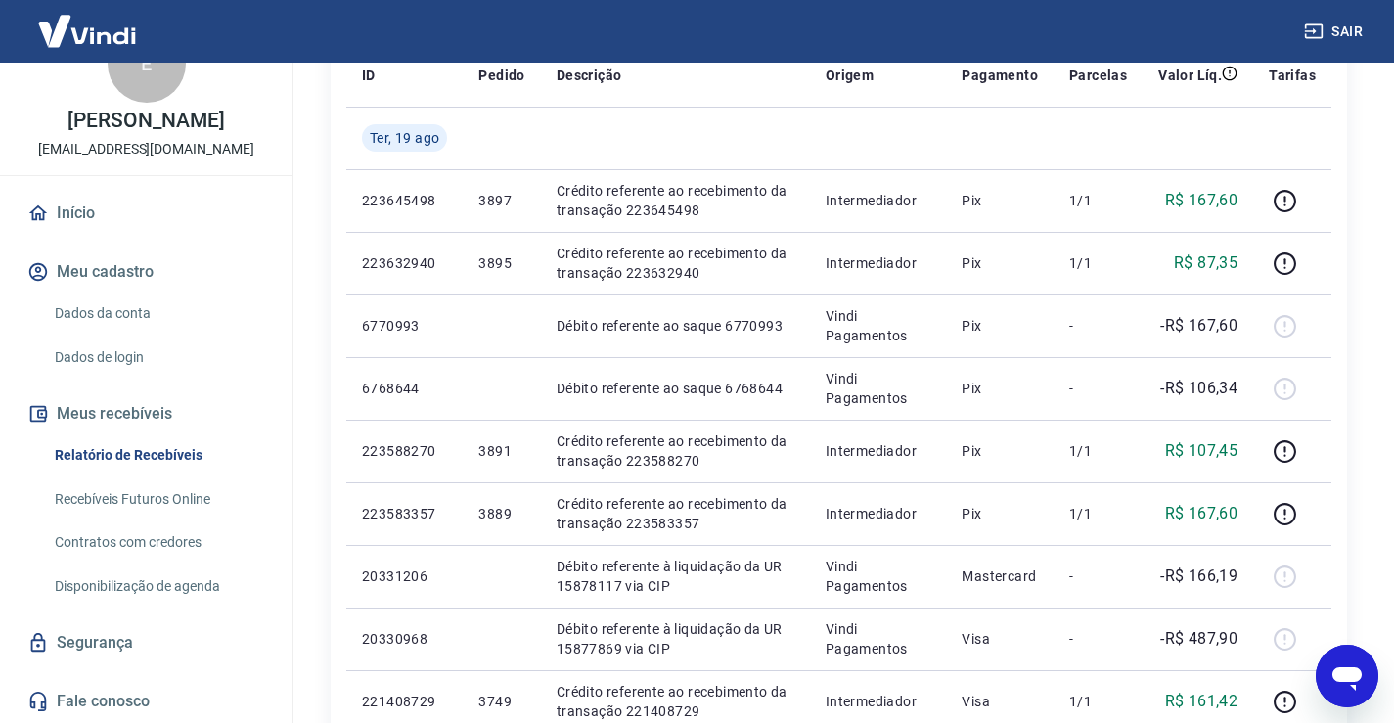
click at [1358, 666] on icon "Abrir janela de mensagens" at bounding box center [1346, 675] width 35 height 35
type textarea "x"
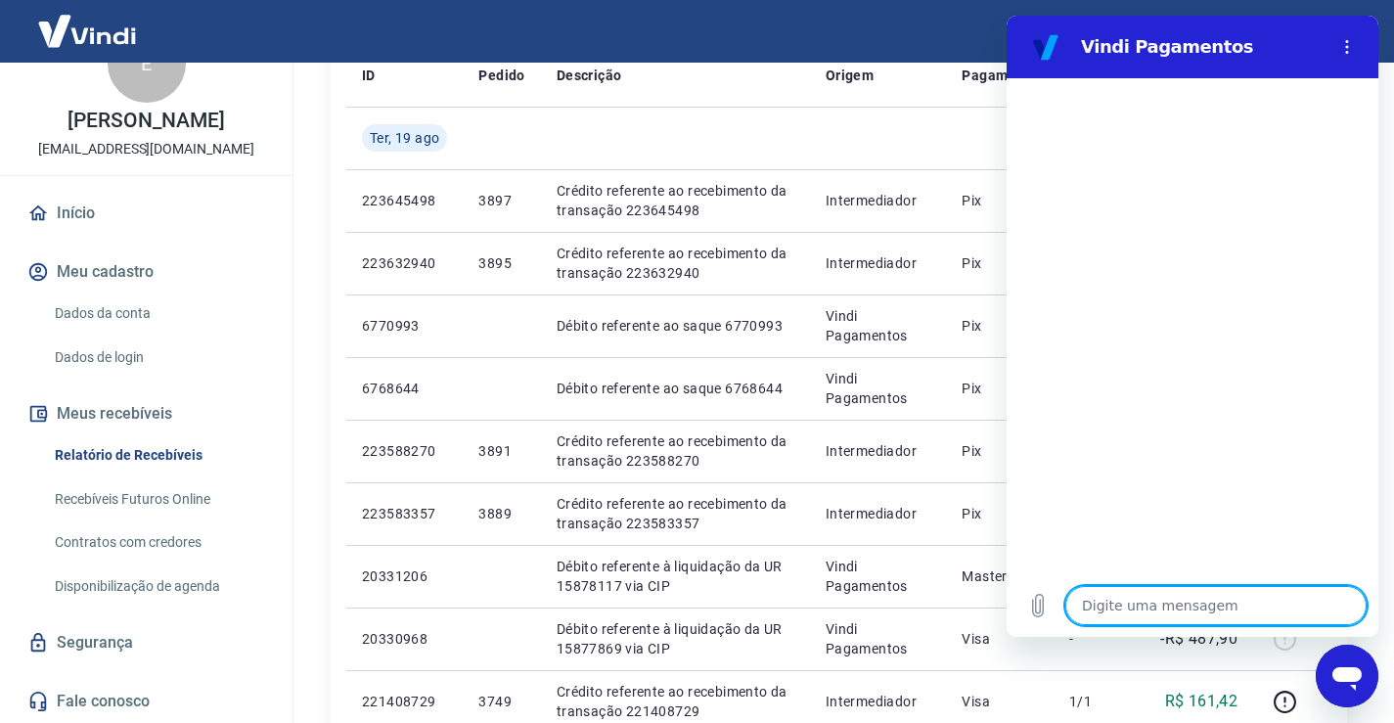
scroll to position [0, 0]
type textarea "B"
type textarea "x"
type textarea "BO"
type textarea "x"
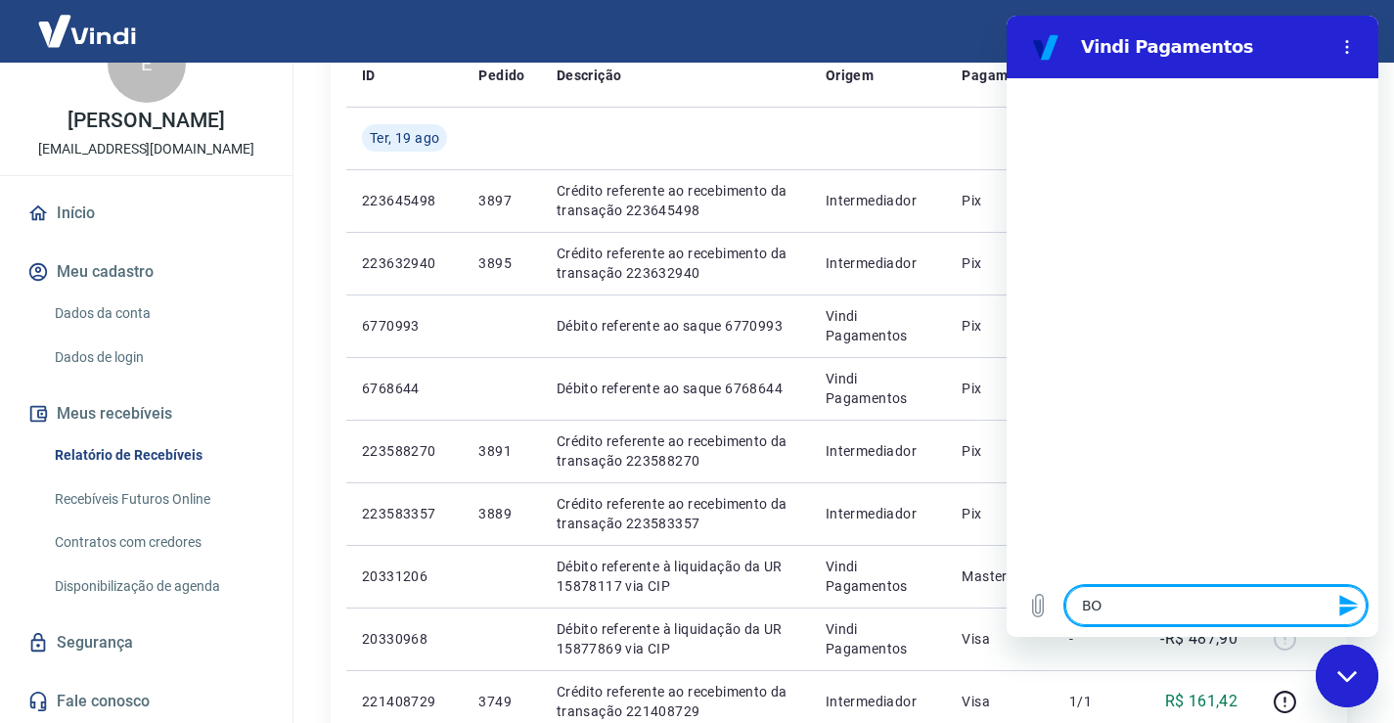
type textarea "BOM"
type textarea "x"
type textarea "BOM"
type textarea "x"
type textarea "BOM D"
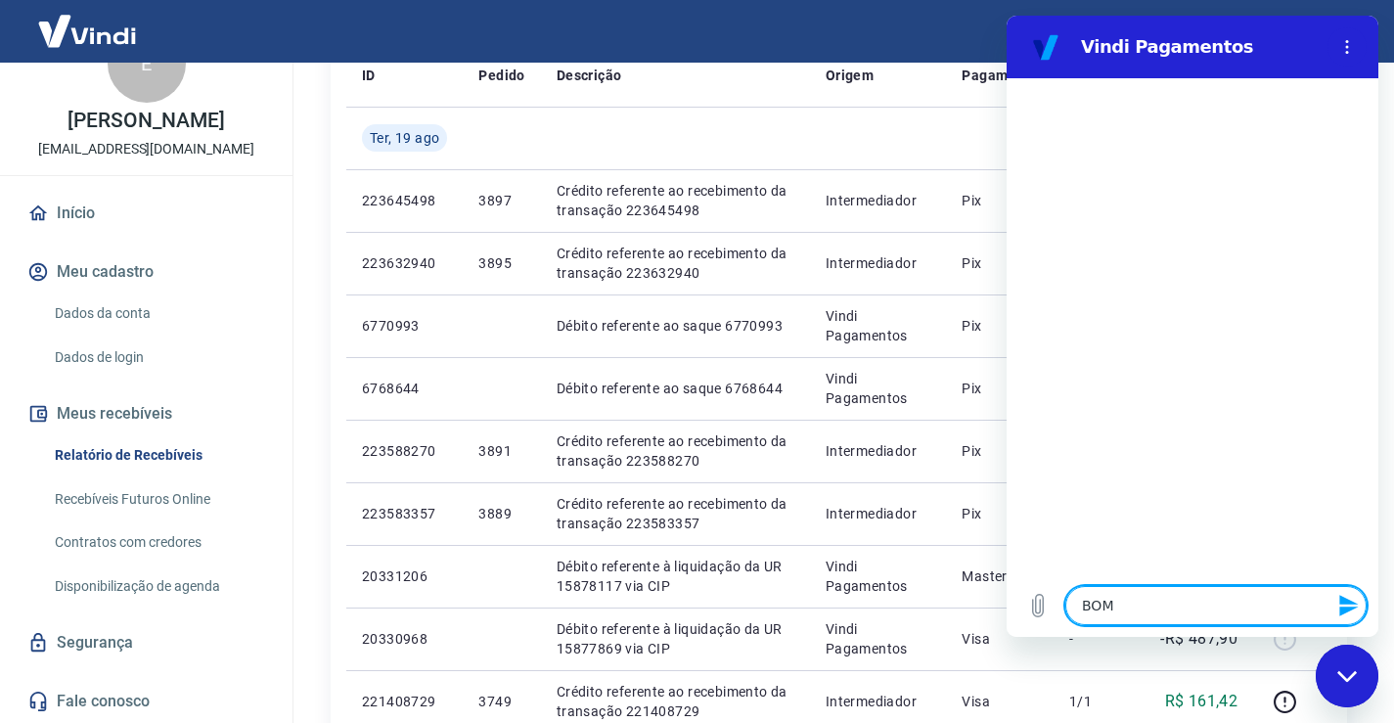
type textarea "x"
type textarea "BOM DI"
type textarea "x"
type textarea "BOM DIA"
type textarea "x"
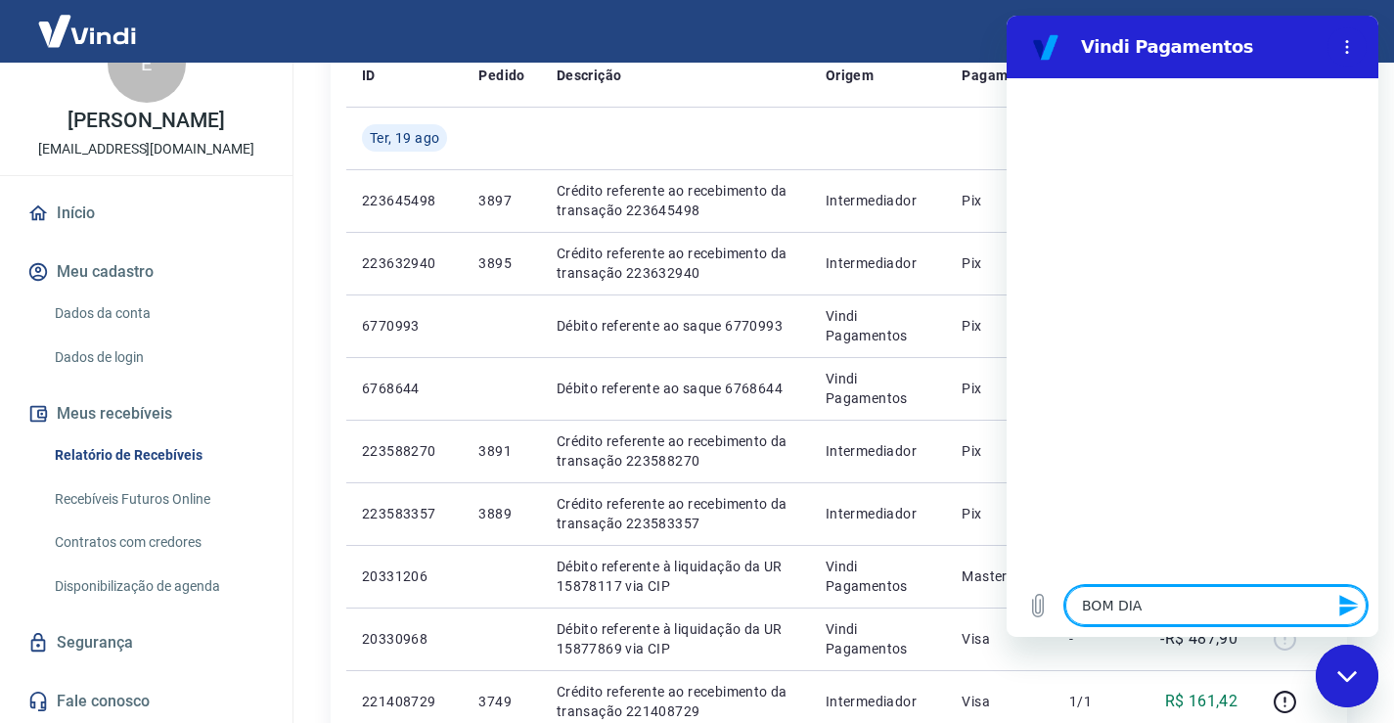
type textarea "x"
type textarea "c"
type textarea "x"
type textarea "cO"
type textarea "x"
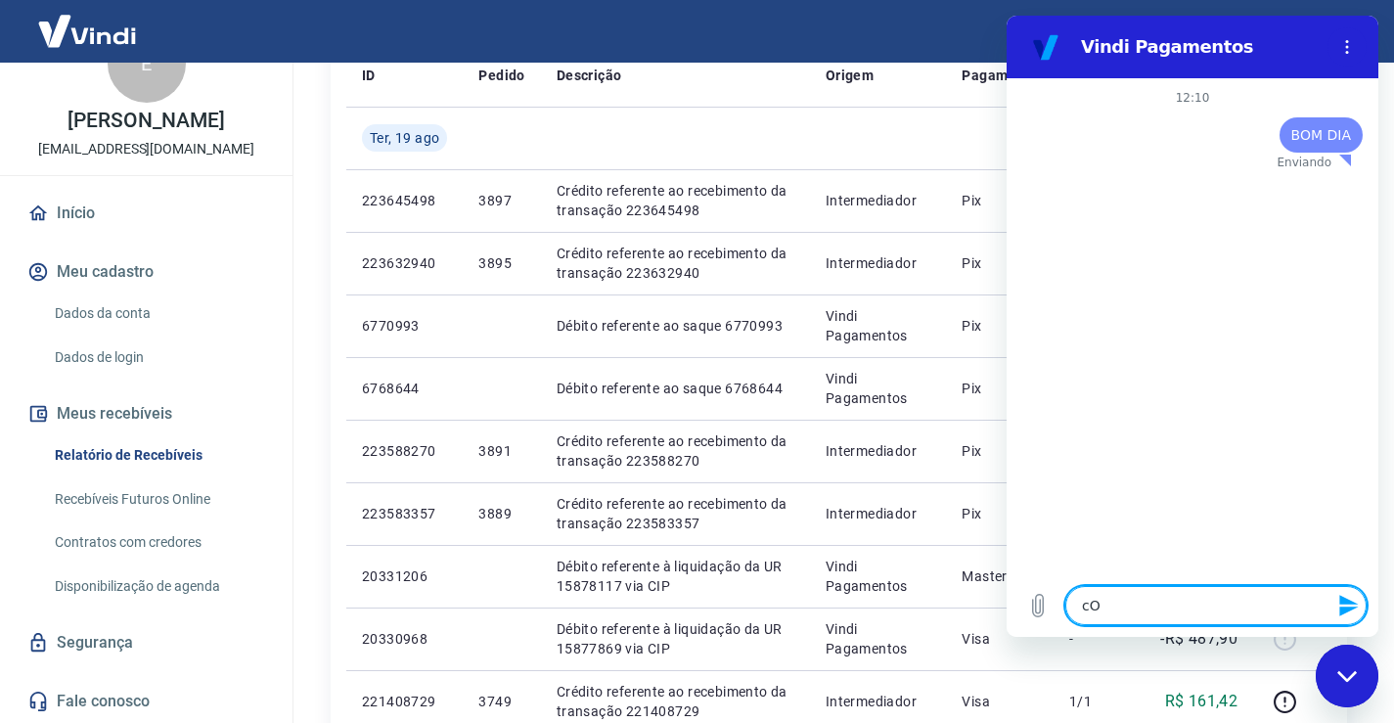
type textarea "cON"
type textarea "x"
type textarea "cONS"
type textarea "x"
type textarea "cONSE"
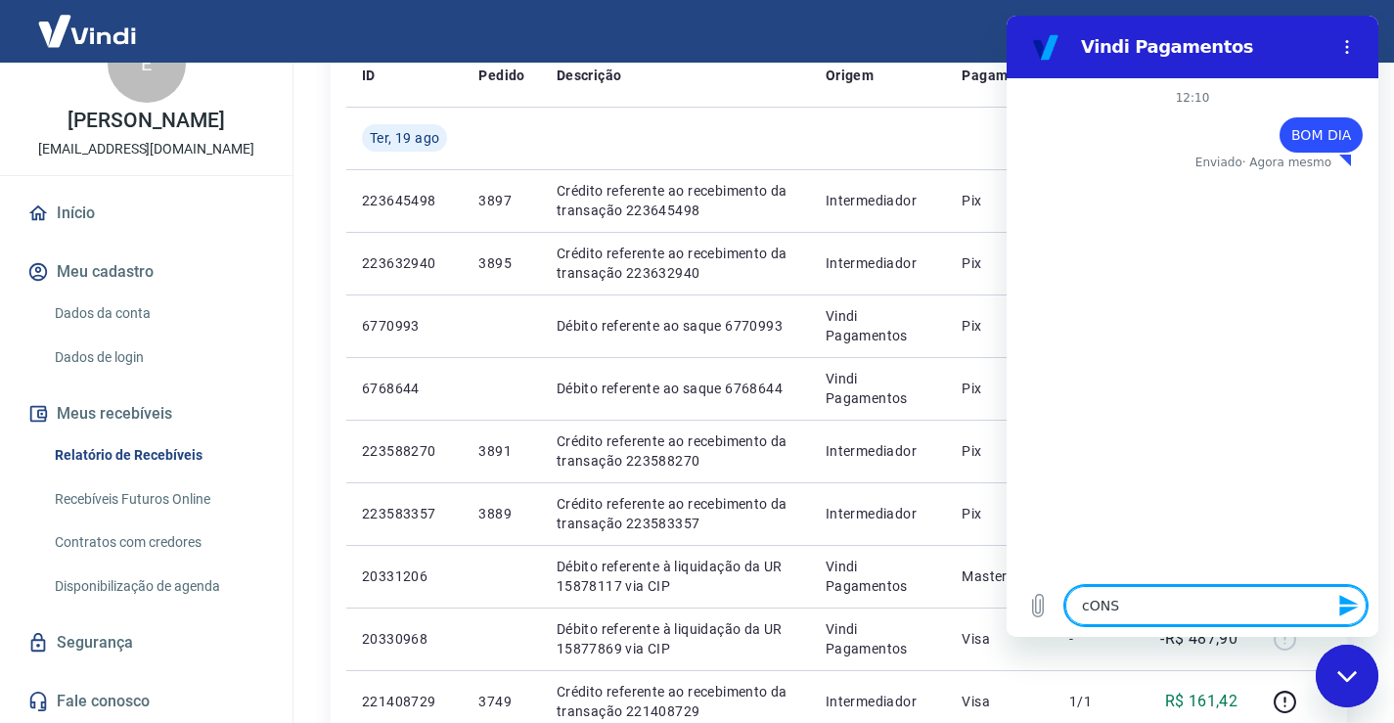
type textarea "x"
type textarea "cONSEG"
type textarea "x"
type textarea "cONSEGU"
type textarea "x"
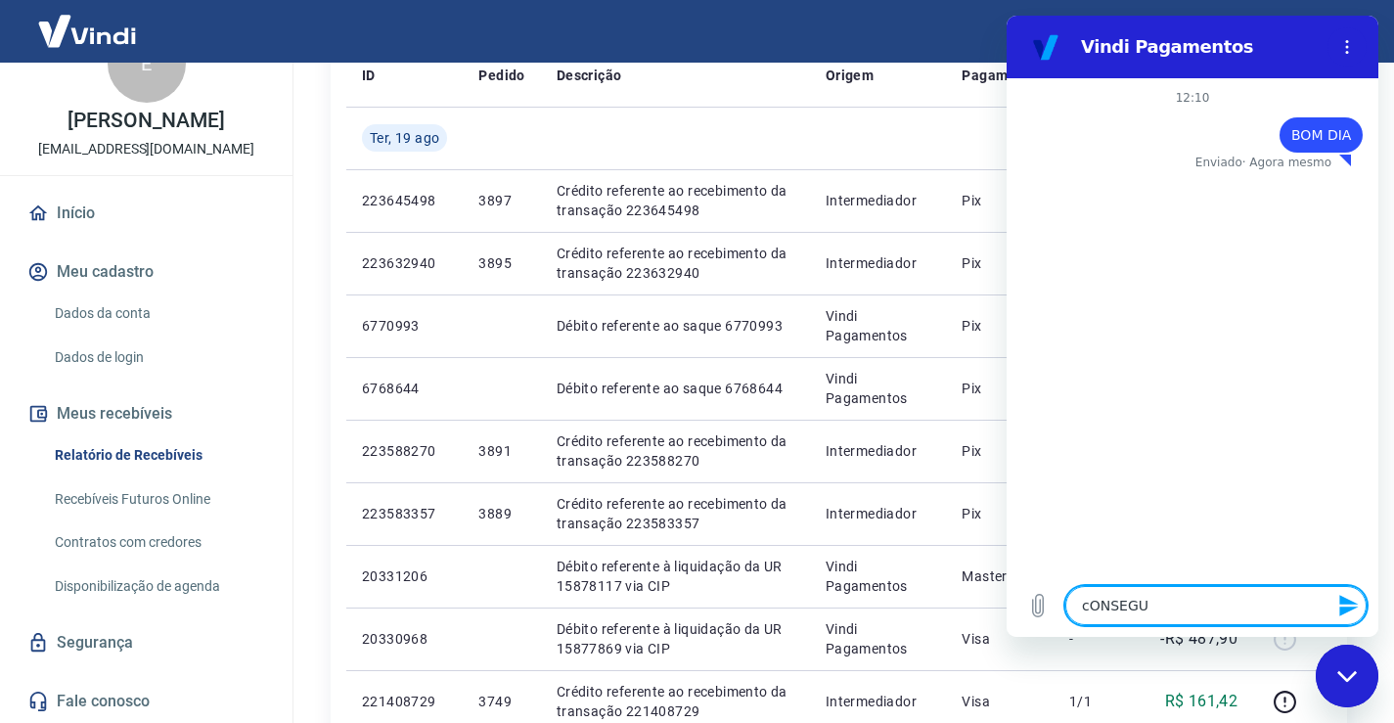
type textarea "cONSEGUE"
type textarea "x"
type textarea "cONSEGUE"
type textarea "x"
type textarea "cONSEGUE"
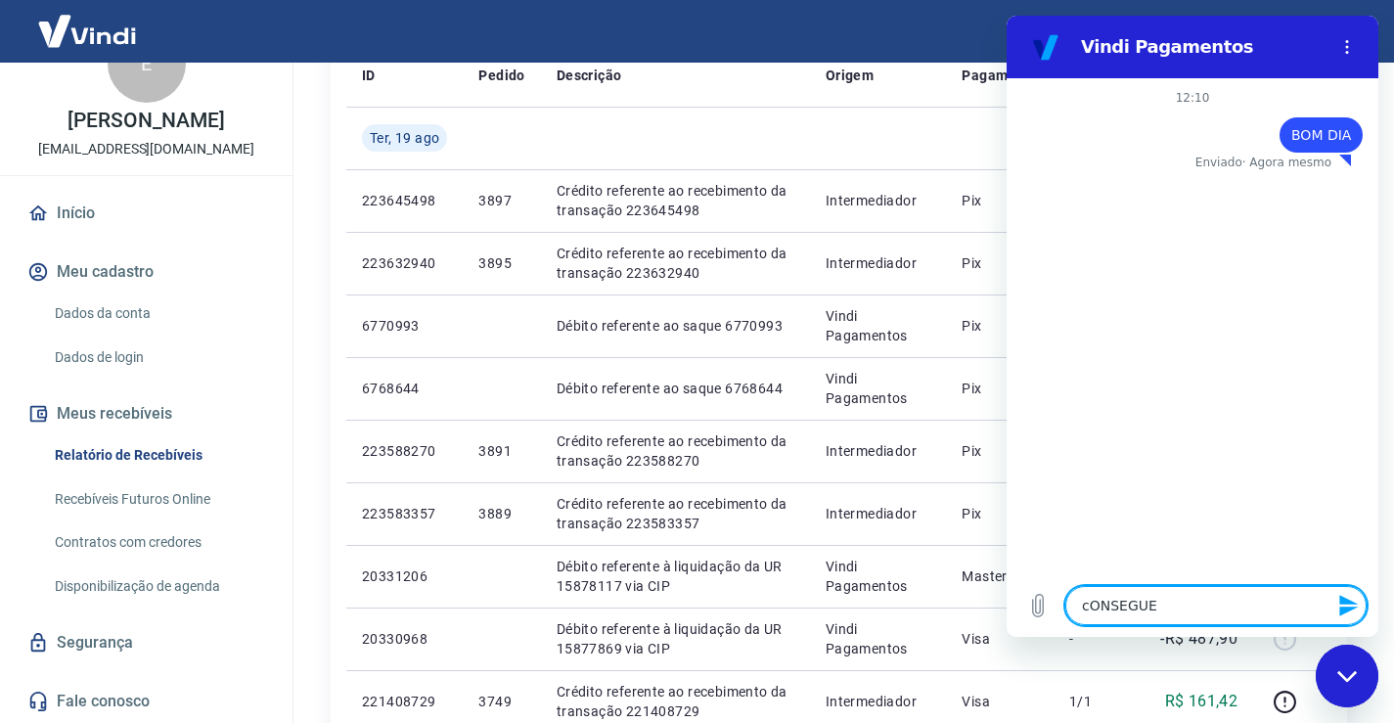
type textarea "x"
type textarea "cONSEGU"
type textarea "x"
type textarea "cONSE"
type textarea "x"
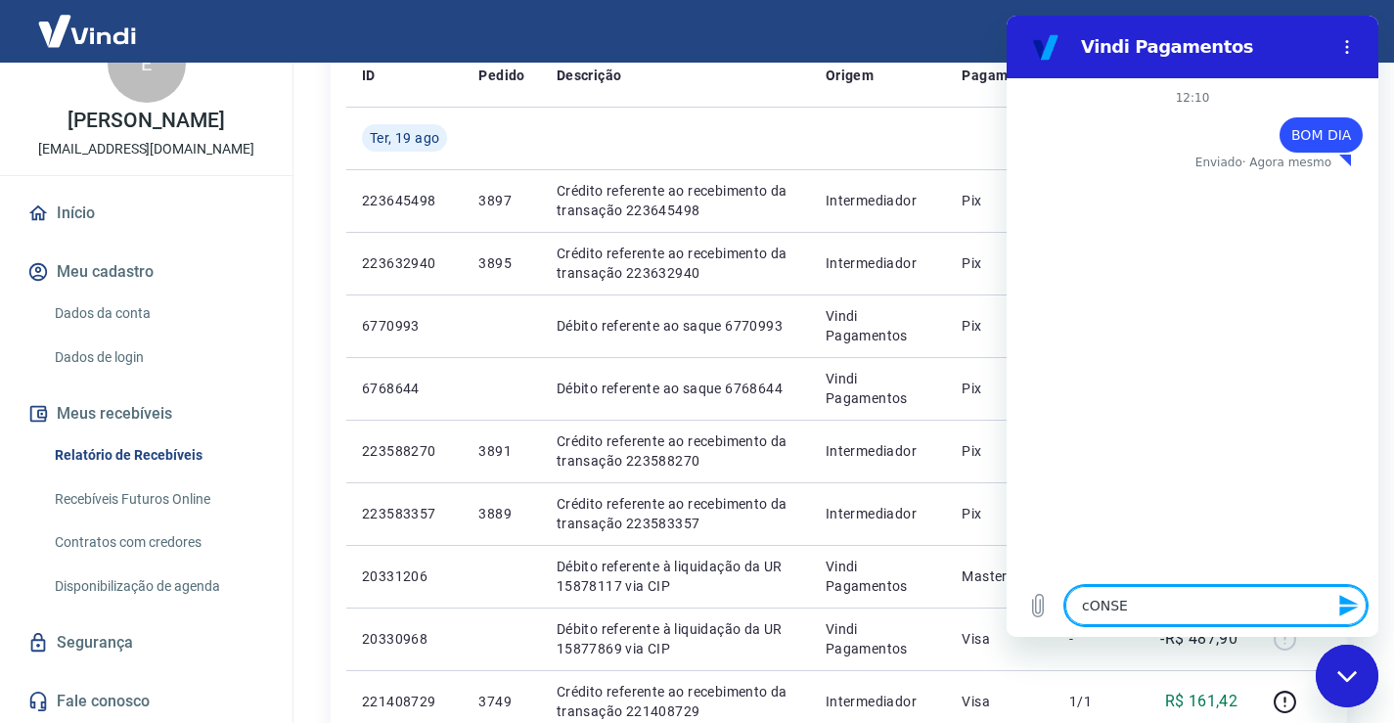
type textarea "cONS"
type textarea "x"
type textarea "cON"
type textarea "x"
type textarea "cO"
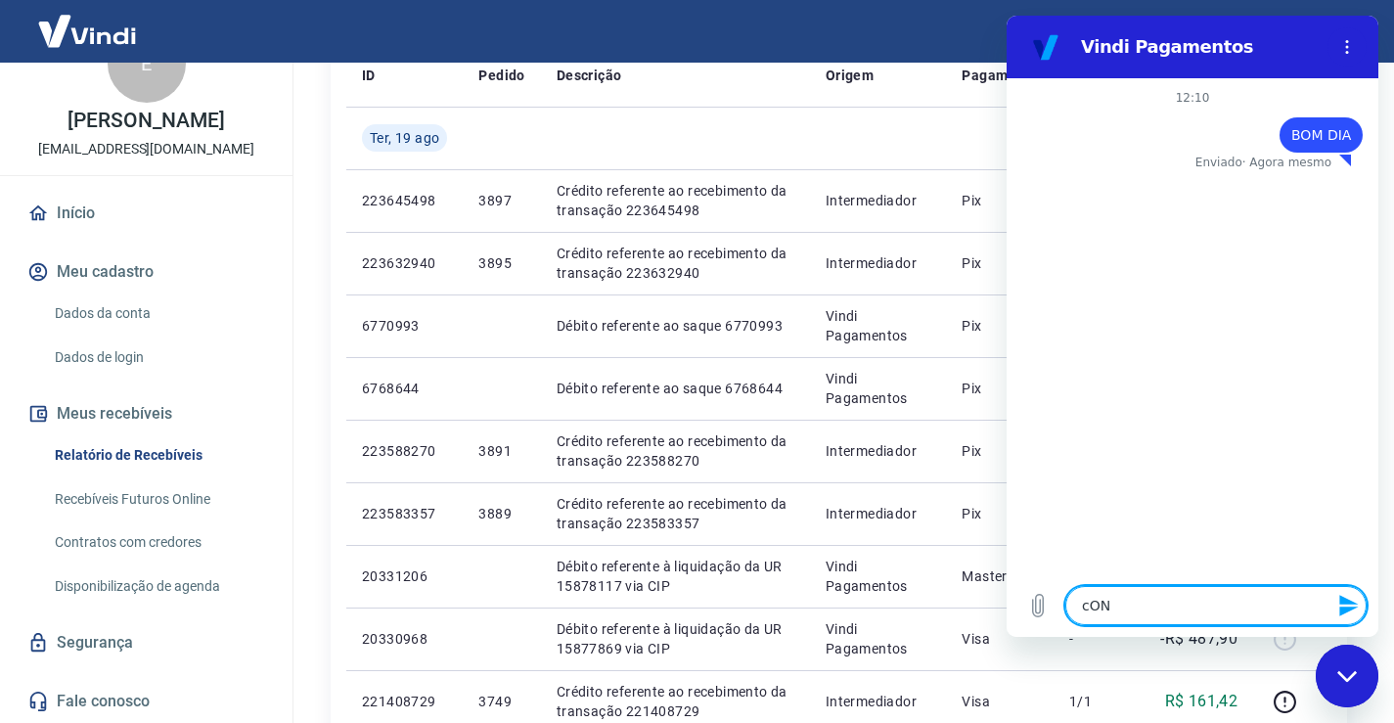
type textarea "x"
type textarea "c"
type textarea "x"
click at [1358, 684] on div "Fechar janela de mensagens" at bounding box center [1346, 675] width 59 height 59
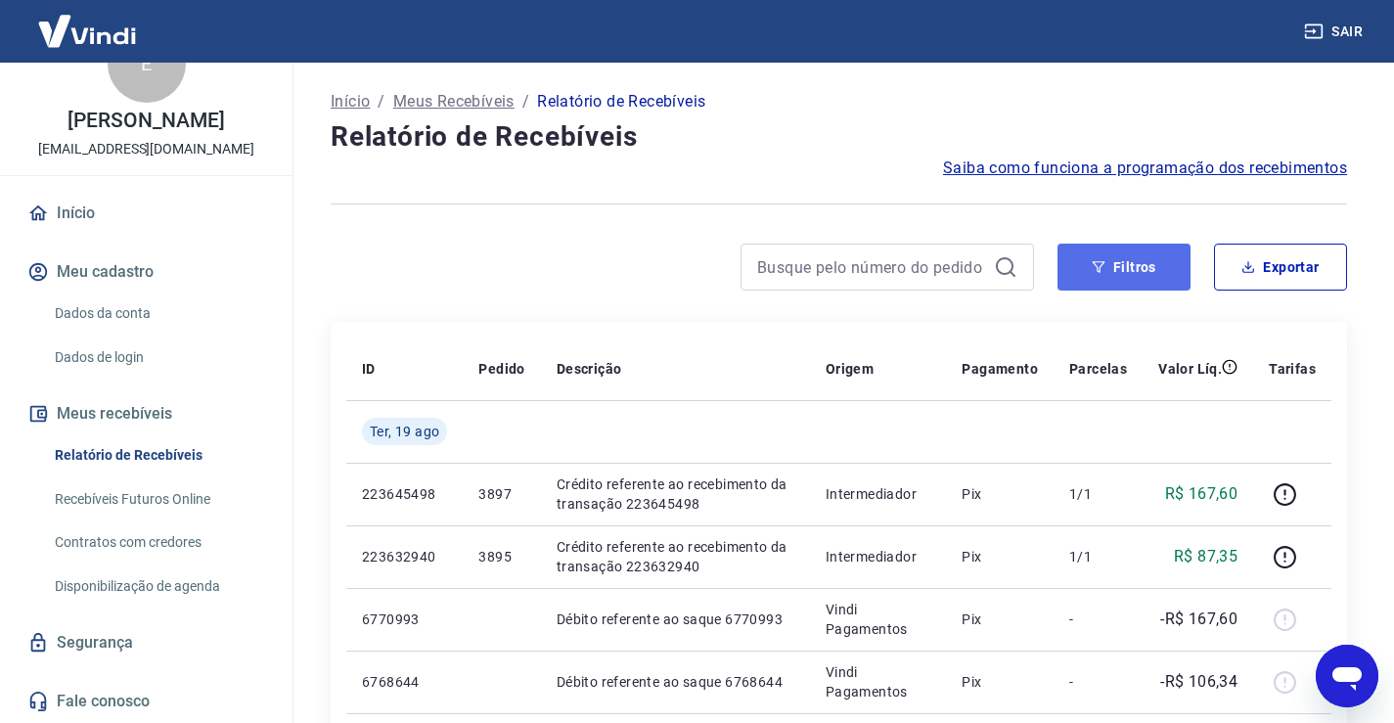
click at [1089, 253] on button "Filtros" at bounding box center [1123, 267] width 133 height 47
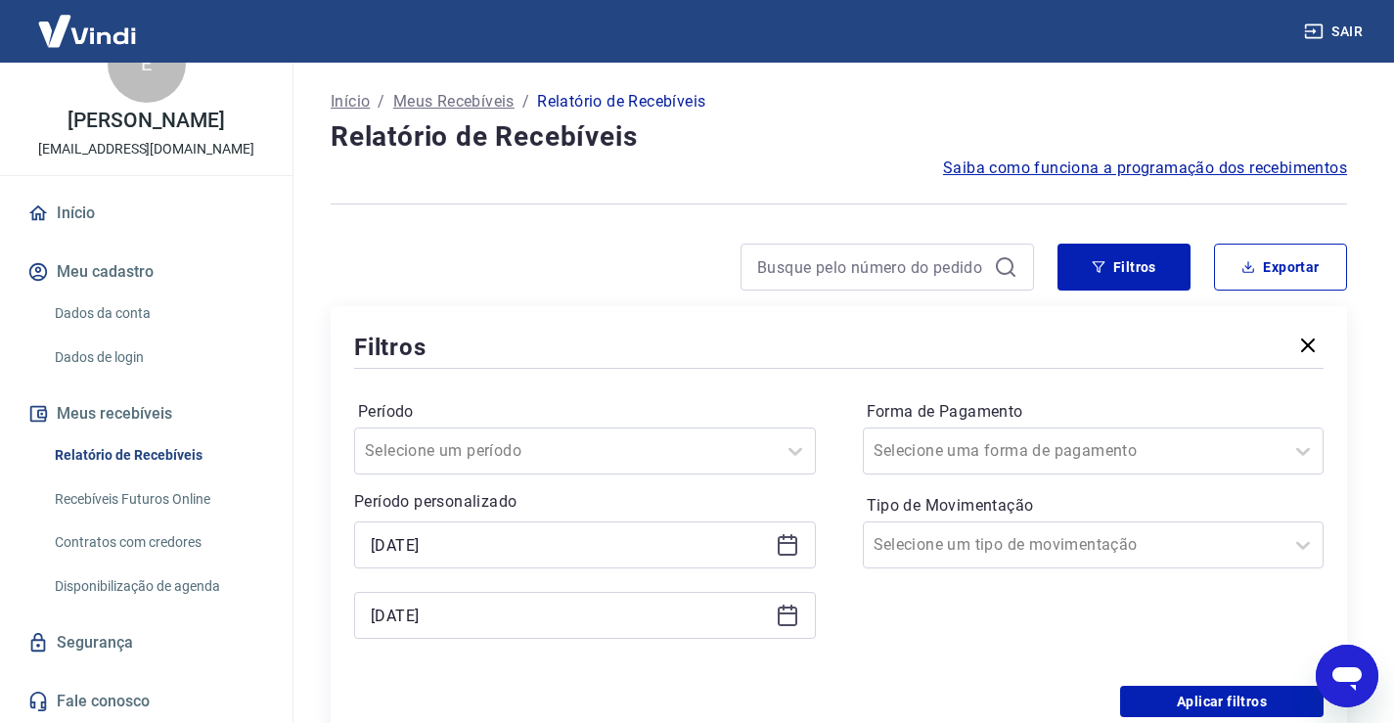
type textarea "x"
click at [785, 544] on icon at bounding box center [788, 543] width 20 height 2
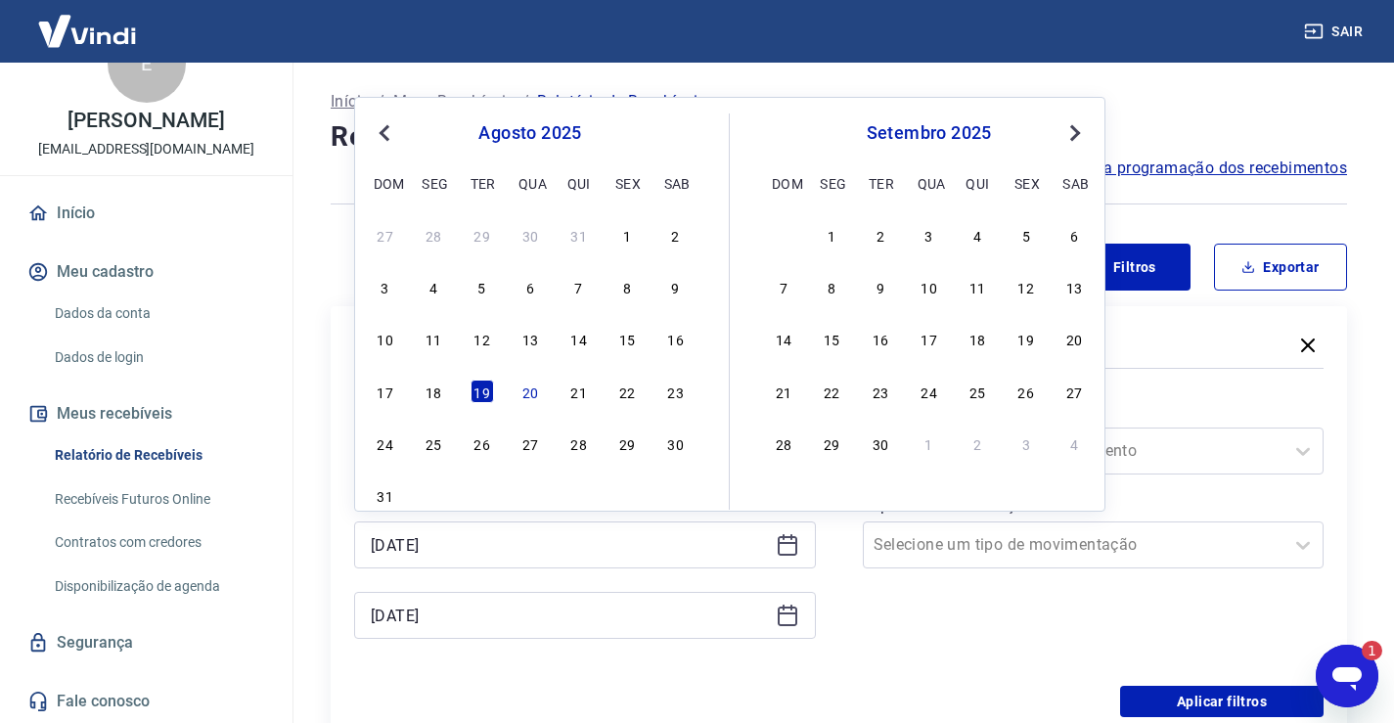
drag, startPoint x: 442, startPoint y: 391, endPoint x: 765, endPoint y: 599, distance: 383.6
click at [441, 390] on div "18" at bounding box center [433, 390] width 23 height 23
click at [441, 389] on div "Período Selecione um período Período personalizado [DATE] Previous Month Next M…" at bounding box center [838, 529] width 969 height 313
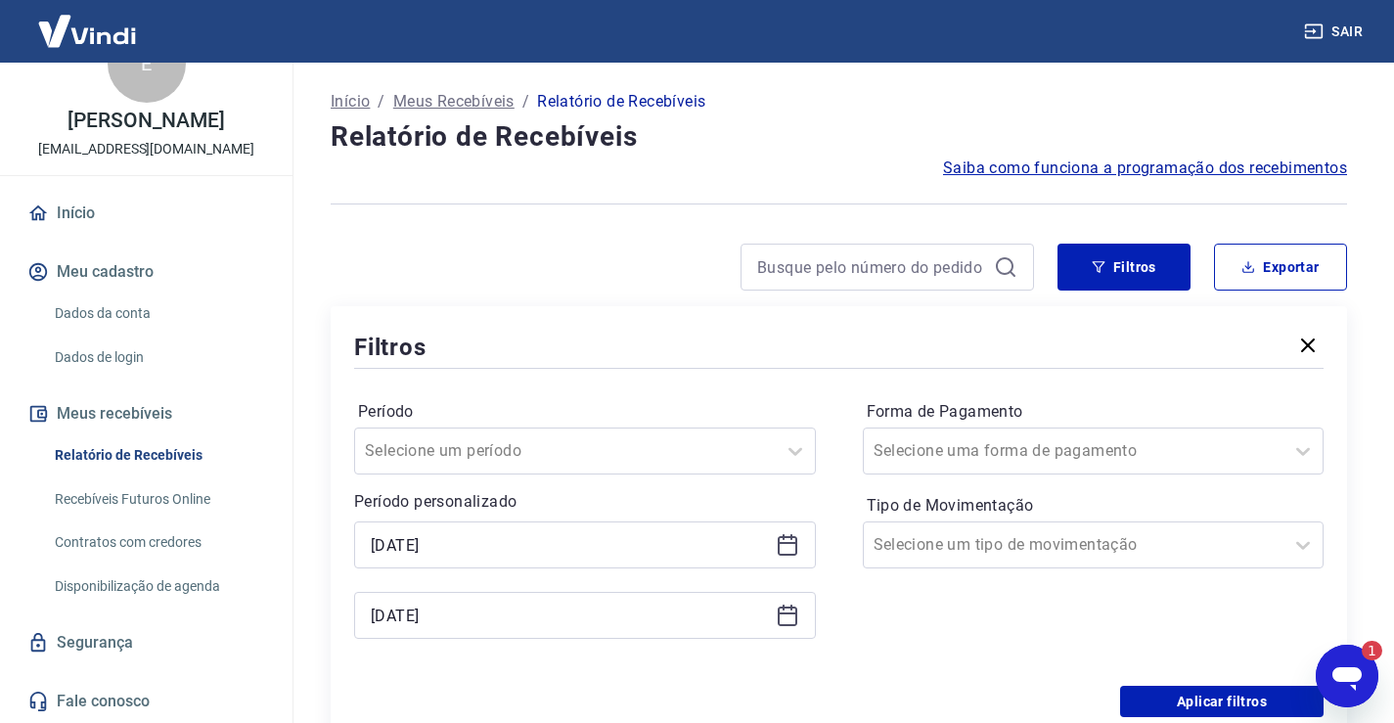
type input "[DATE]"
click at [793, 617] on icon at bounding box center [787, 614] width 23 height 23
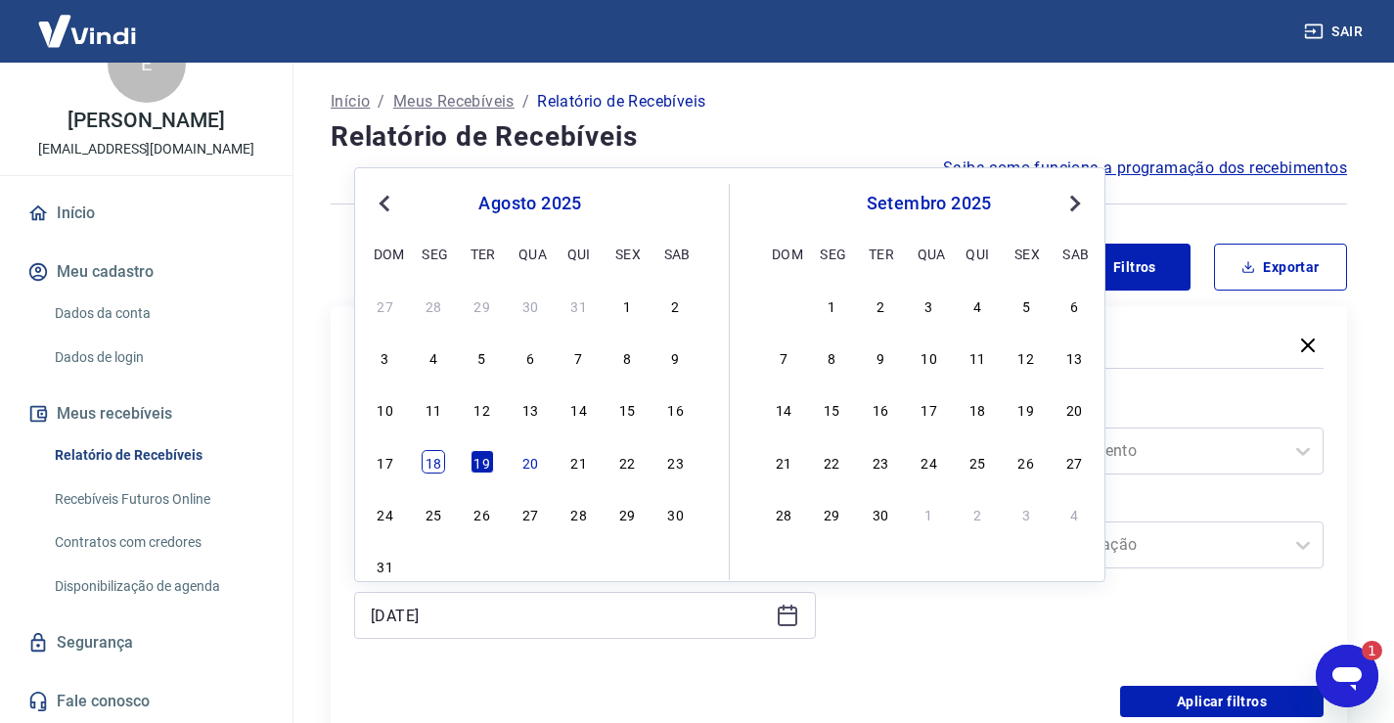
click at [431, 460] on div "18" at bounding box center [433, 461] width 23 height 23
click at [431, 460] on div "Selecione um período" at bounding box center [565, 450] width 421 height 35
type input "[DATE]"
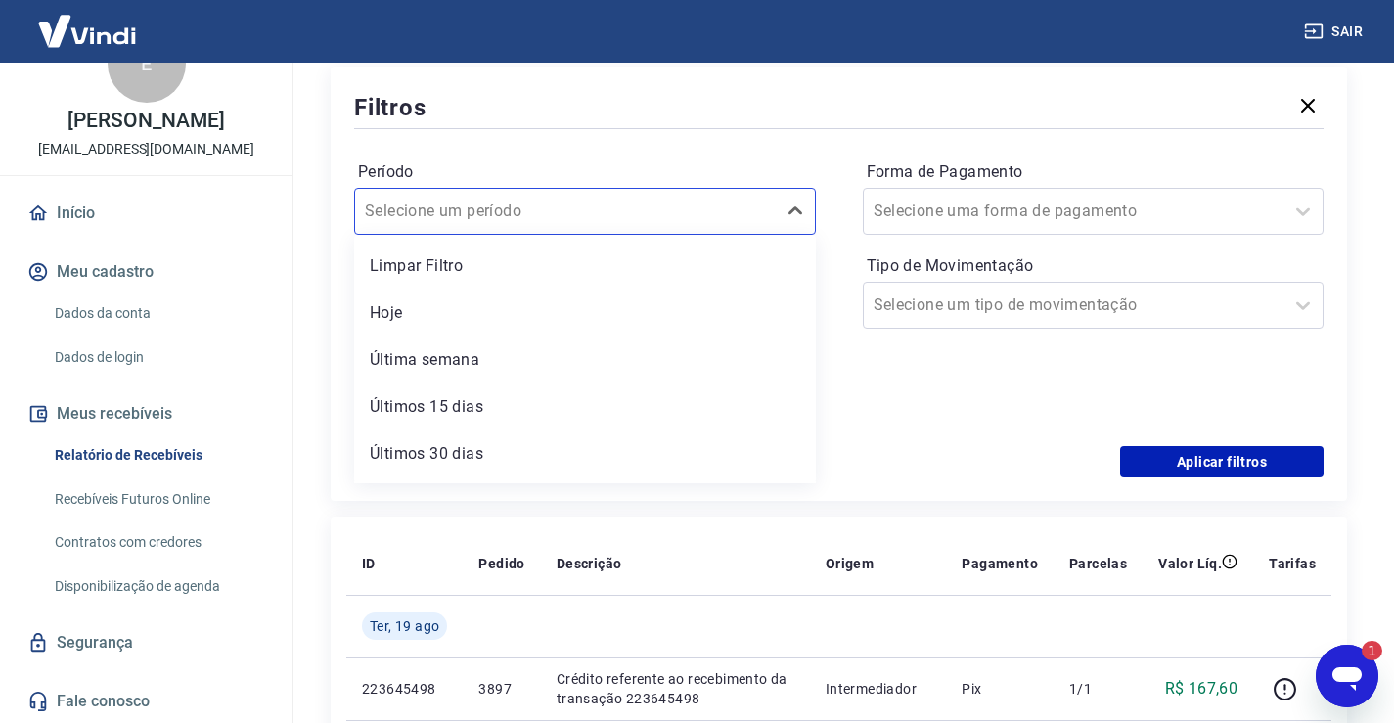
scroll to position [241, 0]
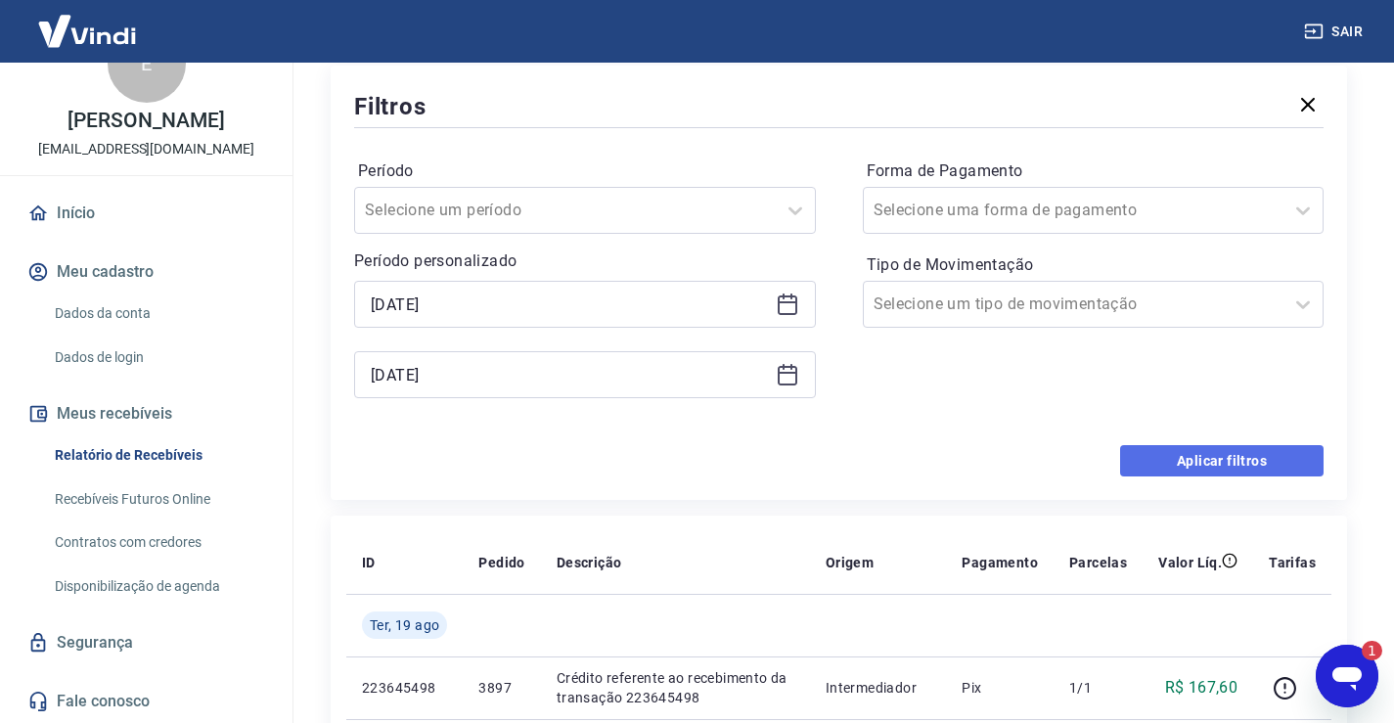
click at [1188, 451] on button "Aplicar filtros" at bounding box center [1221, 460] width 203 height 31
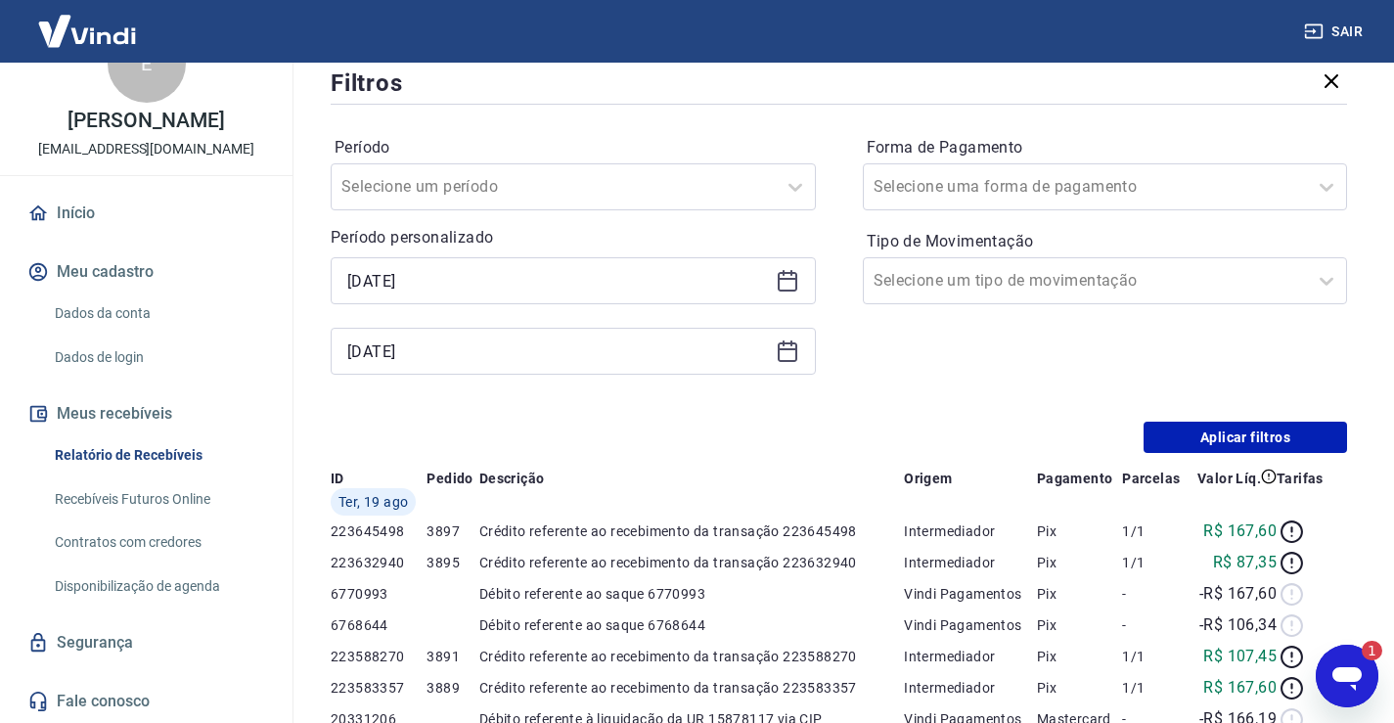
click at [1318, 670] on div "Abrir janela de mensagens, 1 mensagem não lida" at bounding box center [1346, 675] width 59 height 59
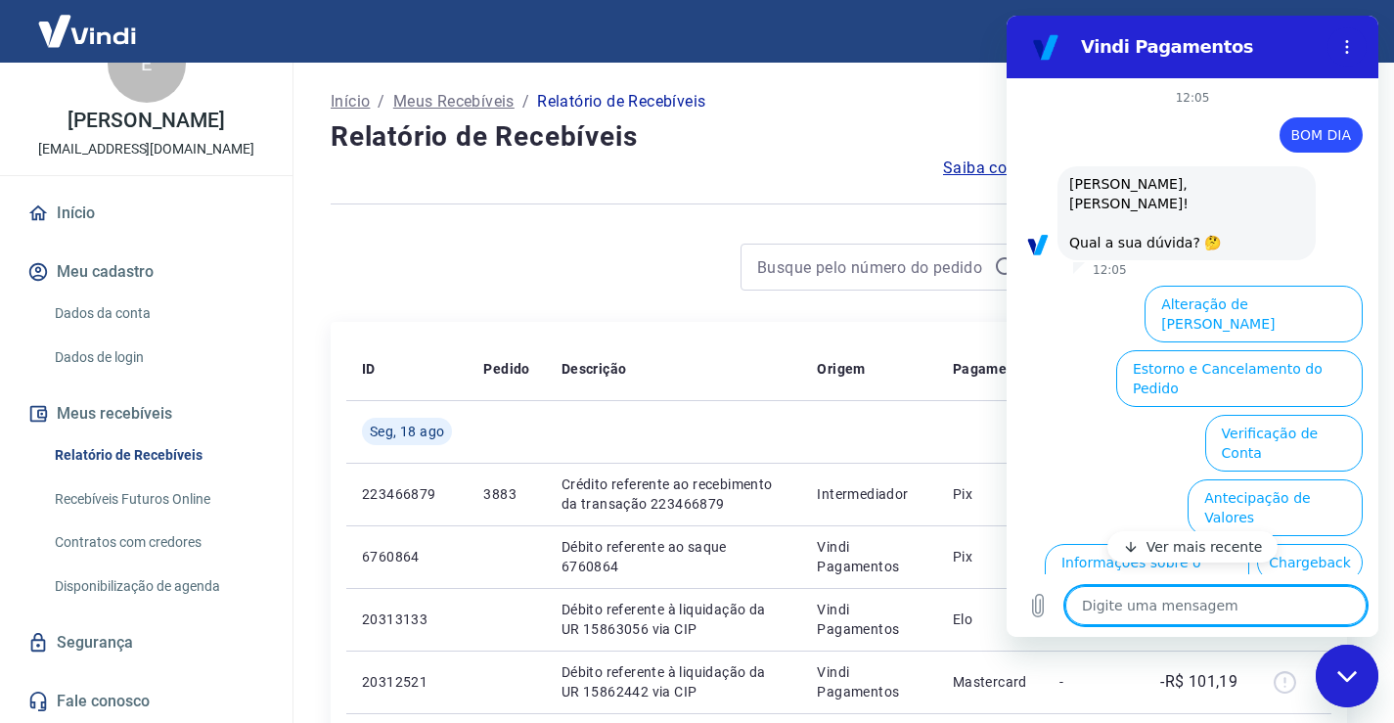
click at [1347, 674] on icon "Fechar janela de mensagens" at bounding box center [1347, 676] width 21 height 13
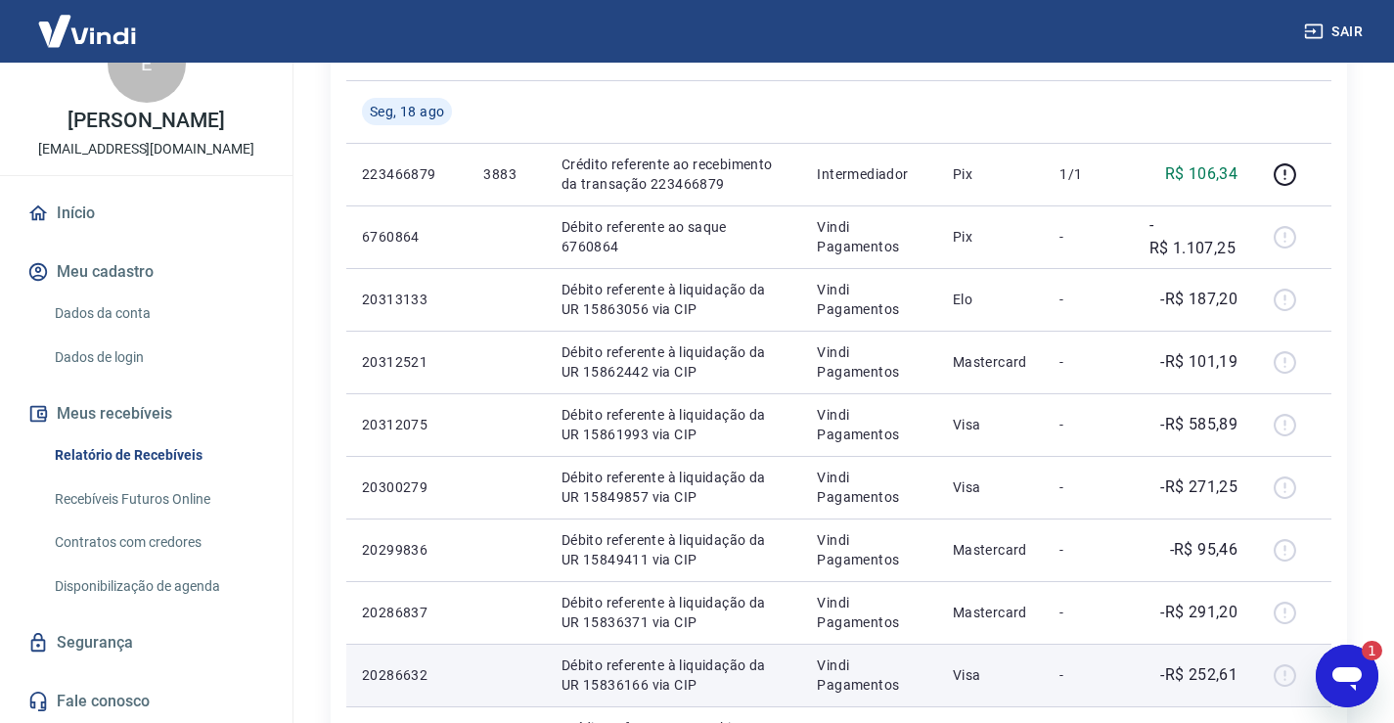
scroll to position [293, 0]
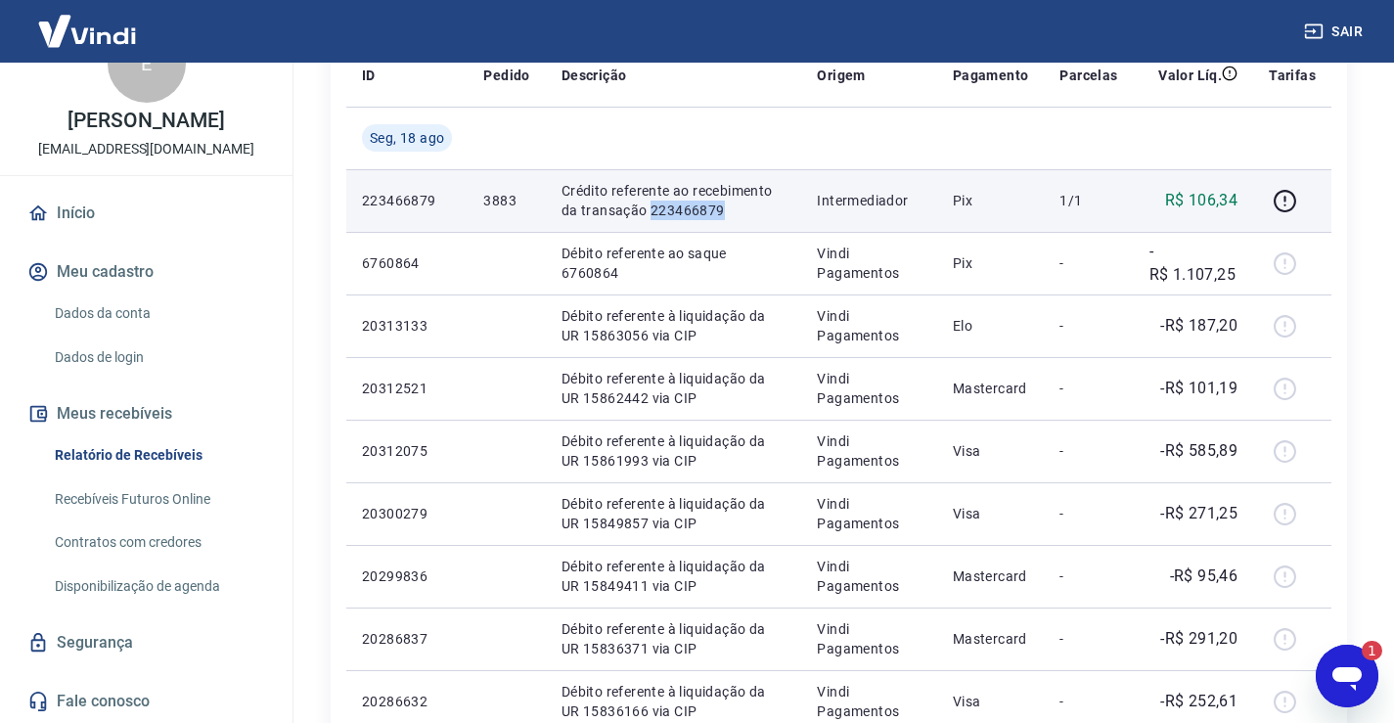
drag, startPoint x: 734, startPoint y: 206, endPoint x: 648, endPoint y: 211, distance: 85.2
click at [648, 211] on p "Crédito referente ao recebimento da transação 223466879" at bounding box center [673, 200] width 225 height 39
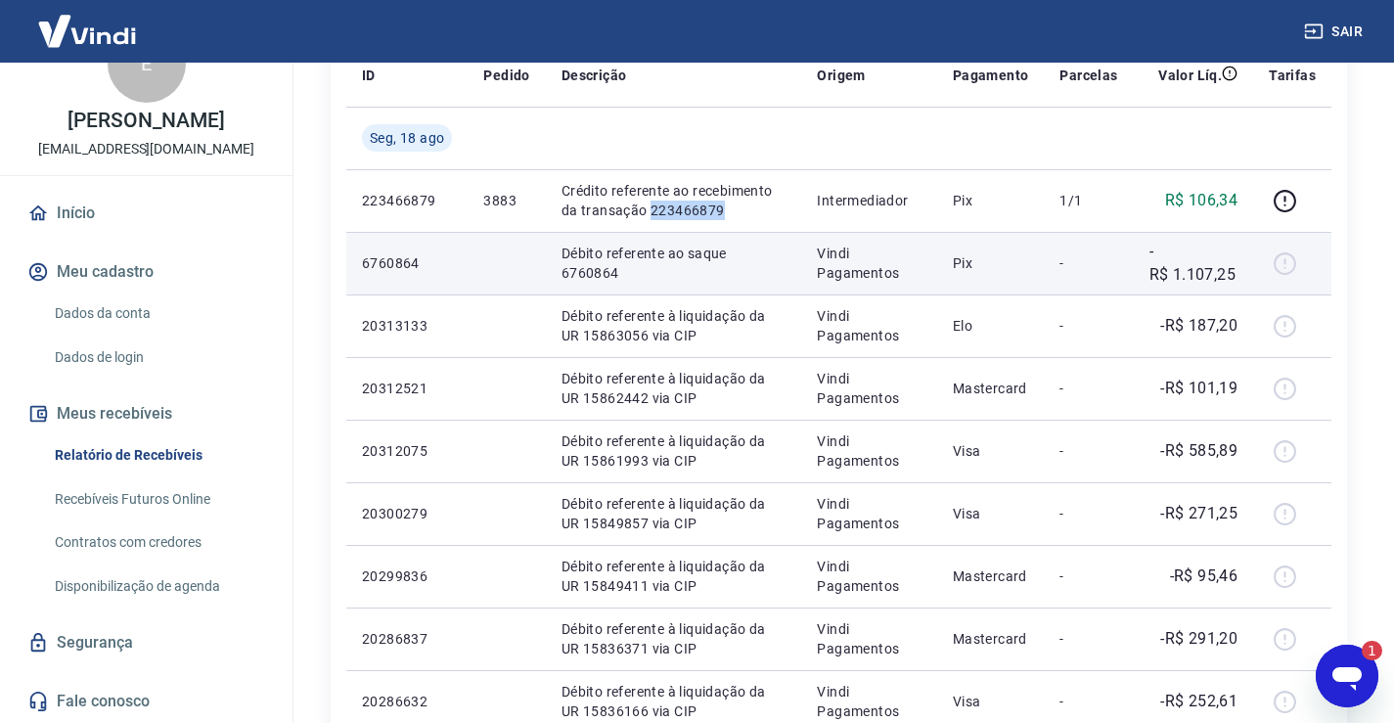
copy p "223466879"
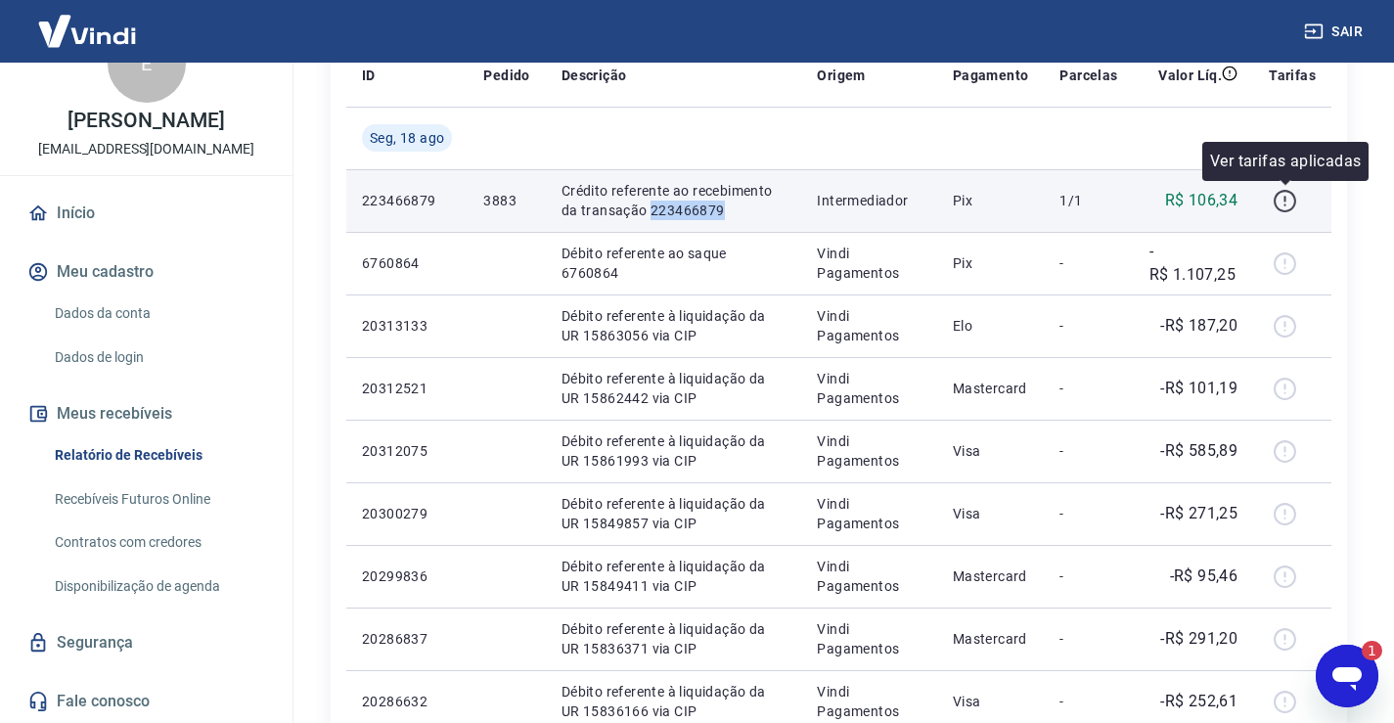
click at [1291, 198] on icon "button" at bounding box center [1284, 201] width 24 height 24
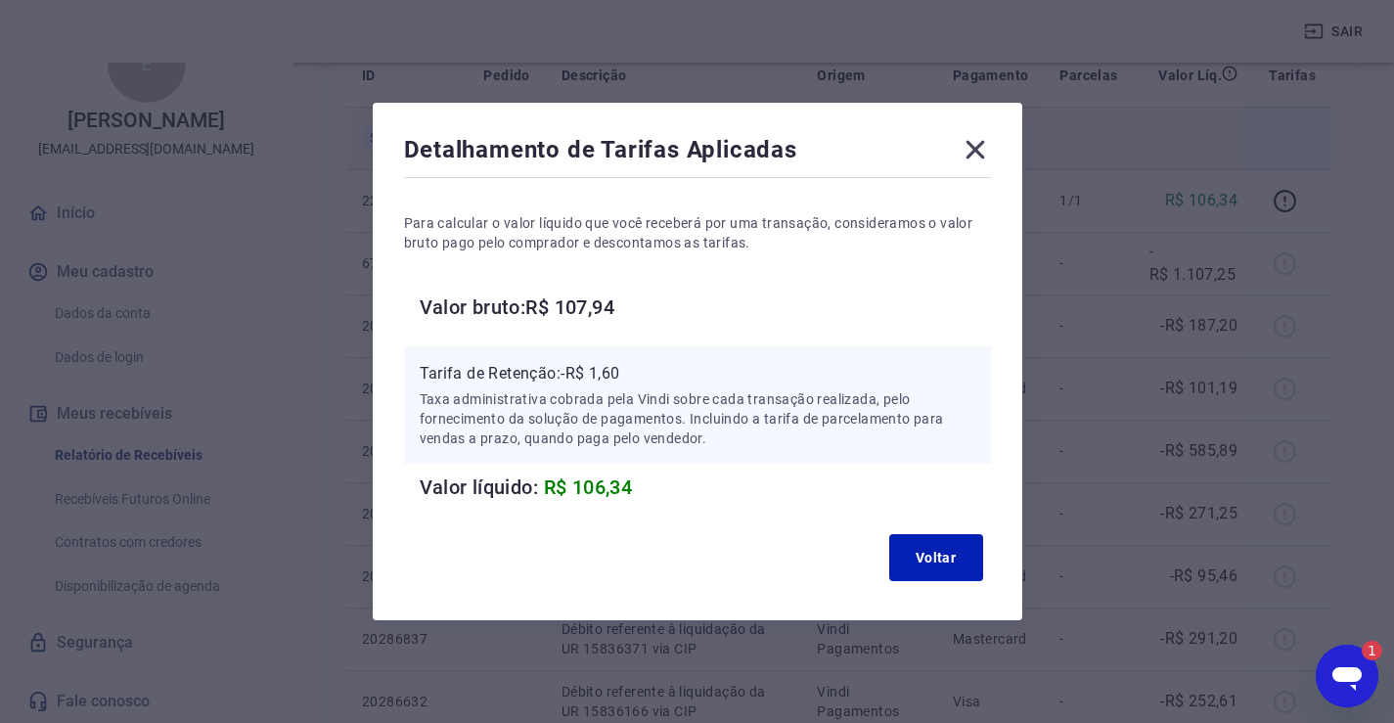
click at [980, 156] on icon at bounding box center [974, 149] width 31 height 31
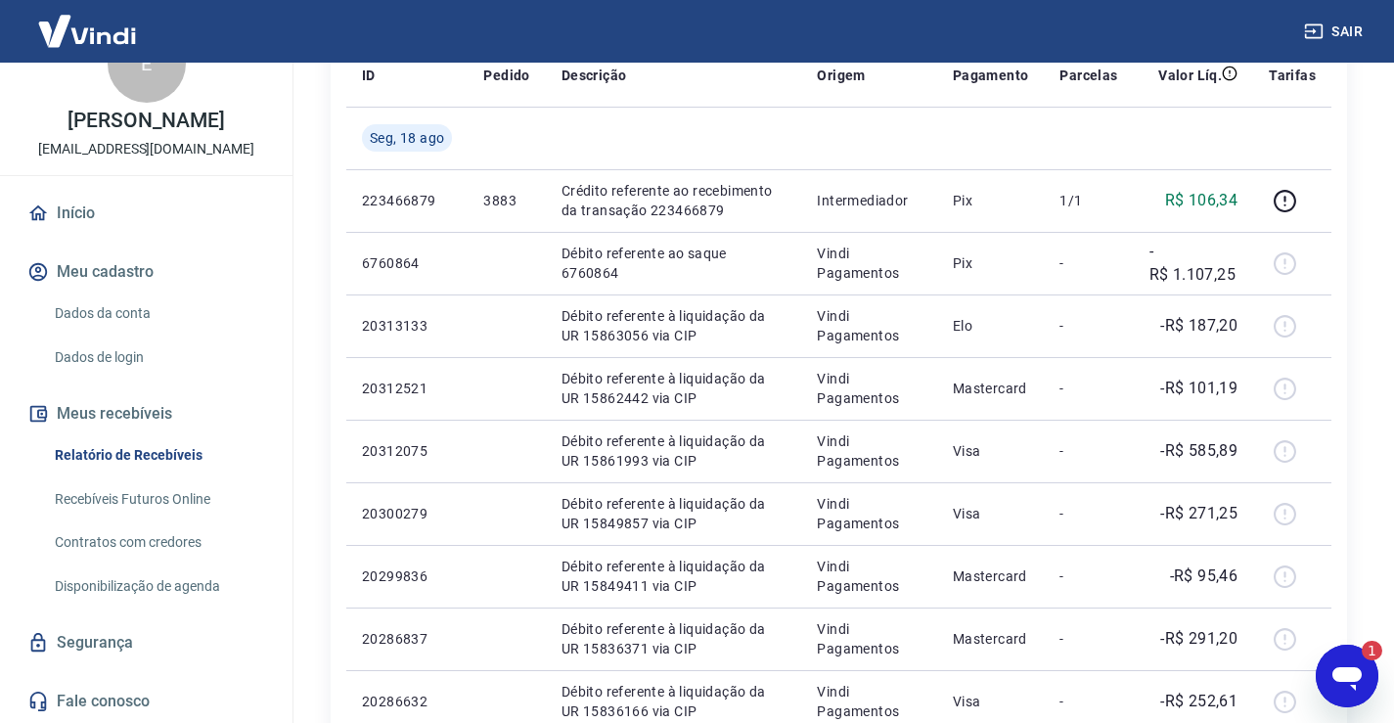
click at [1357, 688] on icon "Abrir janela de mensagens, 1 mensagem não lida" at bounding box center [1346, 675] width 35 height 35
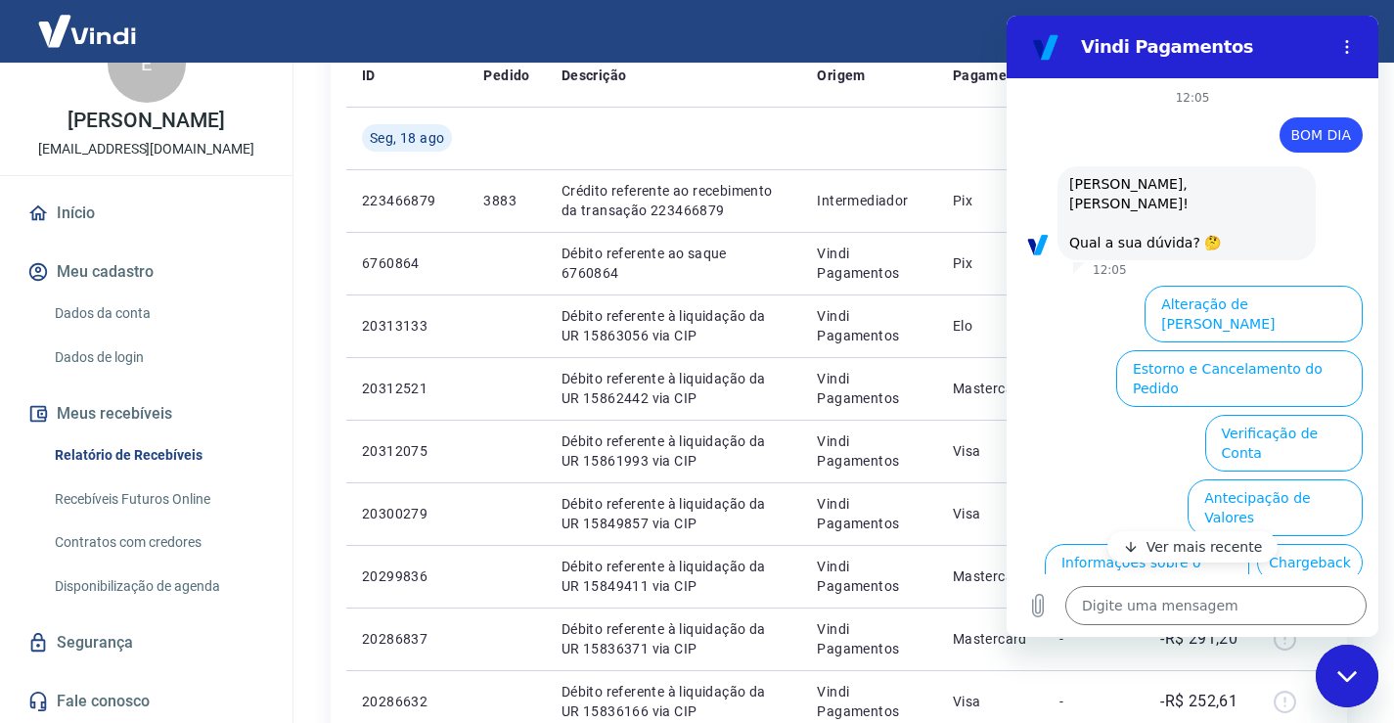
type textarea "x"
